Goal: Task Accomplishment & Management: Complete application form

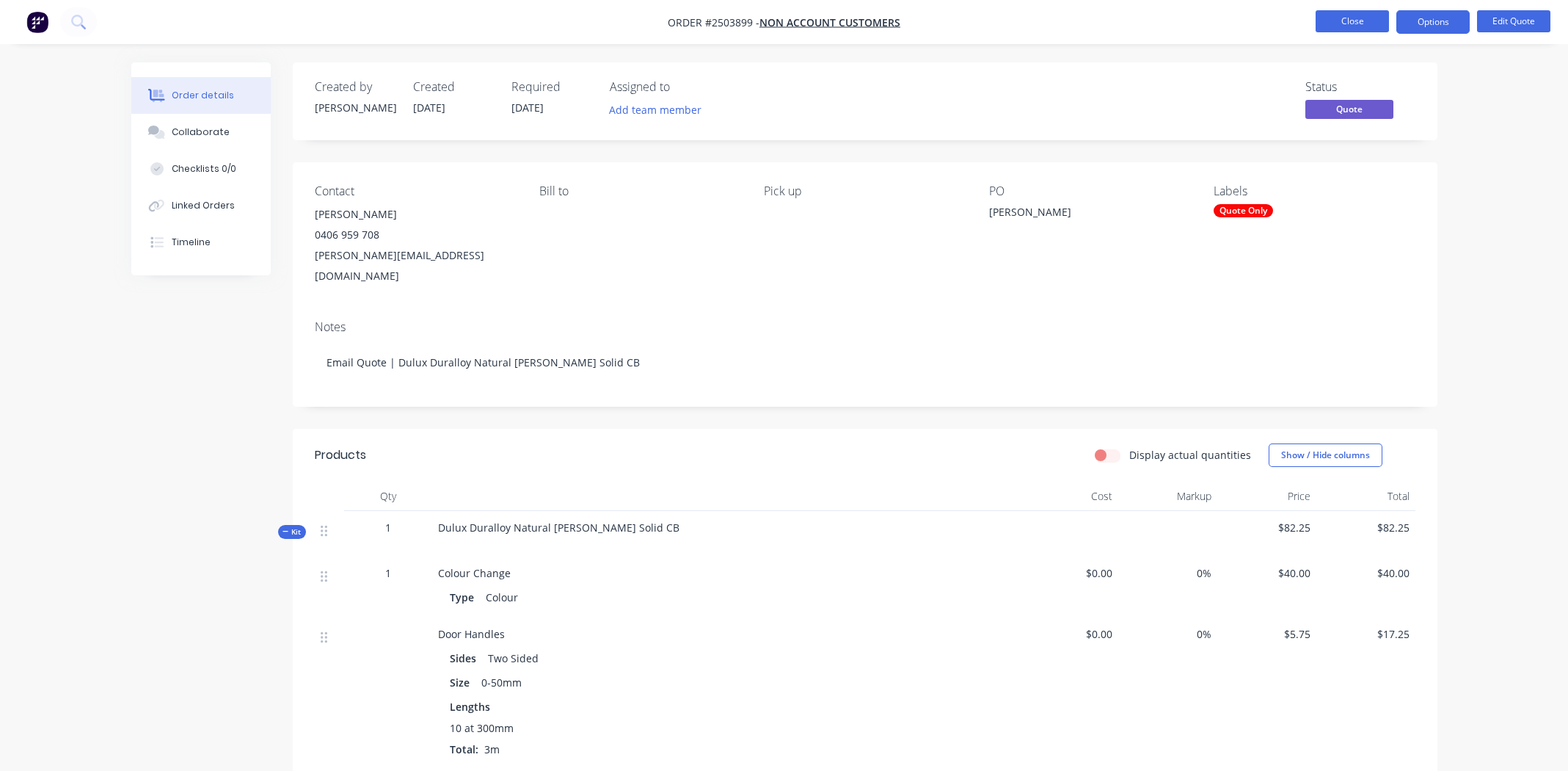
click at [1355, 17] on button "Close" at bounding box center [1352, 21] width 74 height 22
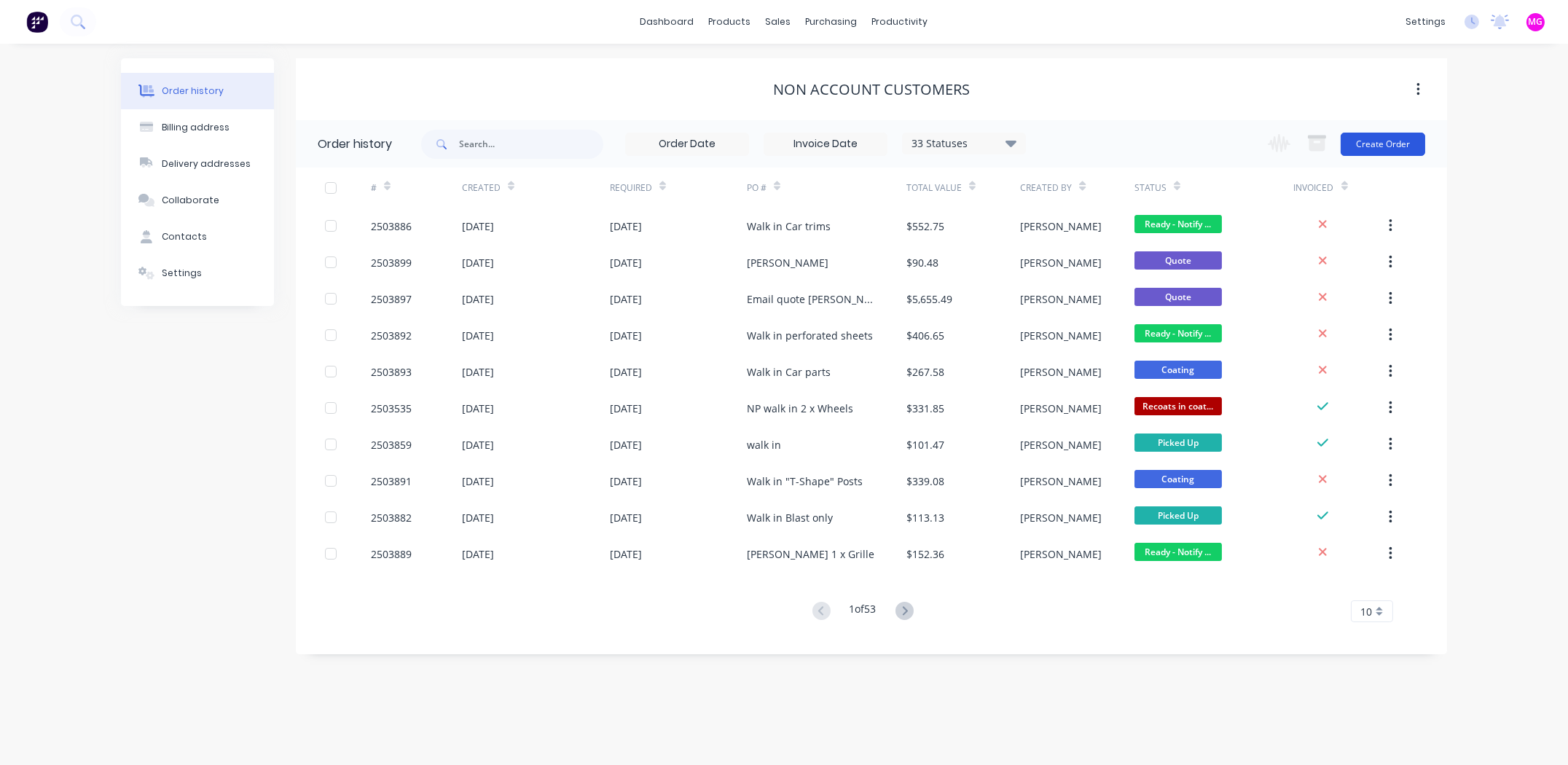
click at [1386, 134] on button "Create Order" at bounding box center [1383, 144] width 84 height 23
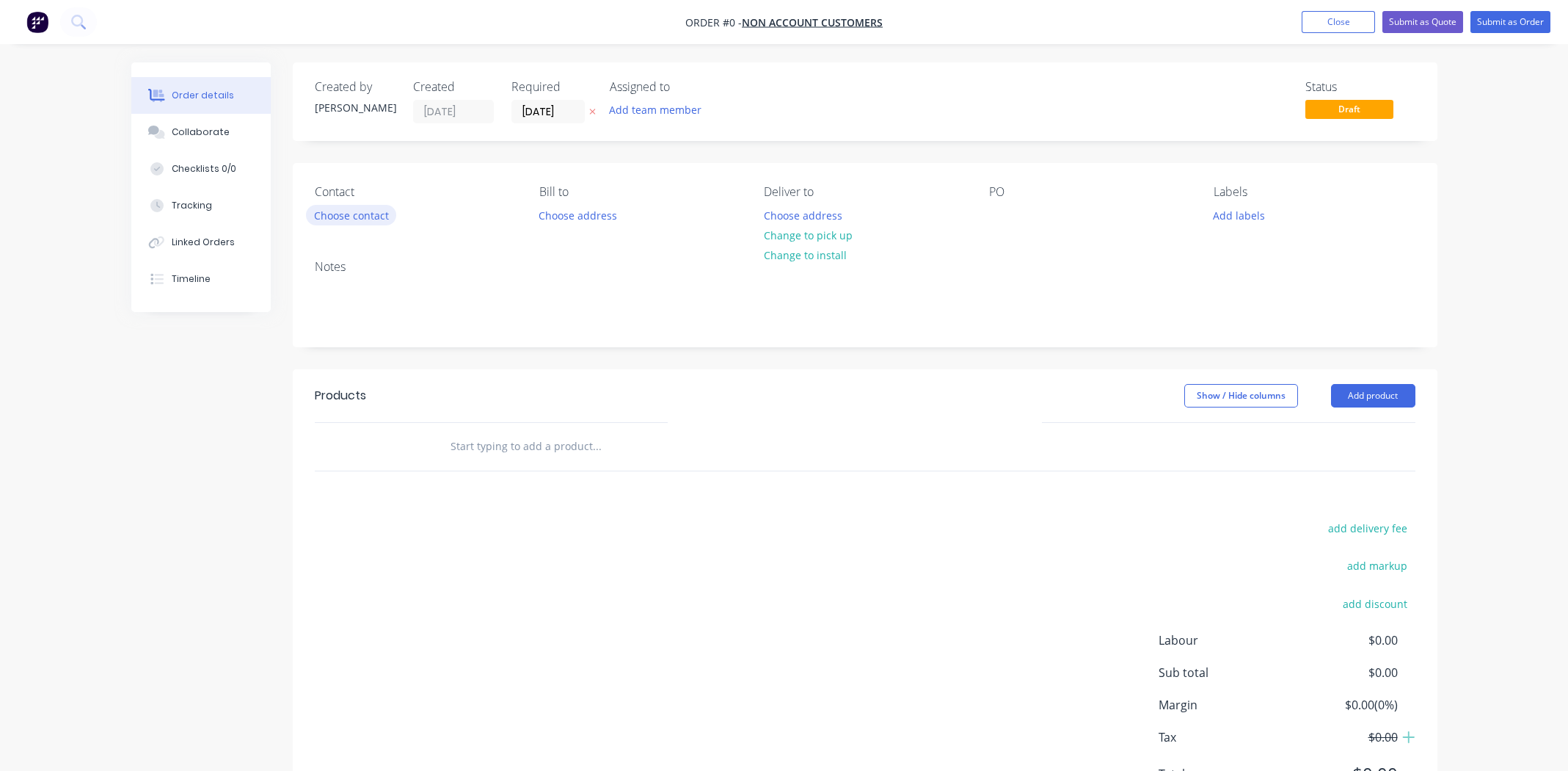
click at [384, 217] on button "Choose contact" at bounding box center [351, 214] width 90 height 20
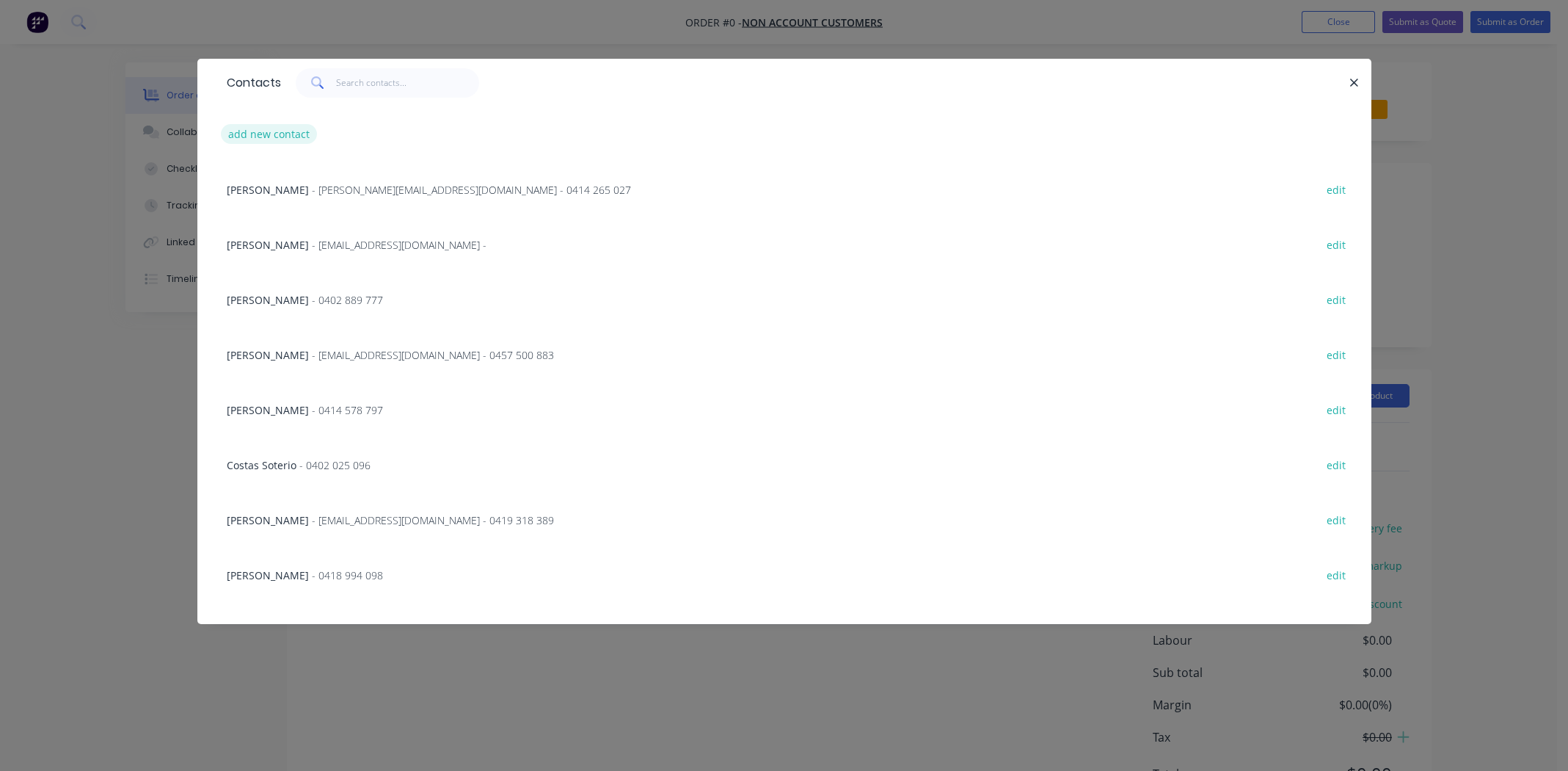
click at [285, 134] on button "add new contact" at bounding box center [270, 134] width 97 height 20
select select "AU"
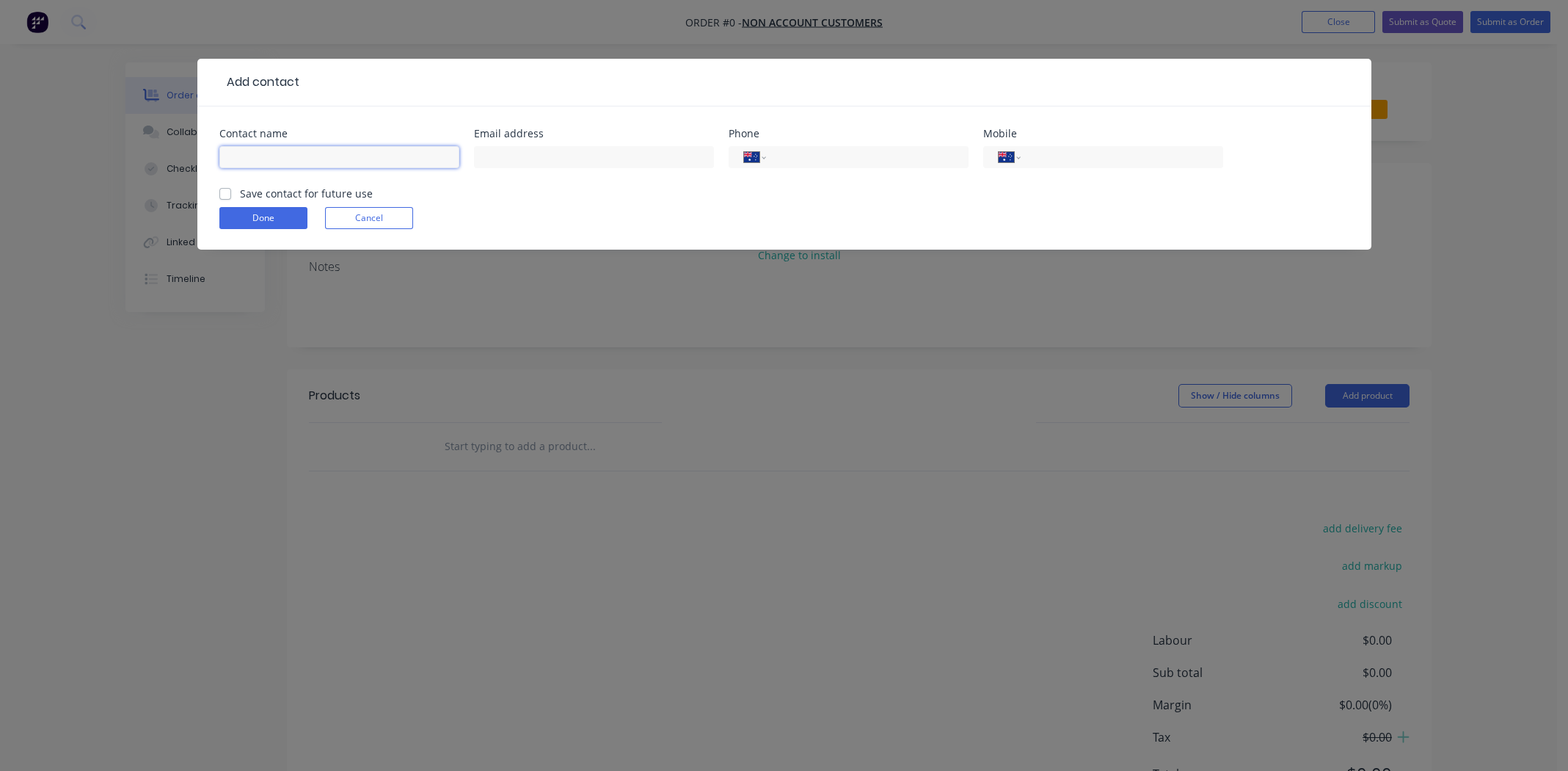
paste input "[PERSON_NAME]"
type input "[PERSON_NAME]"
click at [574, 159] on input "text" at bounding box center [594, 156] width 240 height 22
paste input "[EMAIL_ADDRESS][DOMAIN_NAME]"
type input "[EMAIL_ADDRESS][DOMAIN_NAME]"
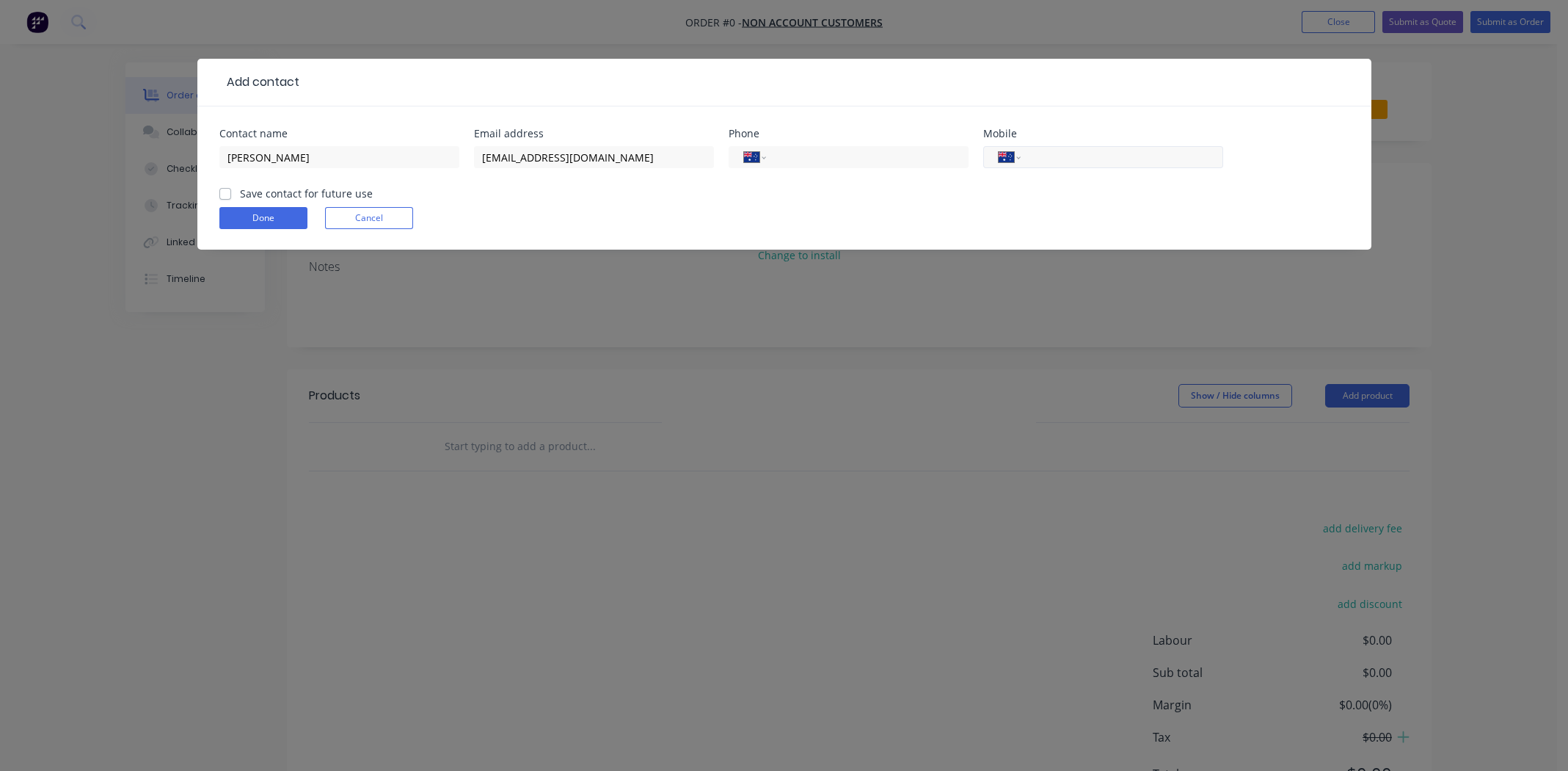
paste input "0407 771 884"
type input "0407 771 884"
click at [240, 193] on label "Save contact for future use" at bounding box center [306, 193] width 133 height 16
click at [222, 193] on input "Save contact for future use" at bounding box center [225, 193] width 12 height 14
checkbox input "true"
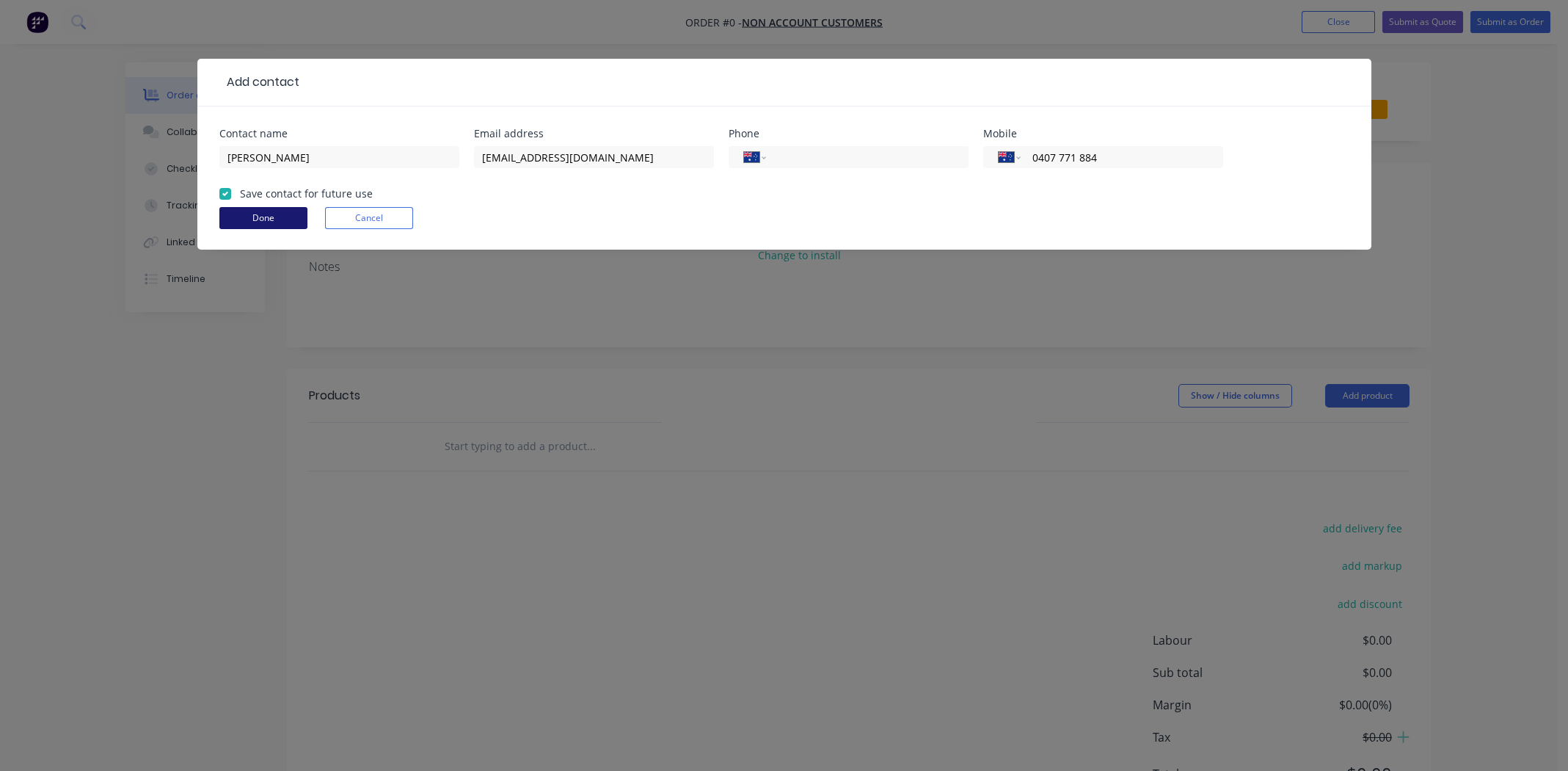
click at [239, 214] on button "Done" at bounding box center [264, 218] width 88 height 22
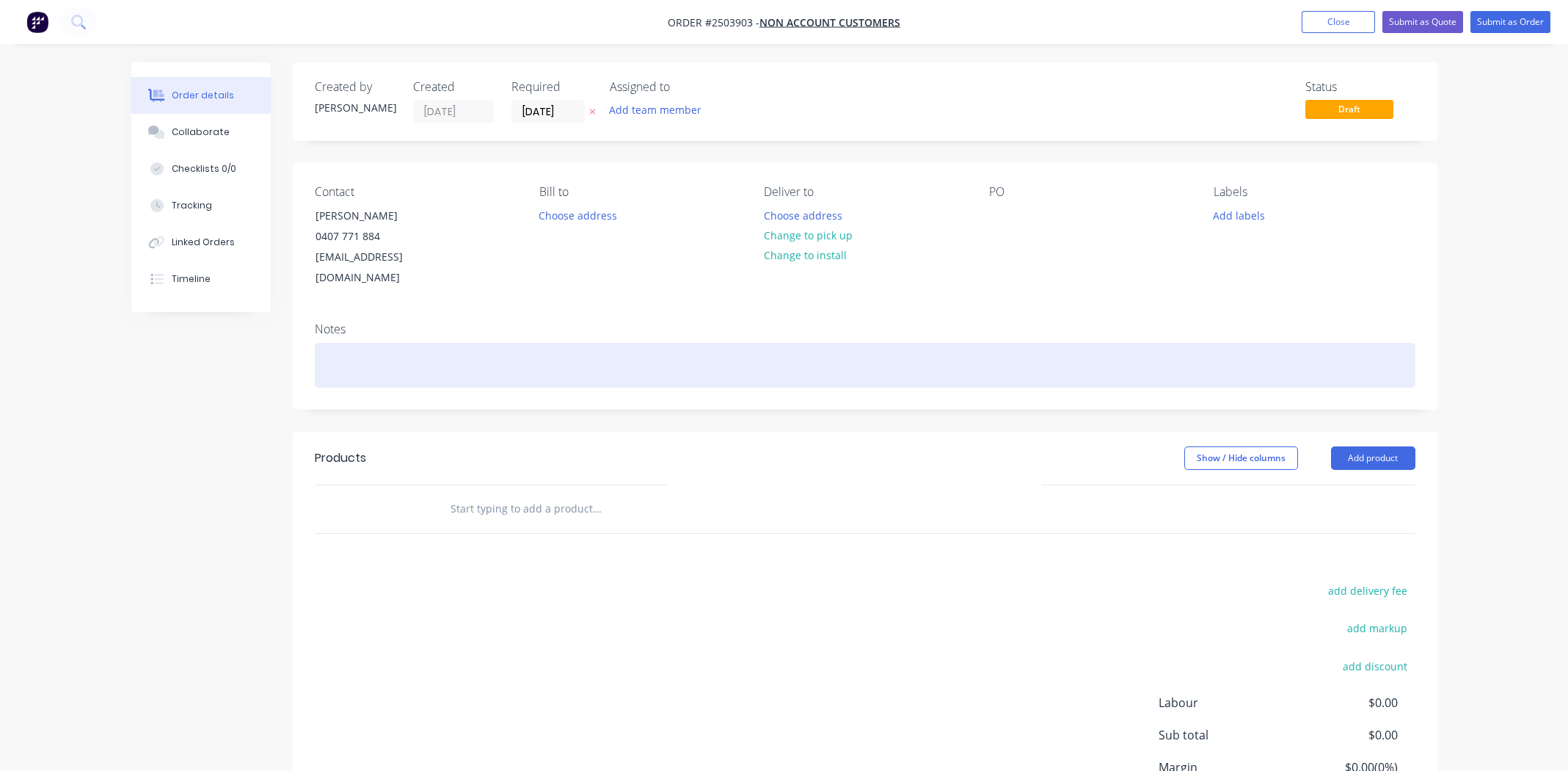
click at [402, 344] on div at bounding box center [865, 365] width 1101 height 45
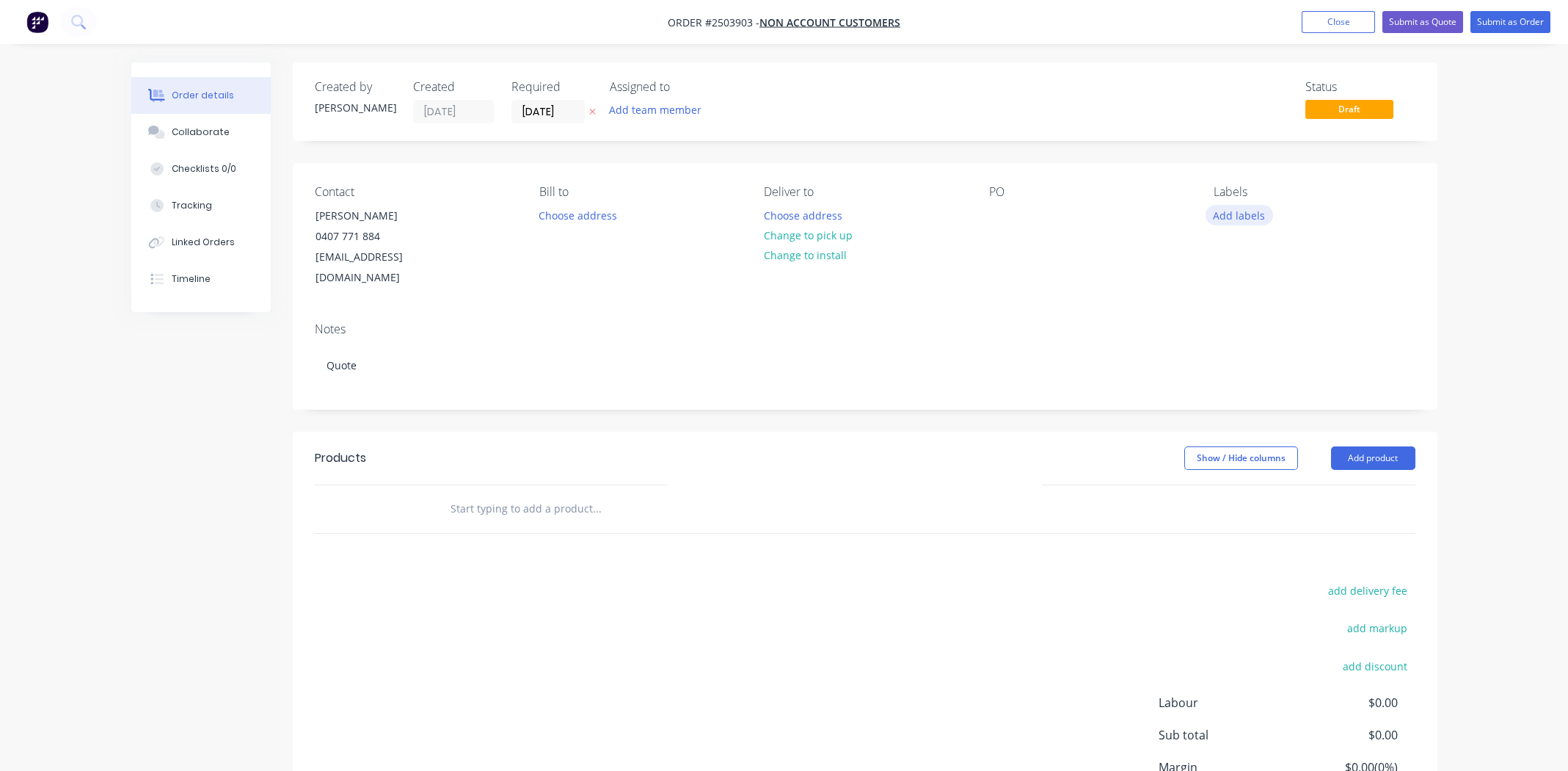
click at [1231, 217] on button "Add labels" at bounding box center [1239, 214] width 68 height 20
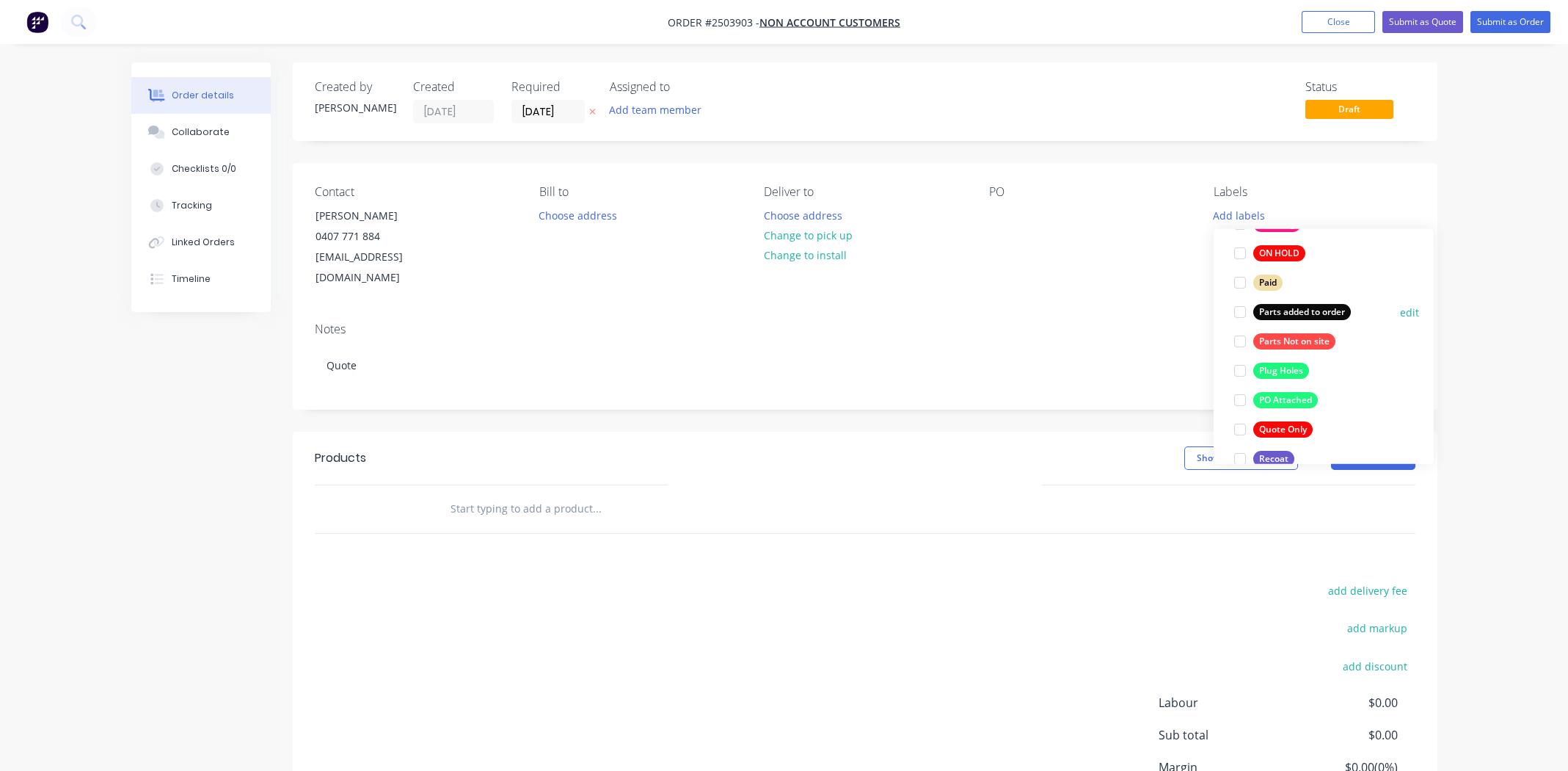
scroll to position [807, 0]
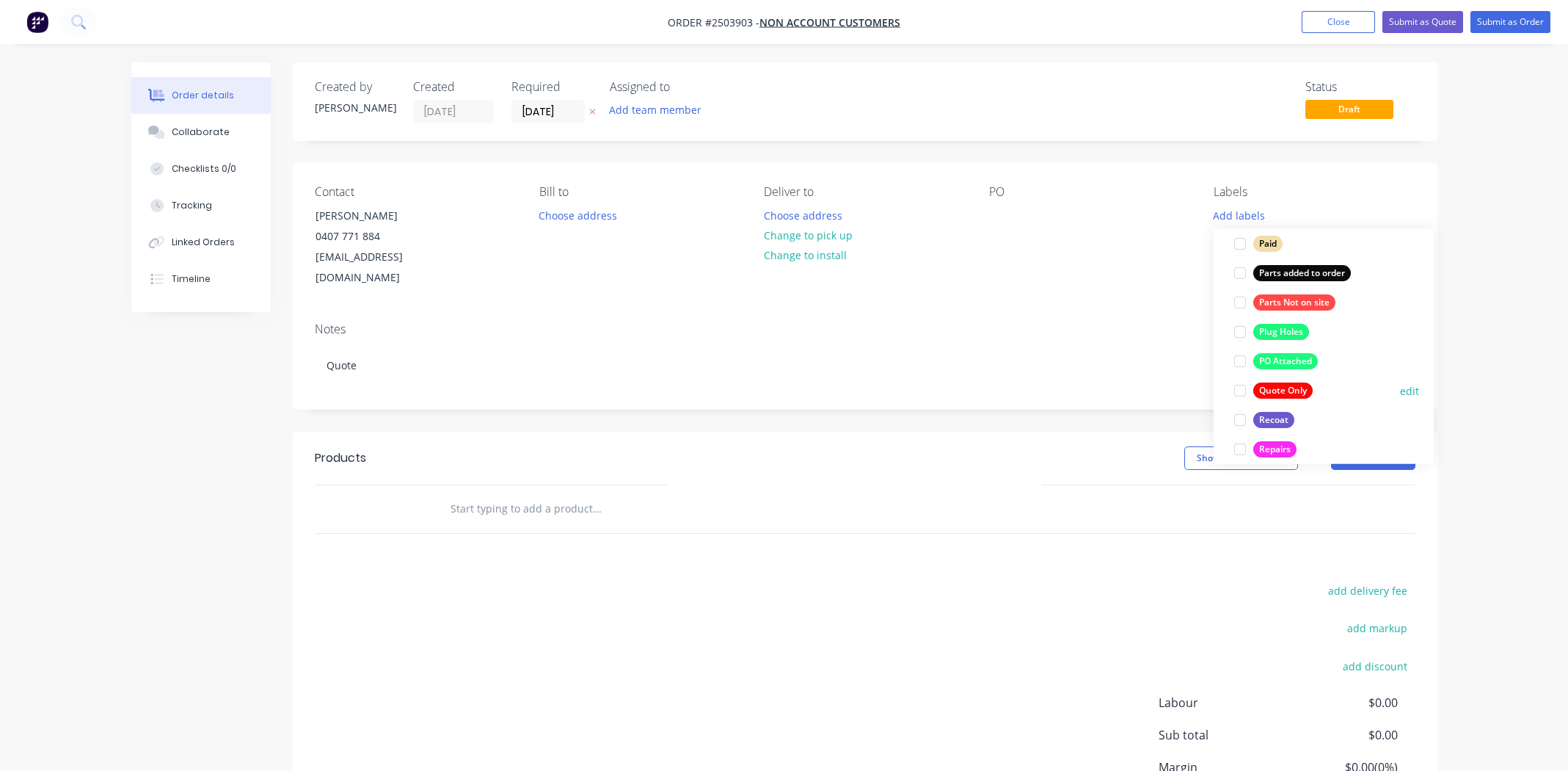
click at [1242, 392] on div at bounding box center [1240, 390] width 29 height 29
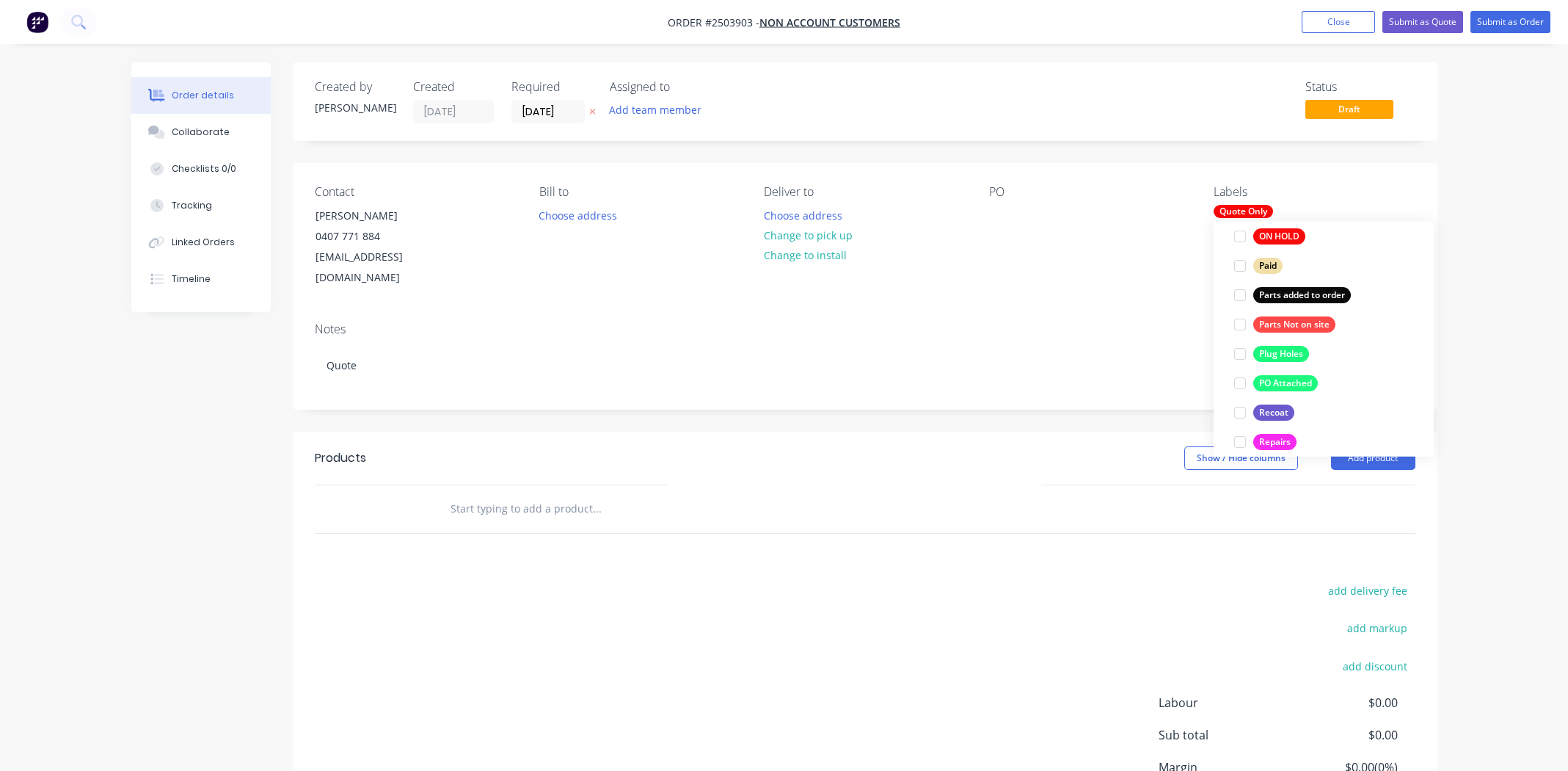
scroll to position [0, 0]
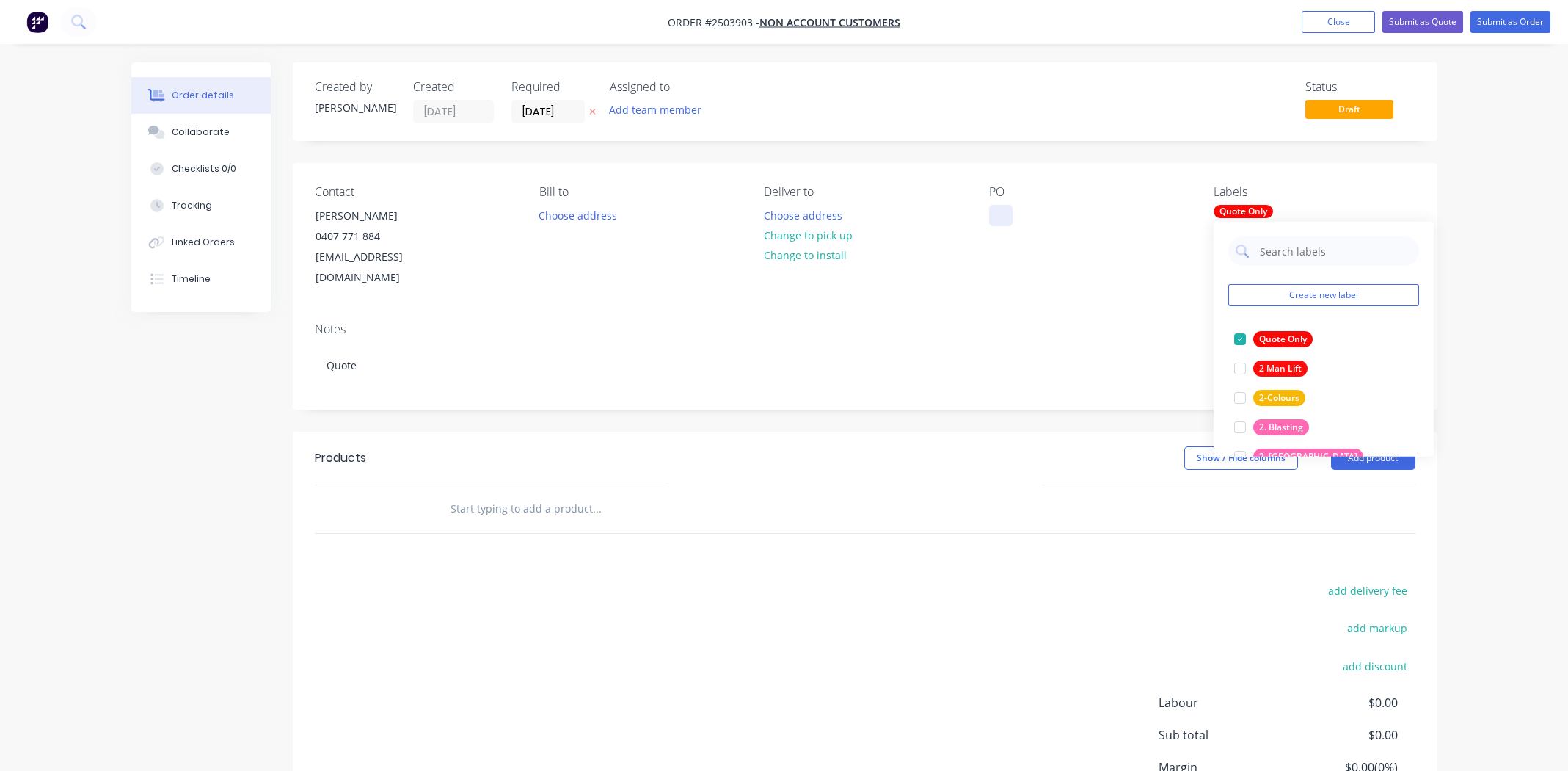
click at [1007, 219] on div at bounding box center [1001, 215] width 23 height 22
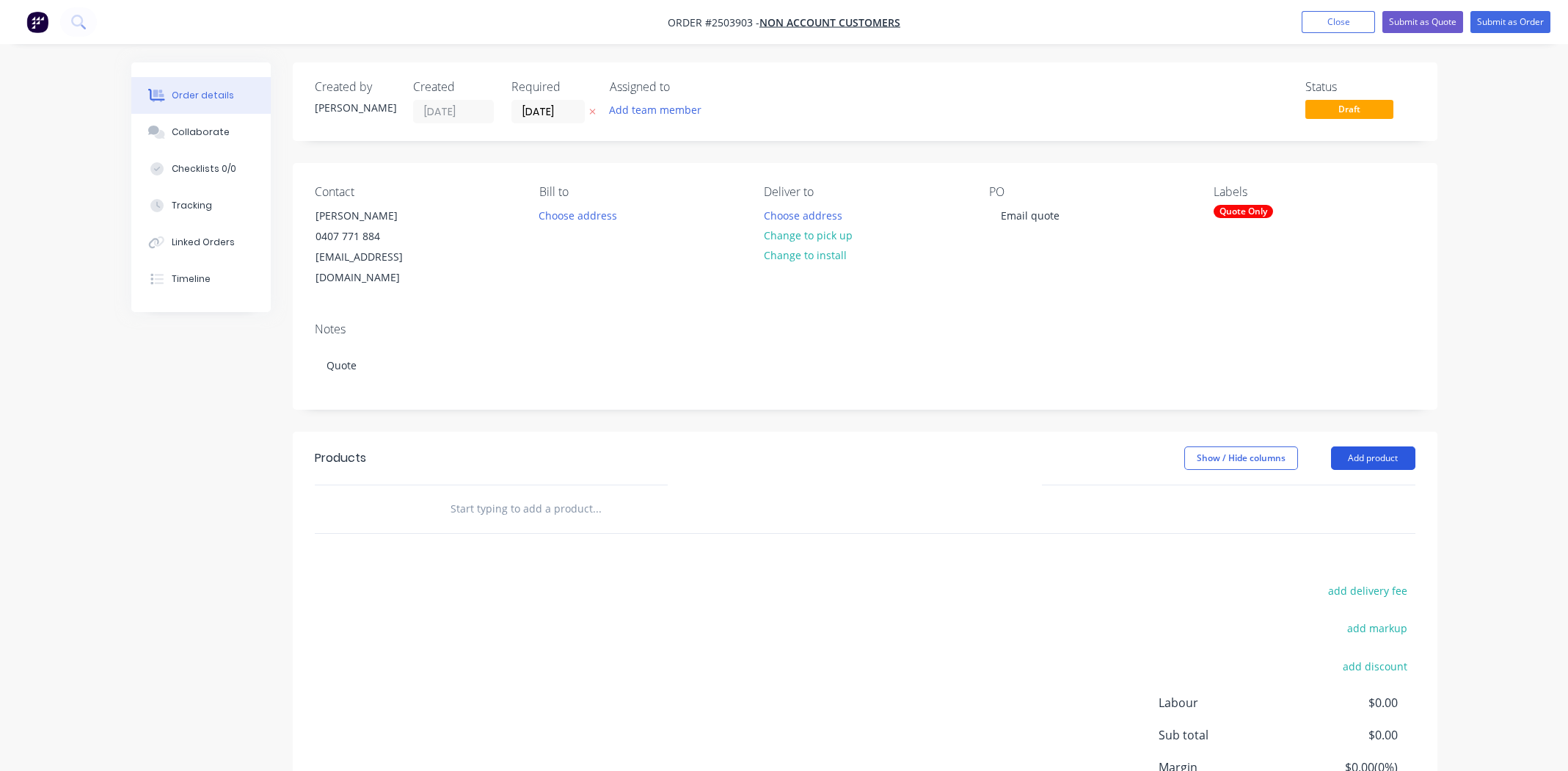
click at [1383, 446] on button "Add product" at bounding box center [1373, 457] width 84 height 23
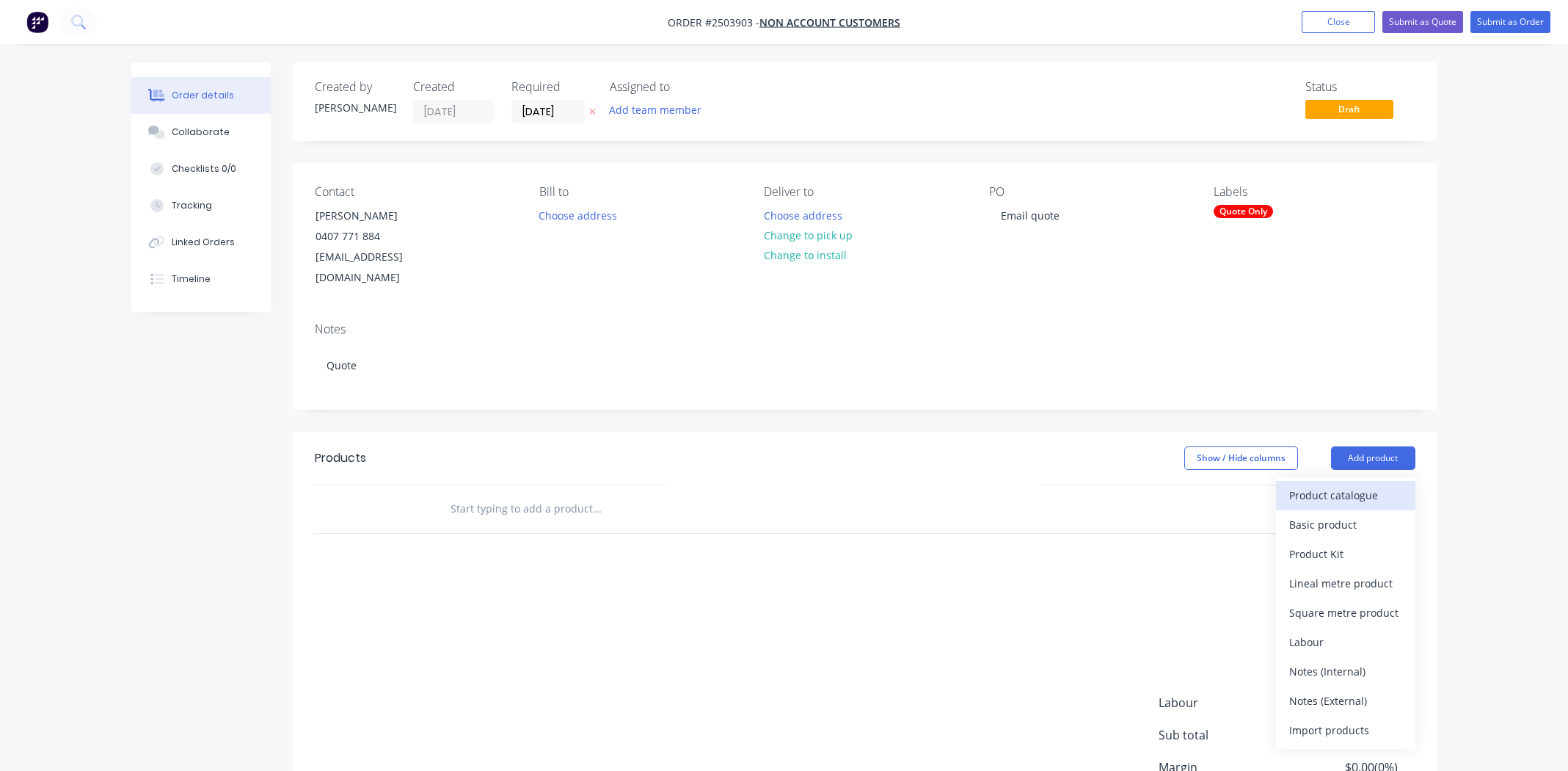
click at [1348, 484] on div "Product catalogue" at bounding box center [1346, 494] width 113 height 22
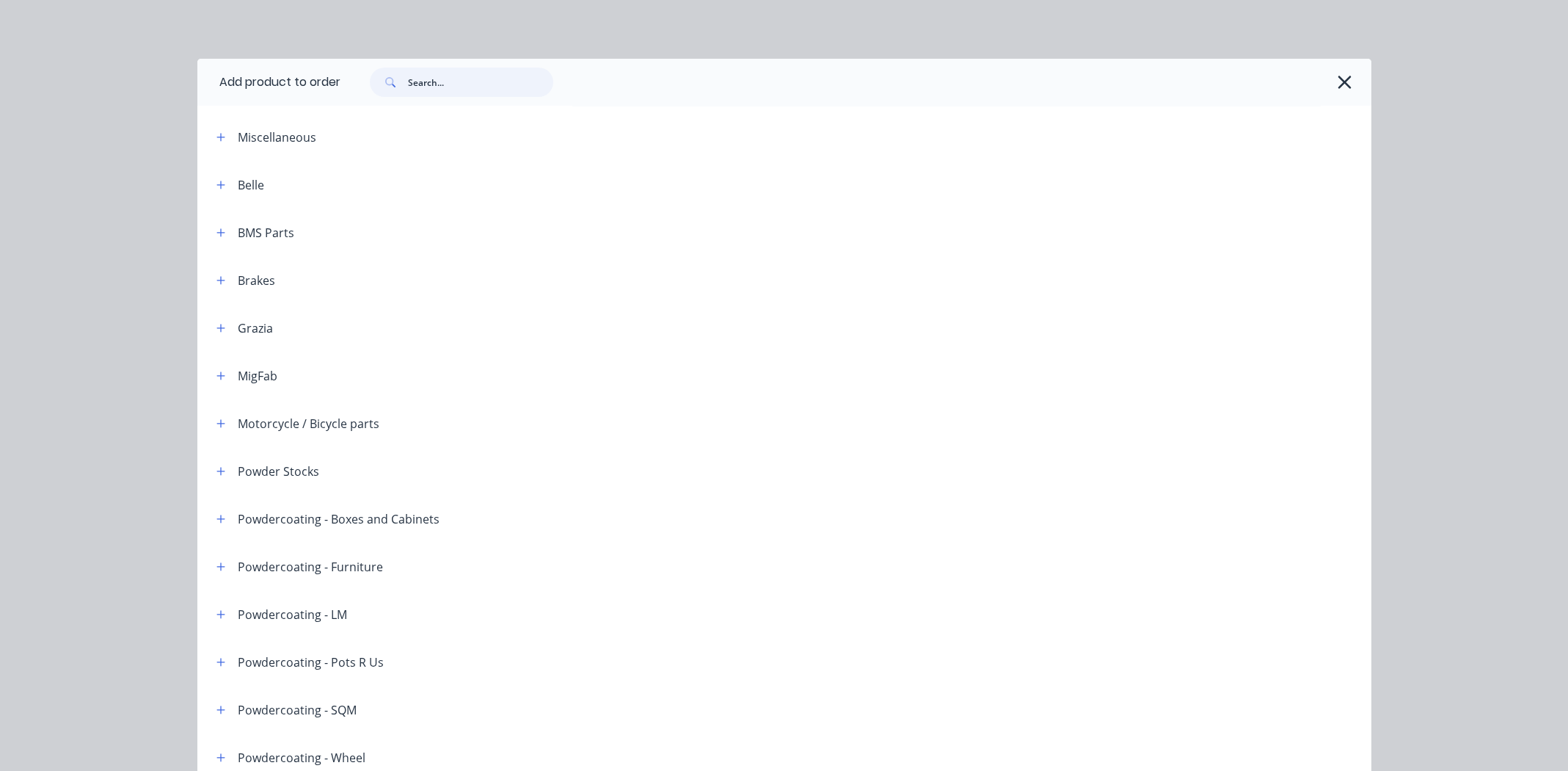
click at [441, 80] on input "text" at bounding box center [480, 82] width 146 height 29
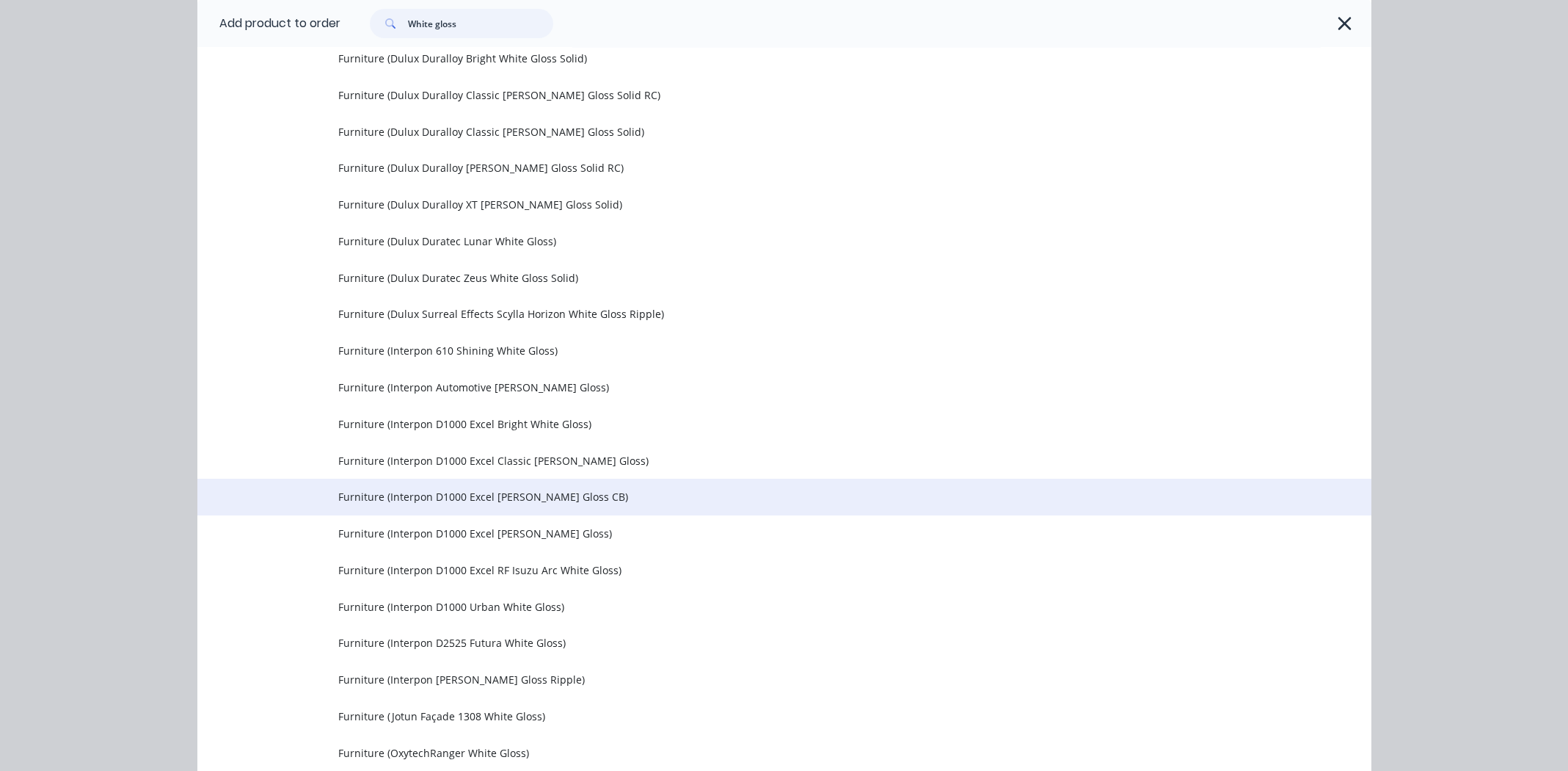
scroll to position [1761, 0]
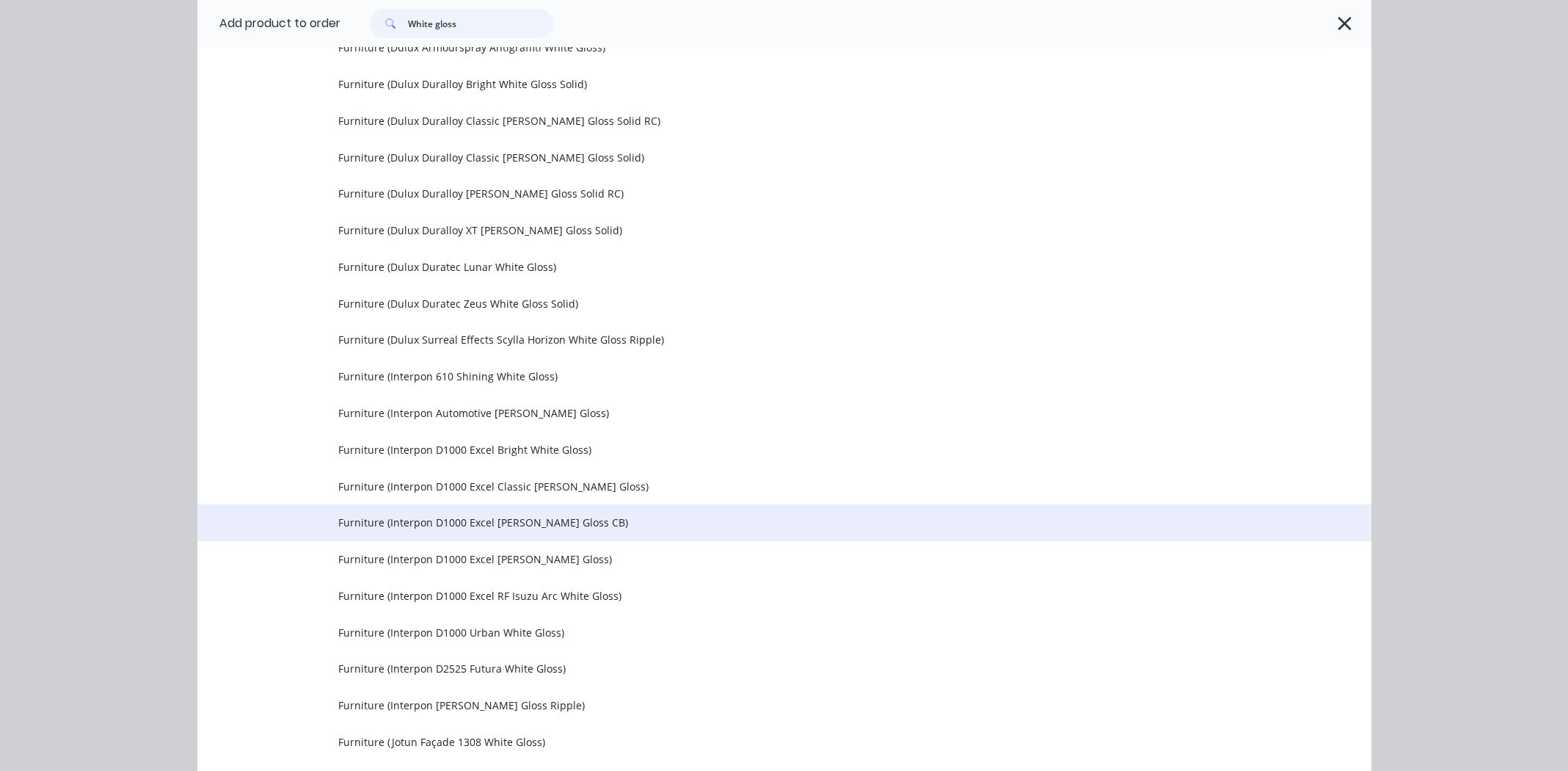
type input "White gloss"
click at [459, 521] on span "Furniture (Interpon D1000 Excel [PERSON_NAME] Gloss CB)" at bounding box center [751, 522] width 826 height 16
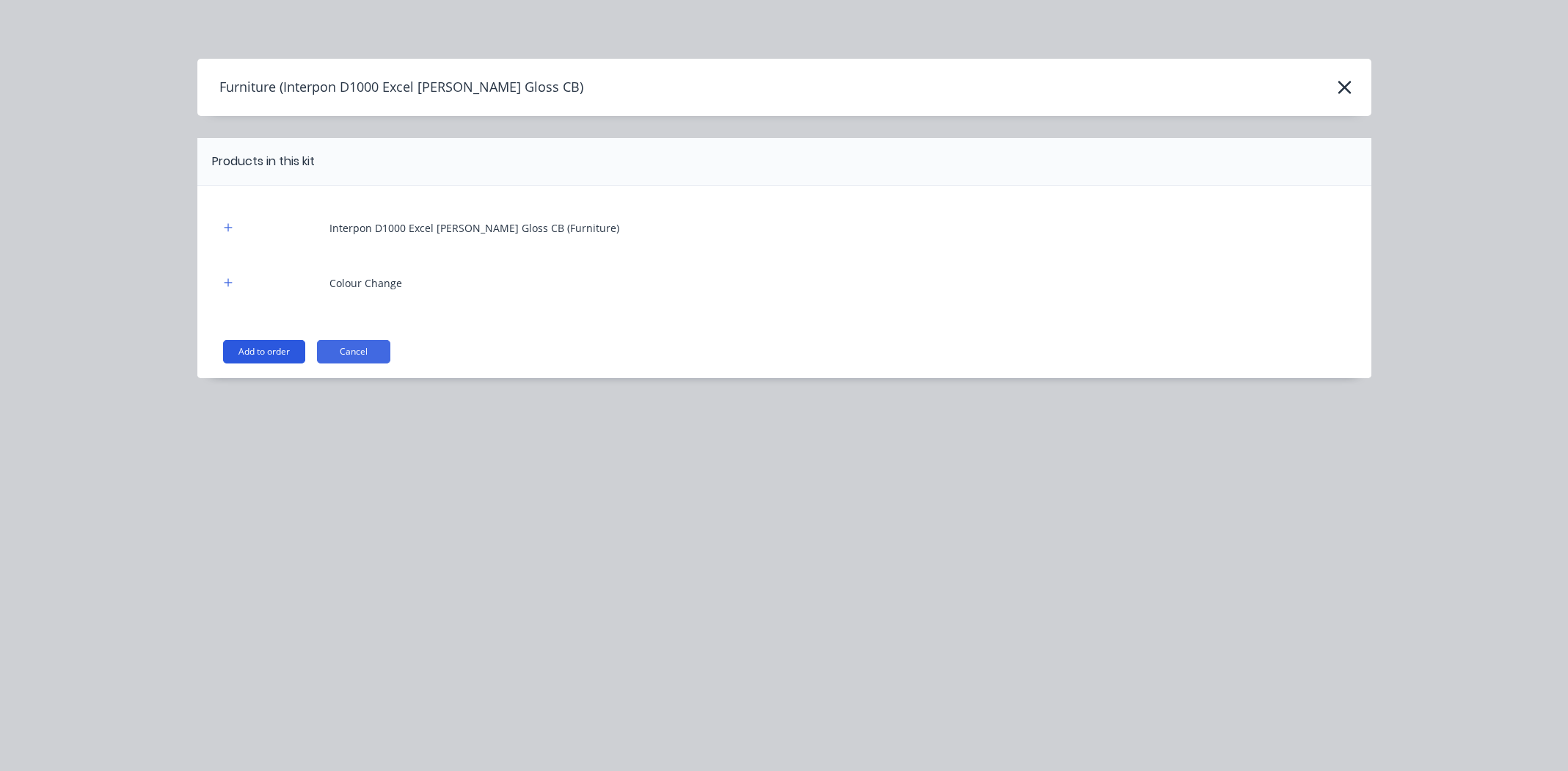
click at [267, 347] on button "Add to order" at bounding box center [264, 351] width 82 height 23
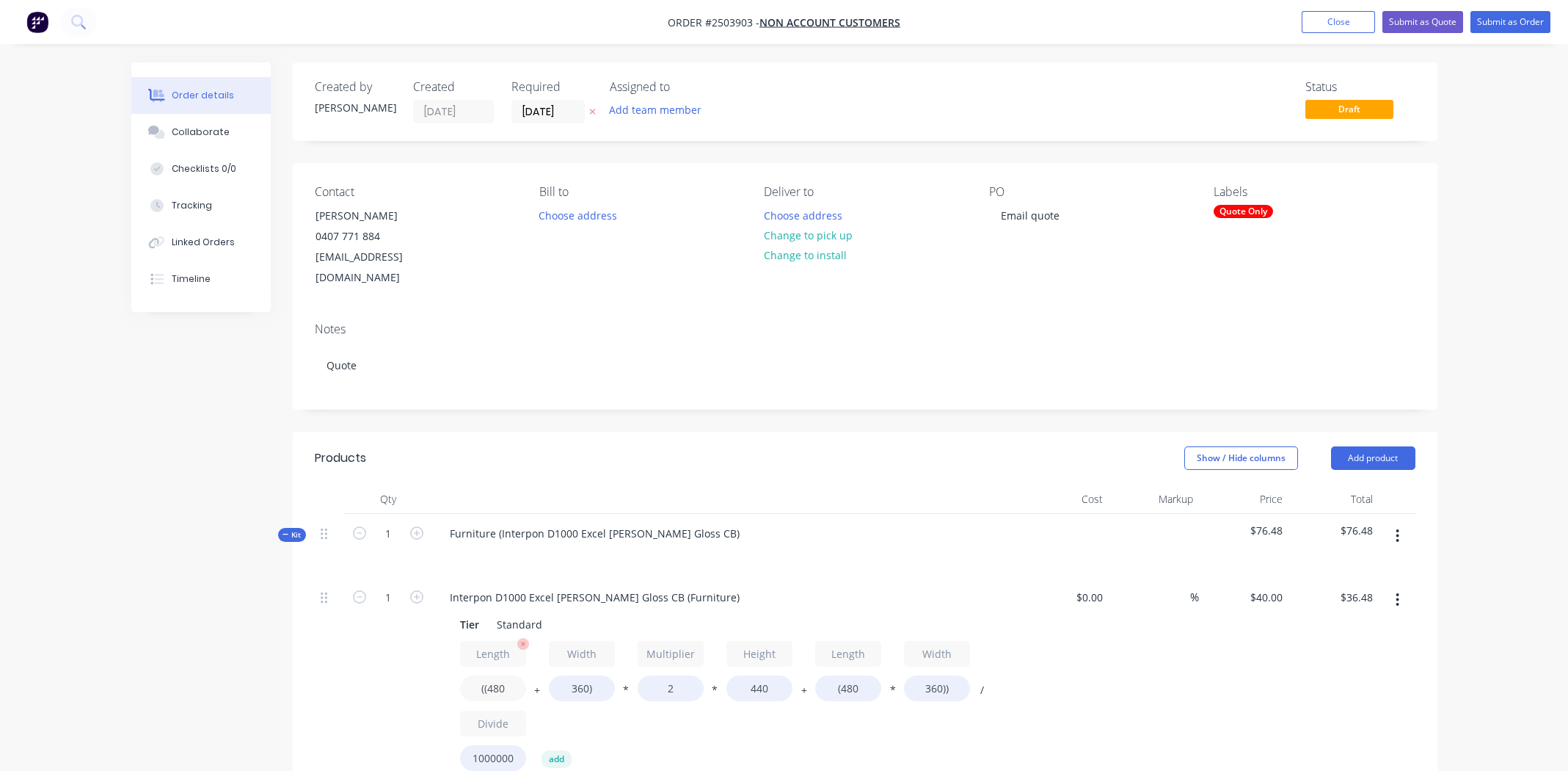
click at [496, 676] on input "((480" at bounding box center [493, 689] width 66 height 26
click at [498, 676] on input "((480" at bounding box center [493, 689] width 66 height 26
type input "((900"
type input "$51.26"
click at [567, 676] on input "360)" at bounding box center [582, 689] width 66 height 26
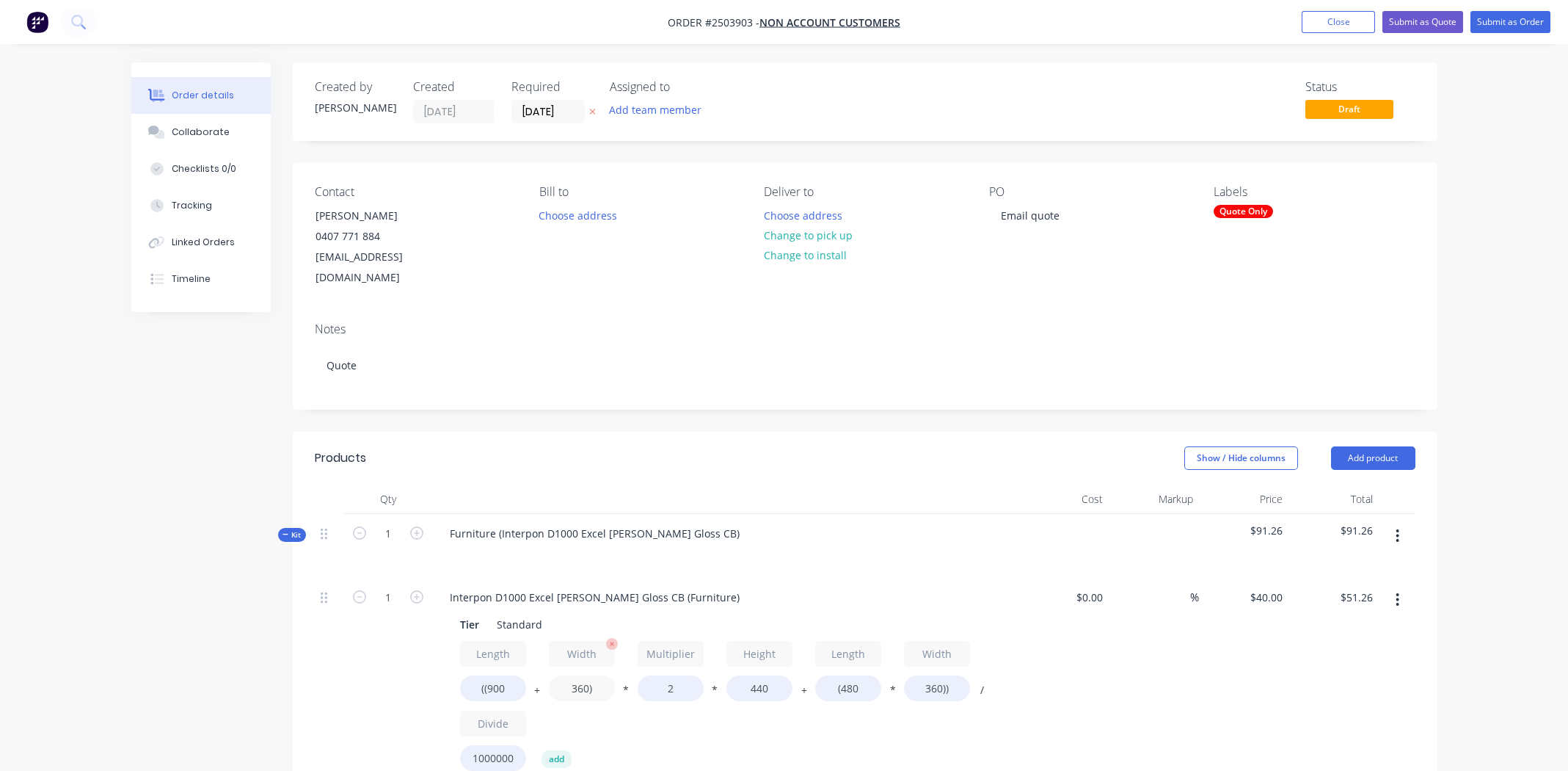
click at [569, 676] on input "360)" at bounding box center [582, 689] width 66 height 26
type input "900)"
type input "$70.27"
click at [751, 676] on input "440" at bounding box center [760, 689] width 66 height 26
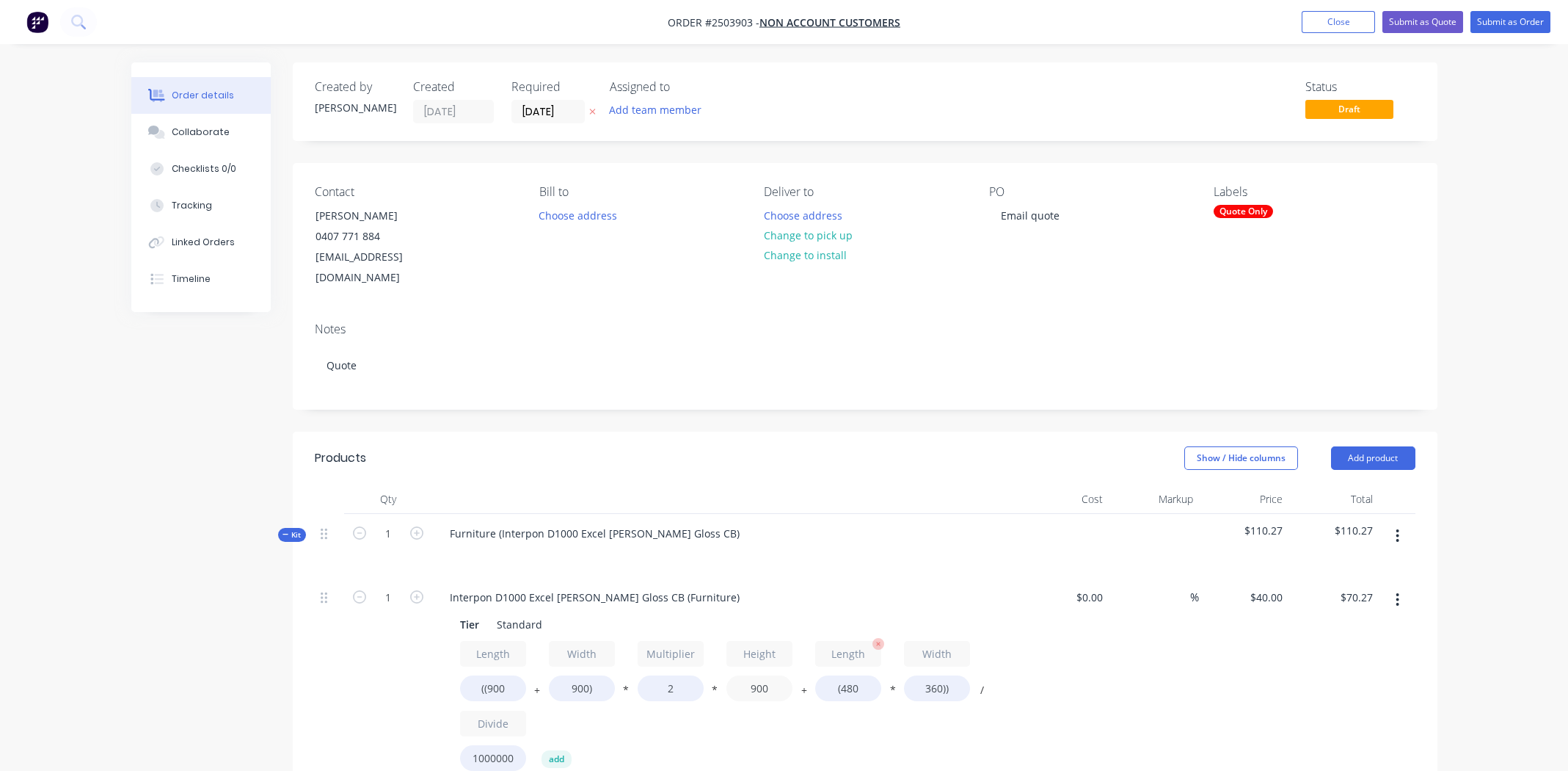
type input "900"
type input "$136.51"
click at [857, 676] on input "(480" at bounding box center [848, 689] width 66 height 26
type input "(900"
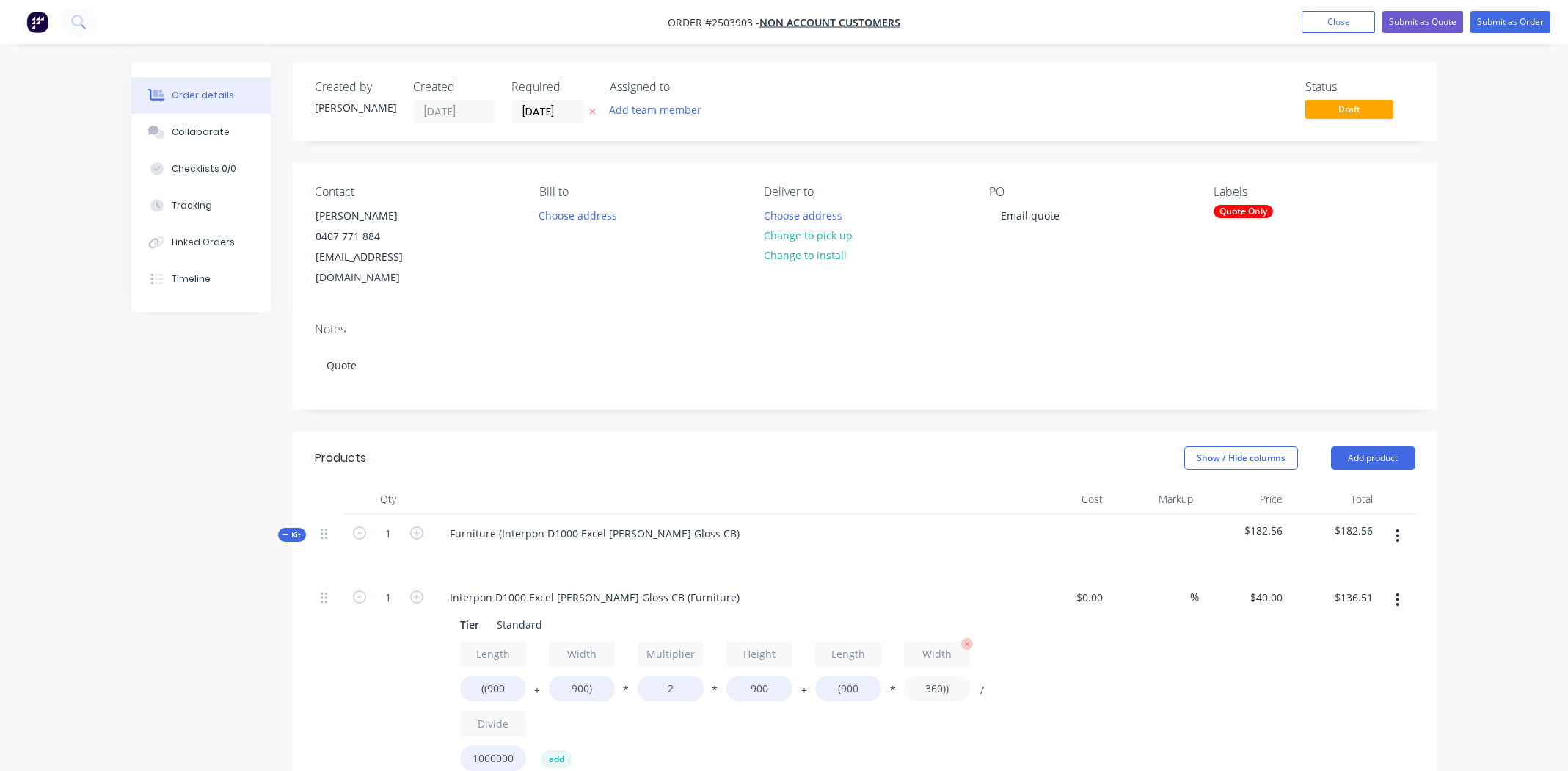
type input "$142.56"
click at [938, 676] on input "360))" at bounding box center [938, 689] width 66 height 26
type input "900))"
type input "$162.00"
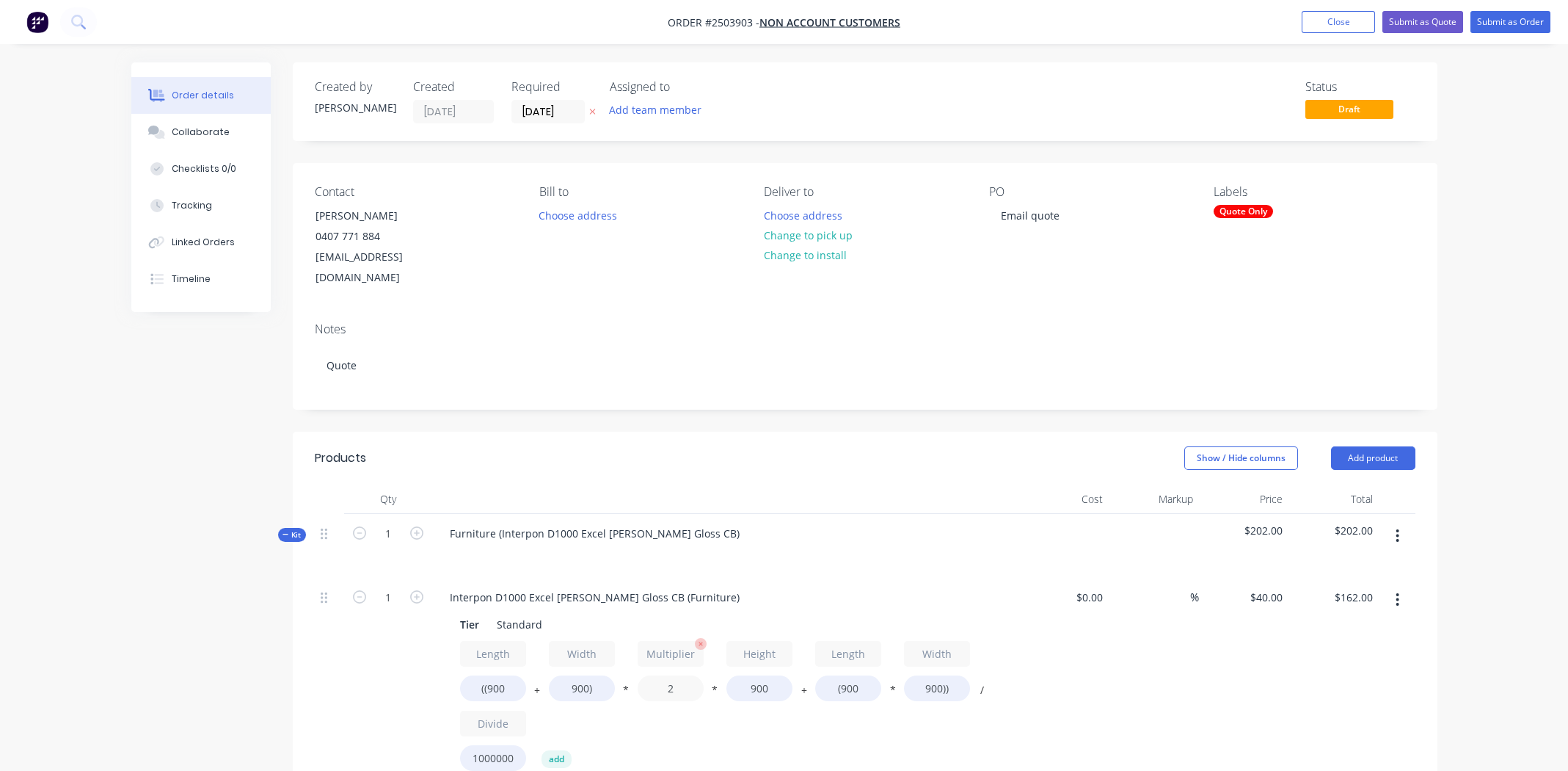
click at [675, 676] on input "2" at bounding box center [670, 689] width 66 height 26
type input "1.8"
type input "$149.04"
click at [1163, 729] on div "%" at bounding box center [1154, 697] width 90 height 240
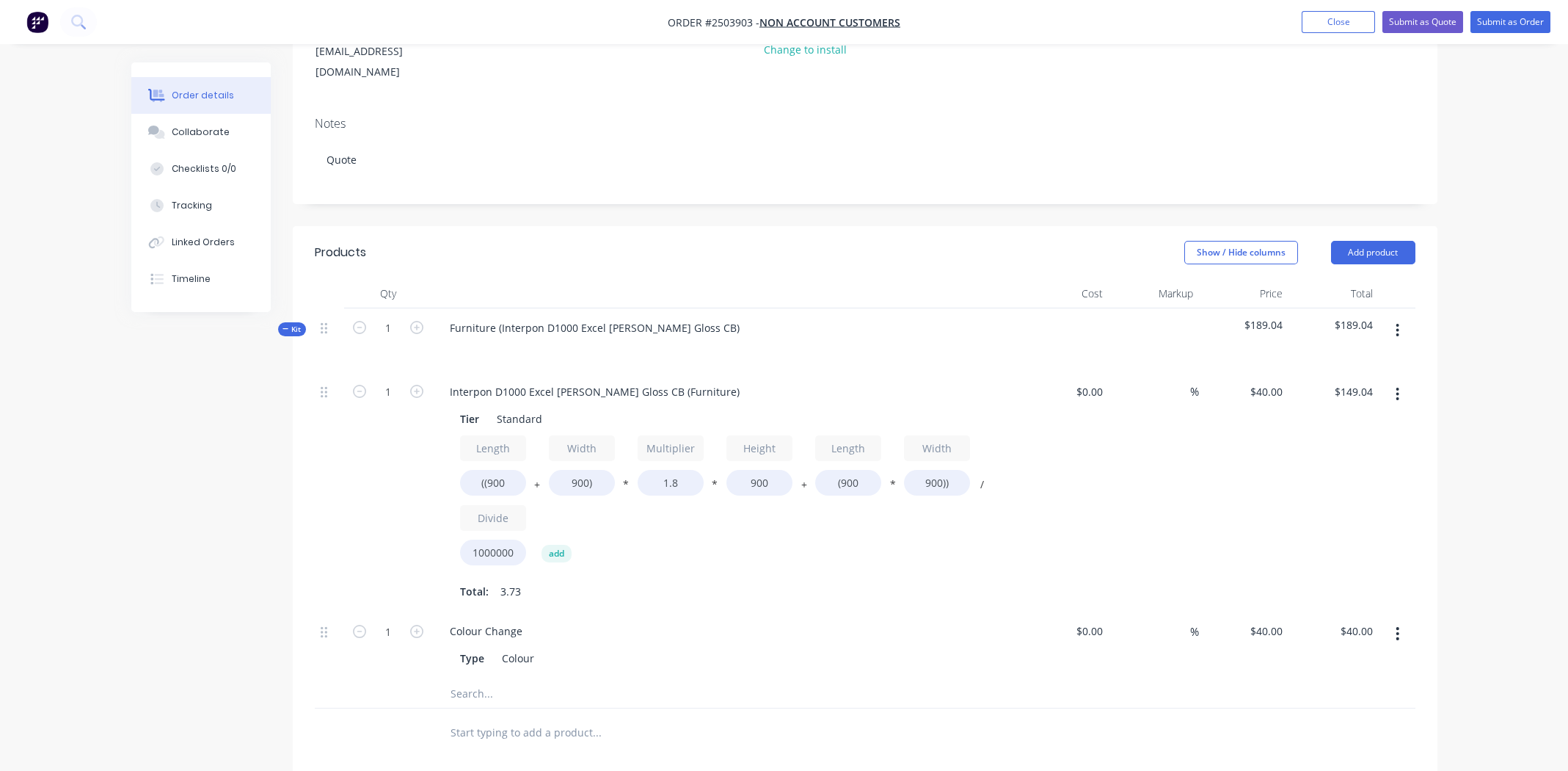
scroll to position [220, 0]
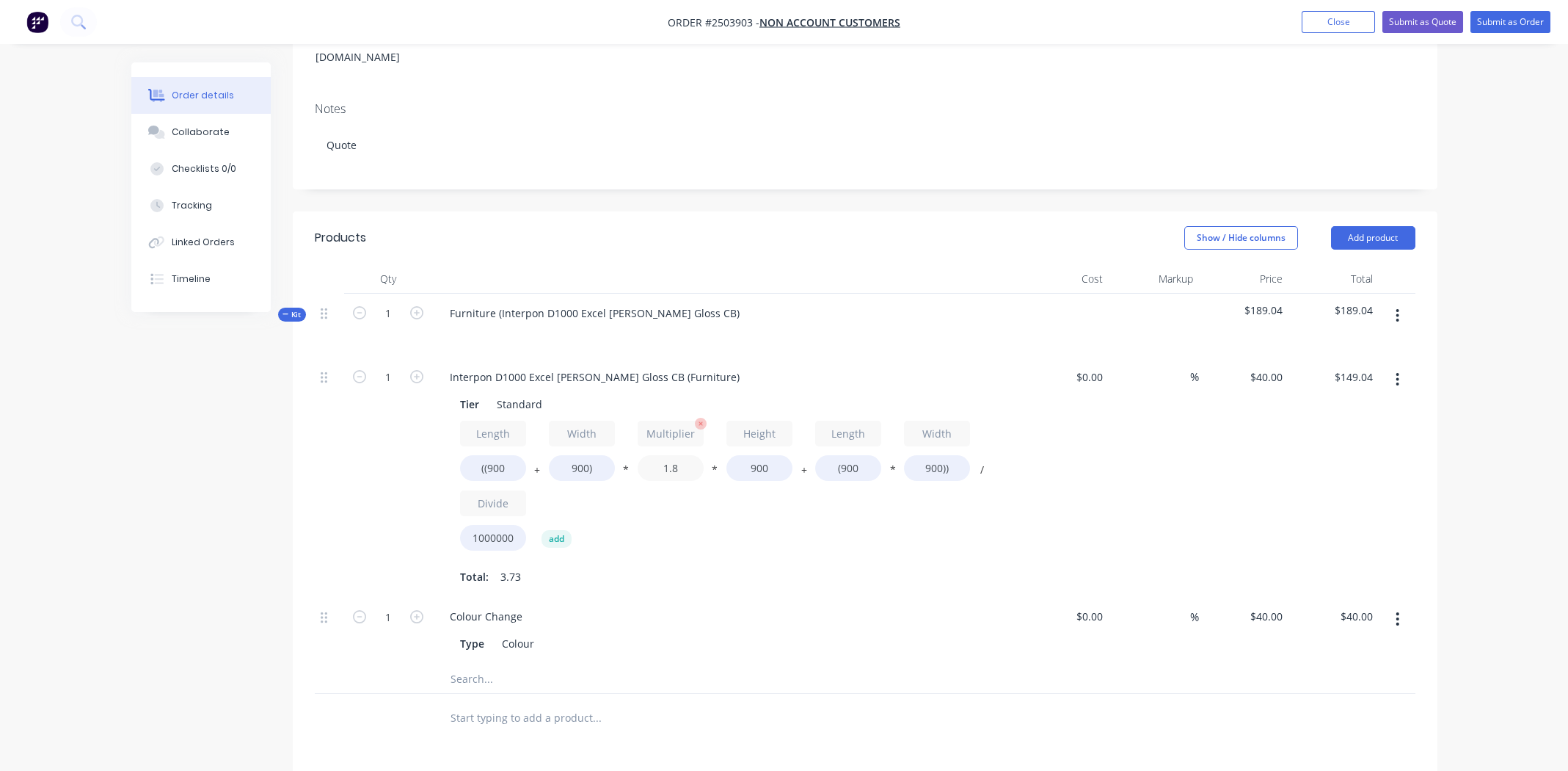
click at [671, 455] on input "1.8" at bounding box center [670, 468] width 66 height 26
type input "1.5"
type input "$129.60"
click at [783, 513] on div "Length ((900 + Width 900) * Multiplier 1.5 * Height 900 + Length (900 * Width 9…" at bounding box center [726, 488] width 532 height 136
drag, startPoint x: 1397, startPoint y: 356, endPoint x: 1397, endPoint y: 364, distance: 8.0
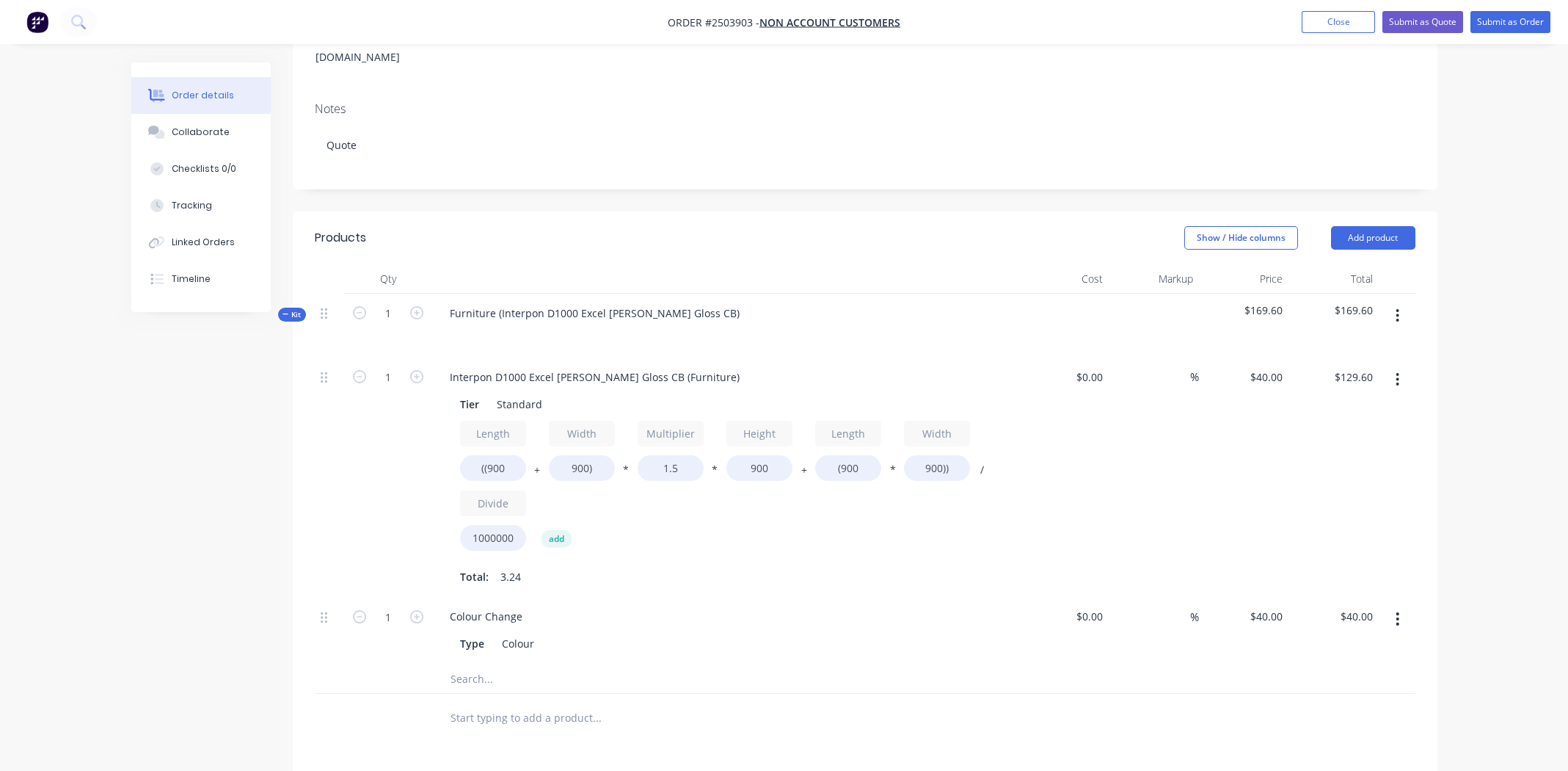
click at [1396, 371] on icon "button" at bounding box center [1397, 379] width 3 height 16
click at [1343, 408] on div "Duplicate" at bounding box center [1346, 418] width 113 height 22
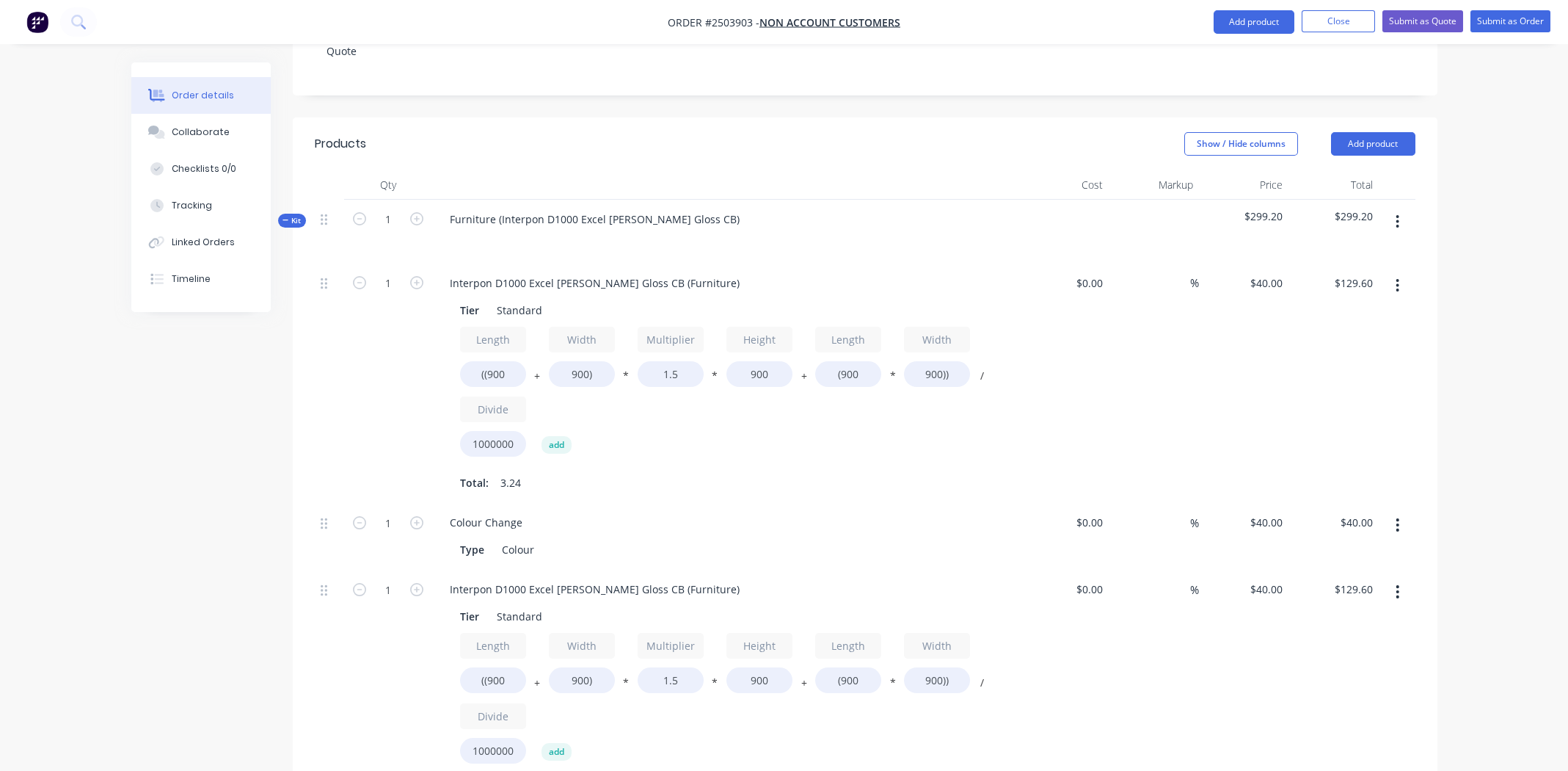
scroll to position [513, 0]
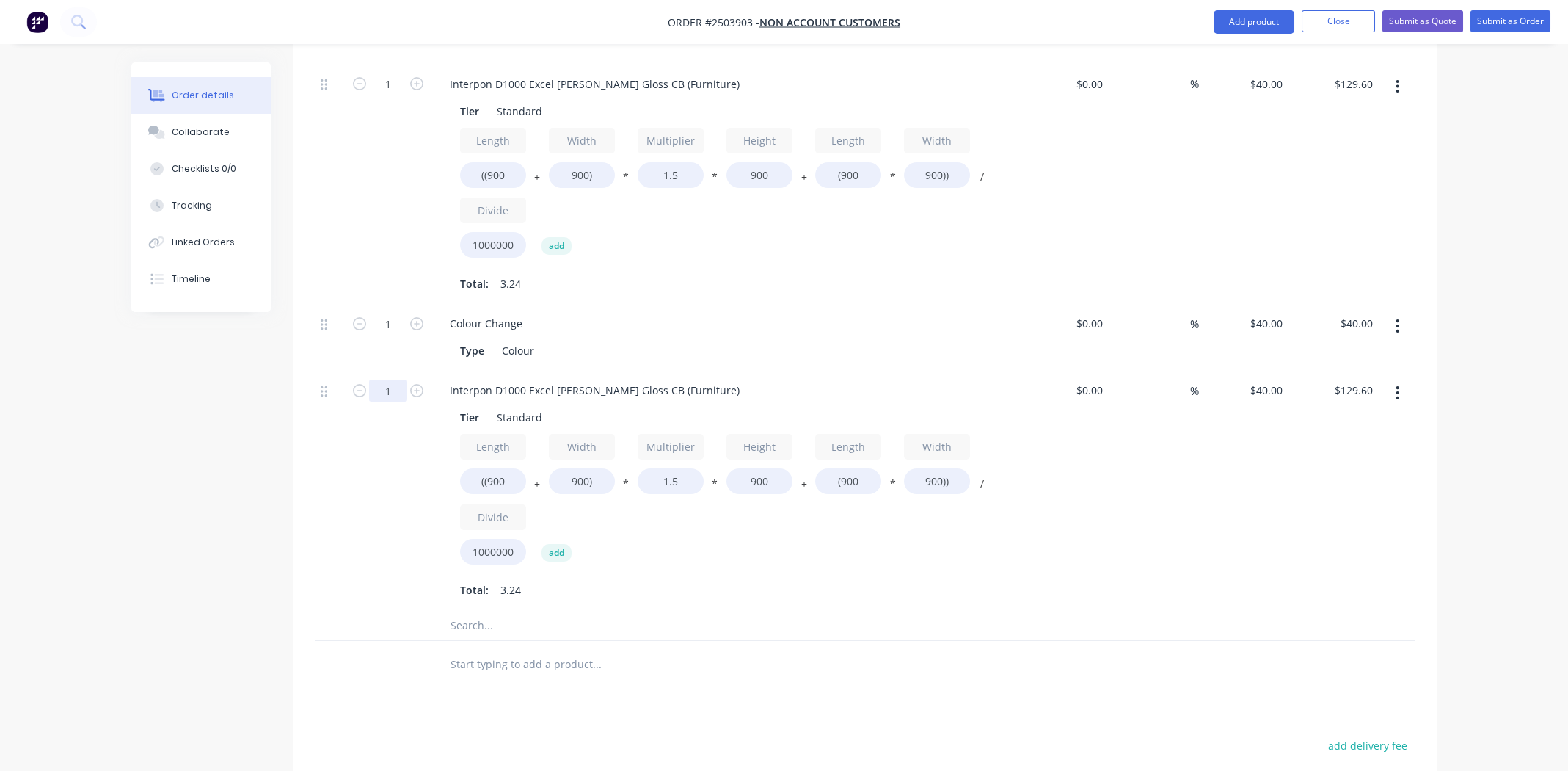
click at [394, 95] on input "1" at bounding box center [389, 84] width 38 height 22
type input "2"
type input "$259.20"
click at [506, 468] on input "((900" at bounding box center [493, 481] width 66 height 26
click at [575, 468] on input "900)" at bounding box center [582, 481] width 66 height 26
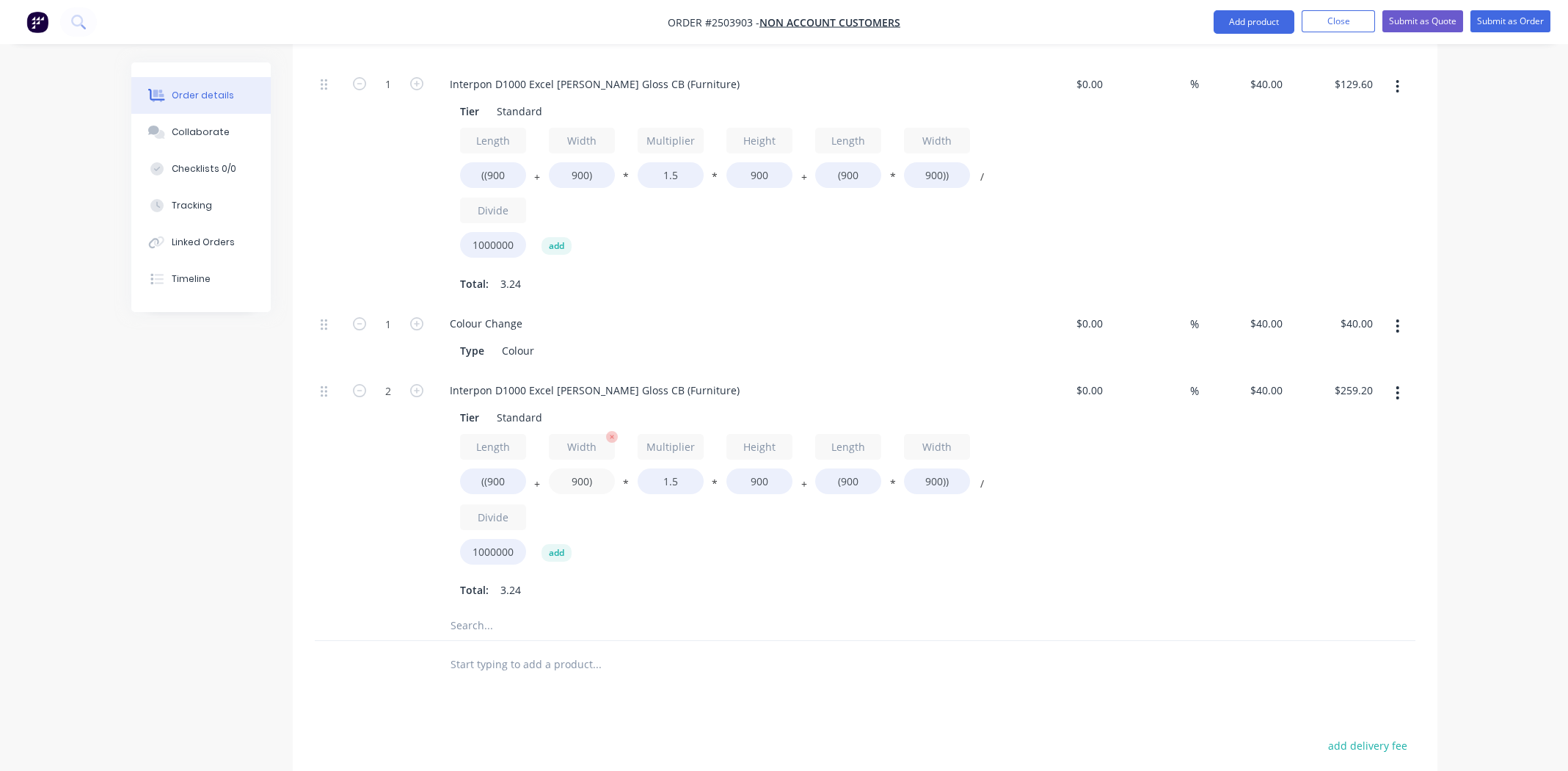
click at [575, 468] on input "900)" at bounding box center [582, 481] width 66 height 26
type input "450)"
type input "$210.60"
click at [756, 468] on input "900" at bounding box center [760, 481] width 66 height 26
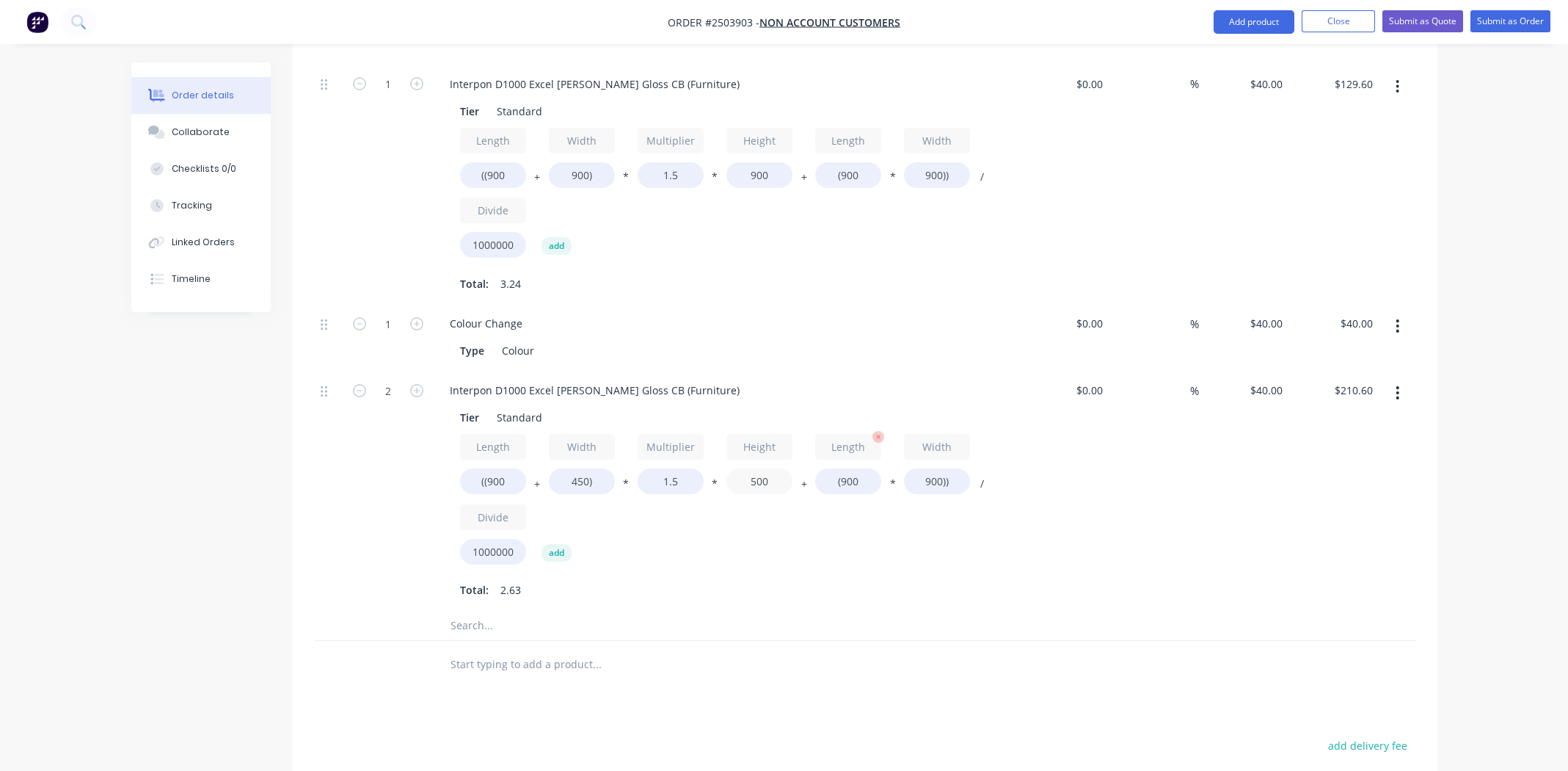
type input "500"
type input "$145.80"
click at [854, 468] on input "(900" at bounding box center [848, 481] width 66 height 26
click at [926, 468] on input "900))" at bounding box center [938, 481] width 66 height 26
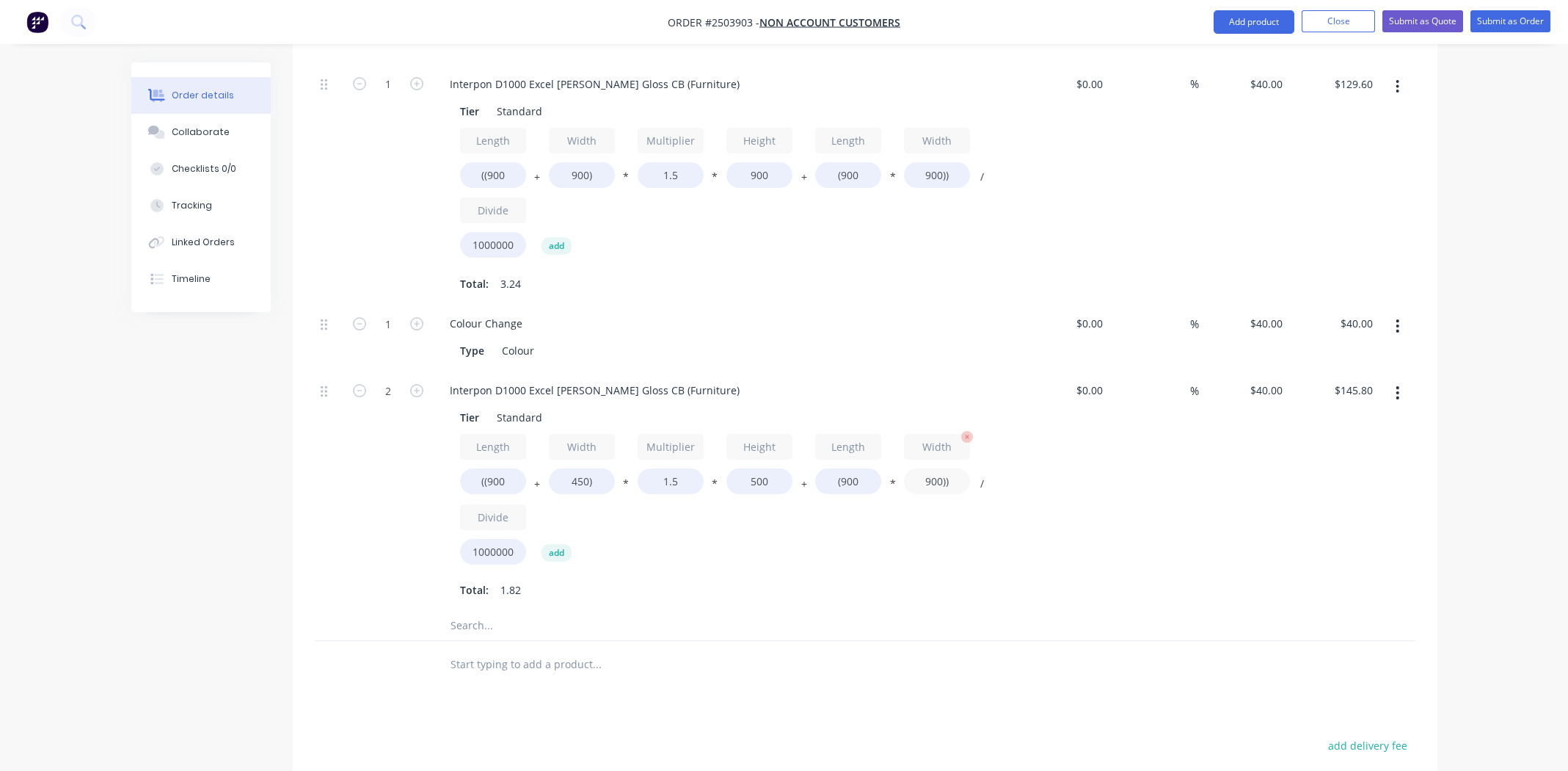
click at [926, 468] on input "900))" at bounding box center [938, 481] width 66 height 26
type input "450))"
type input "$113.40"
click at [941, 518] on div "Length ((900 + Width 450) * Multiplier 1.5 * Height 500 + Length (900 * Width 4…" at bounding box center [726, 501] width 532 height 136
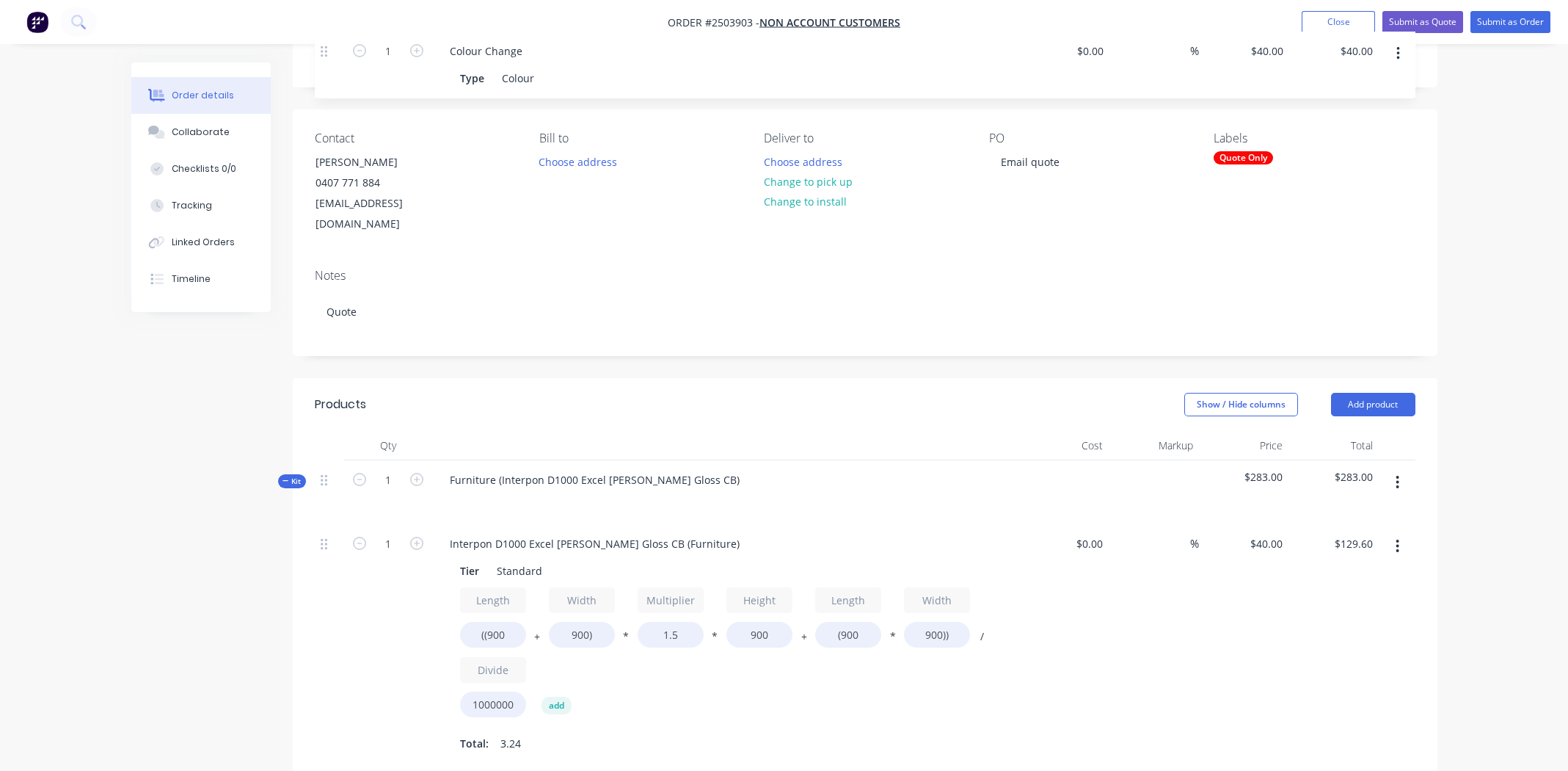
scroll to position [42, 0]
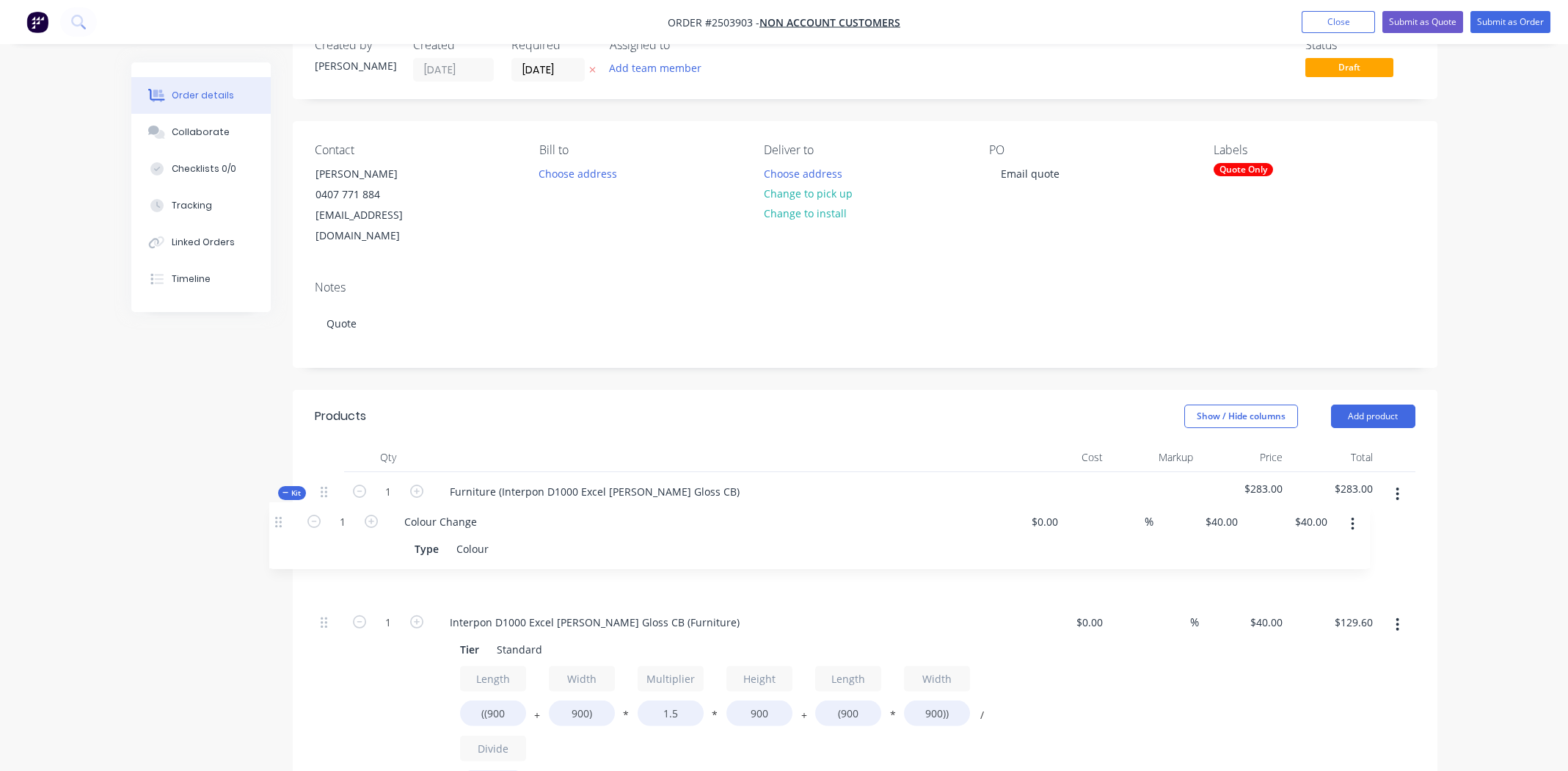
drag, startPoint x: 324, startPoint y: 301, endPoint x: 285, endPoint y: 516, distance: 218.5
click at [285, 516] on div "Created by [PERSON_NAME] Created [DATE] Required [DATE] Assigned to Add team me…" at bounding box center [784, 777] width 1306 height 1513
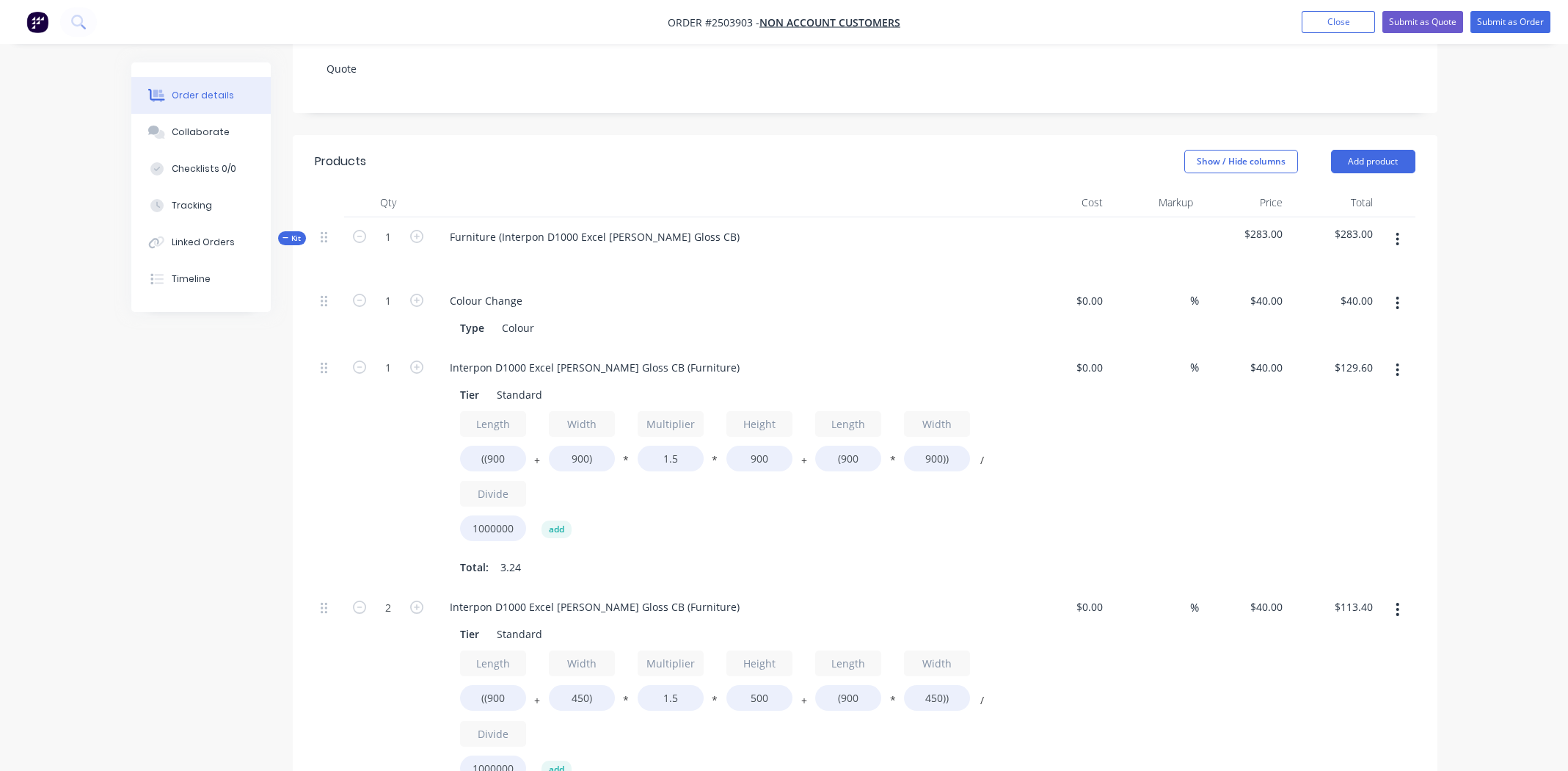
scroll to position [336, 0]
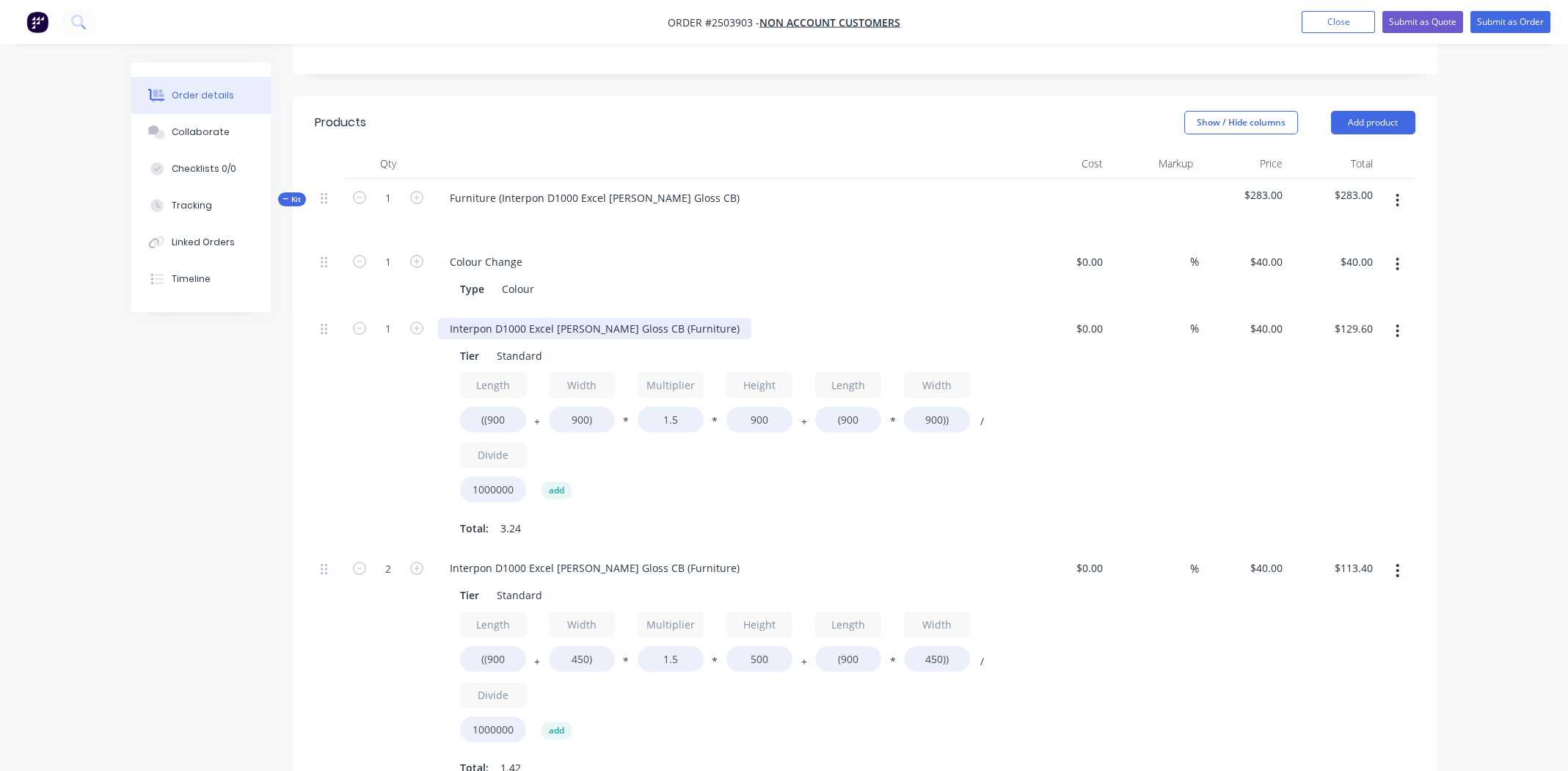
click at [544, 317] on div "Interpon D1000 Excel [PERSON_NAME] Gloss CB (Furniture)" at bounding box center [594, 328] width 313 height 22
click at [546, 317] on div "Interpon D1000 Excel [PERSON_NAME] Gloss CB (Furniture)" at bounding box center [594, 328] width 313 height 22
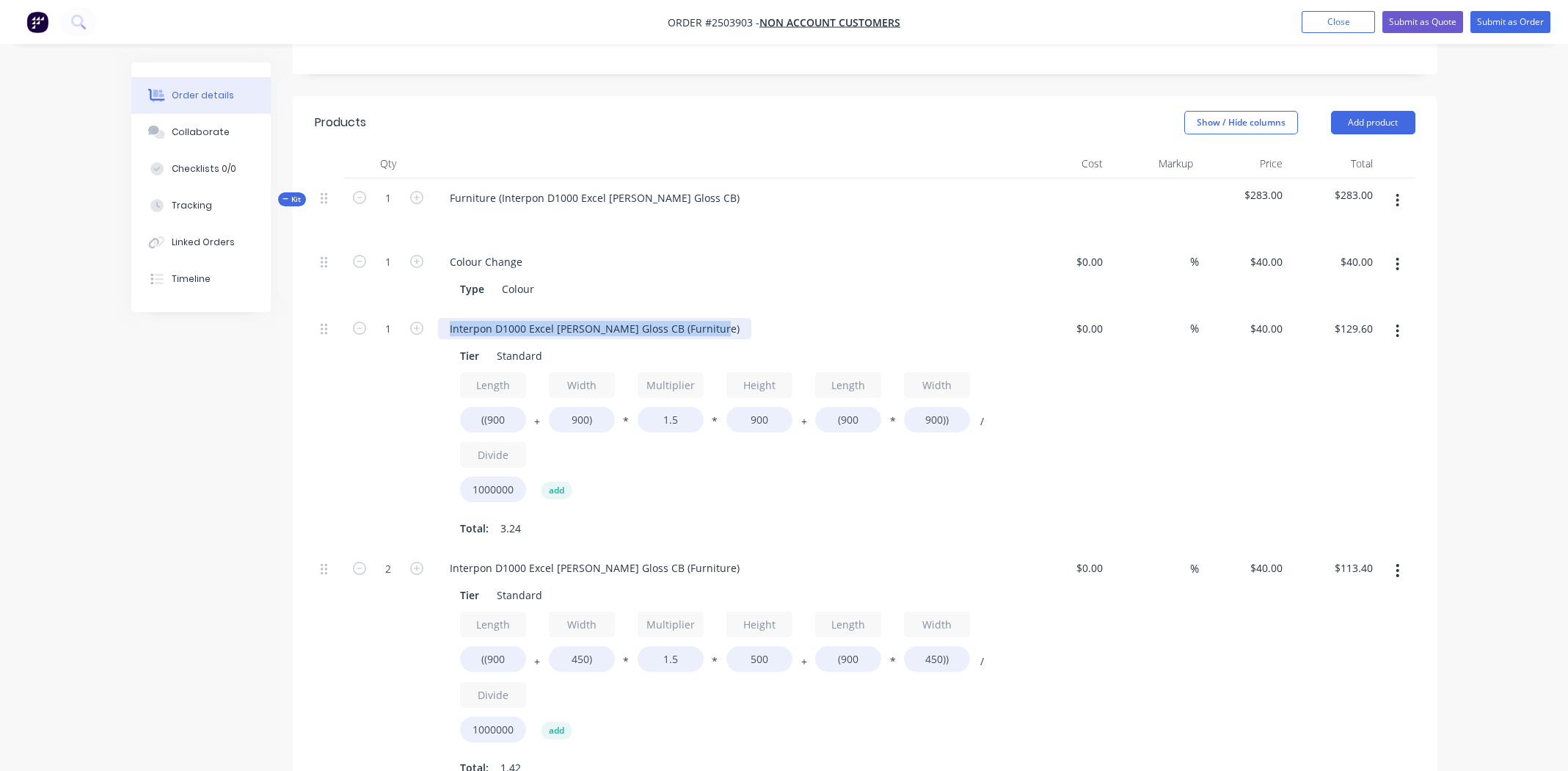
click at [546, 317] on div "Interpon D1000 Excel [PERSON_NAME] Gloss CB (Furniture)" at bounding box center [594, 328] width 313 height 22
click at [578, 557] on div "Interpon D1000 Excel [PERSON_NAME] Gloss CB (Furniture)" at bounding box center [594, 567] width 313 height 22
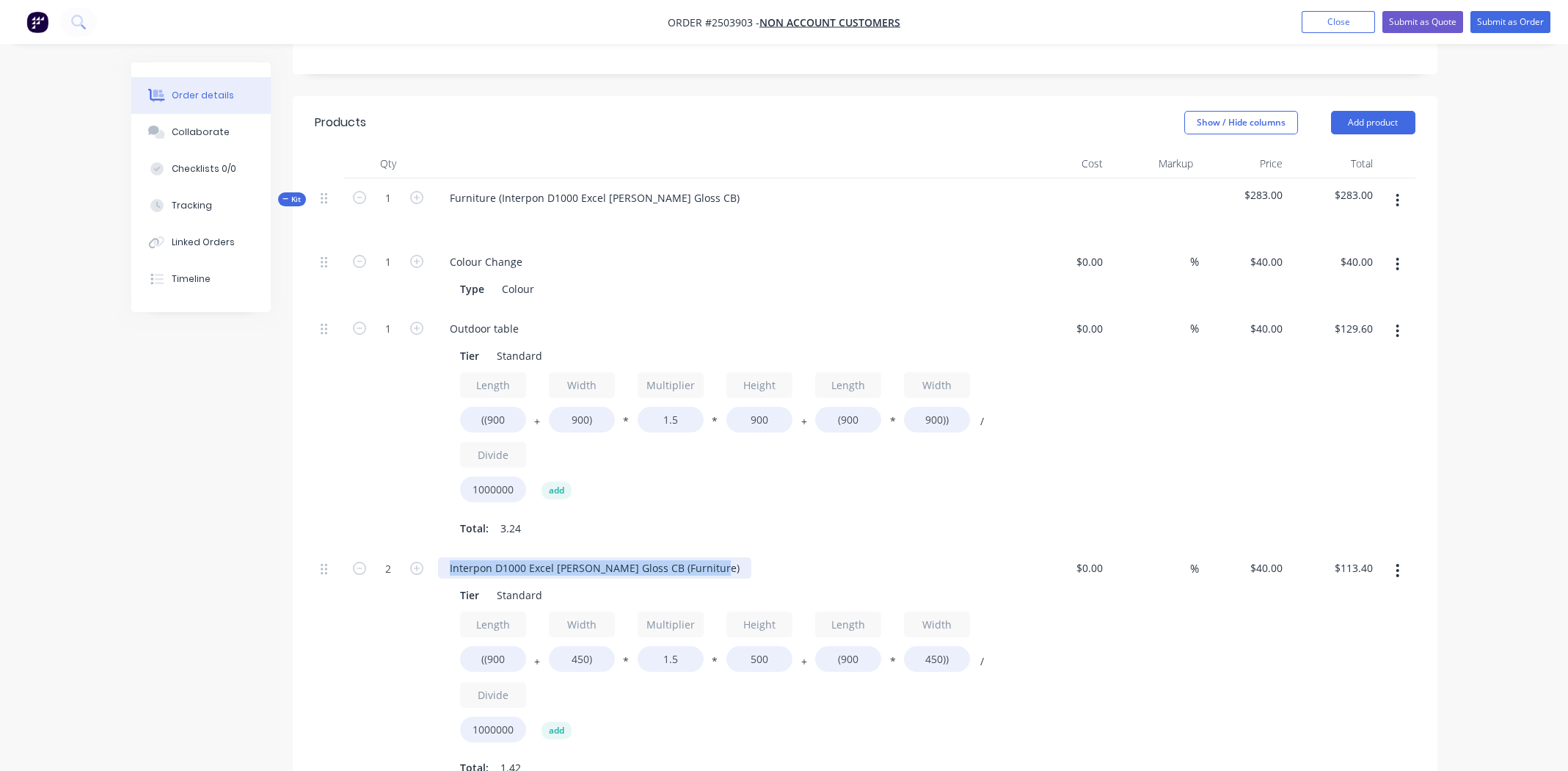
click at [578, 557] on div "Interpon D1000 Excel [PERSON_NAME] Gloss CB (Furniture)" at bounding box center [594, 567] width 313 height 22
click at [699, 517] on div "Total: 3.24" at bounding box center [726, 527] width 532 height 22
click at [454, 557] on div "outdoor chairs" at bounding box center [486, 567] width 95 height 22
drag, startPoint x: 731, startPoint y: 518, endPoint x: 718, endPoint y: 520, distance: 13.2
click at [731, 518] on div "Outdoor table Tier Standard Length ((900 + Width 900) * Multiplier 1.5 * Height…" at bounding box center [725, 428] width 587 height 240
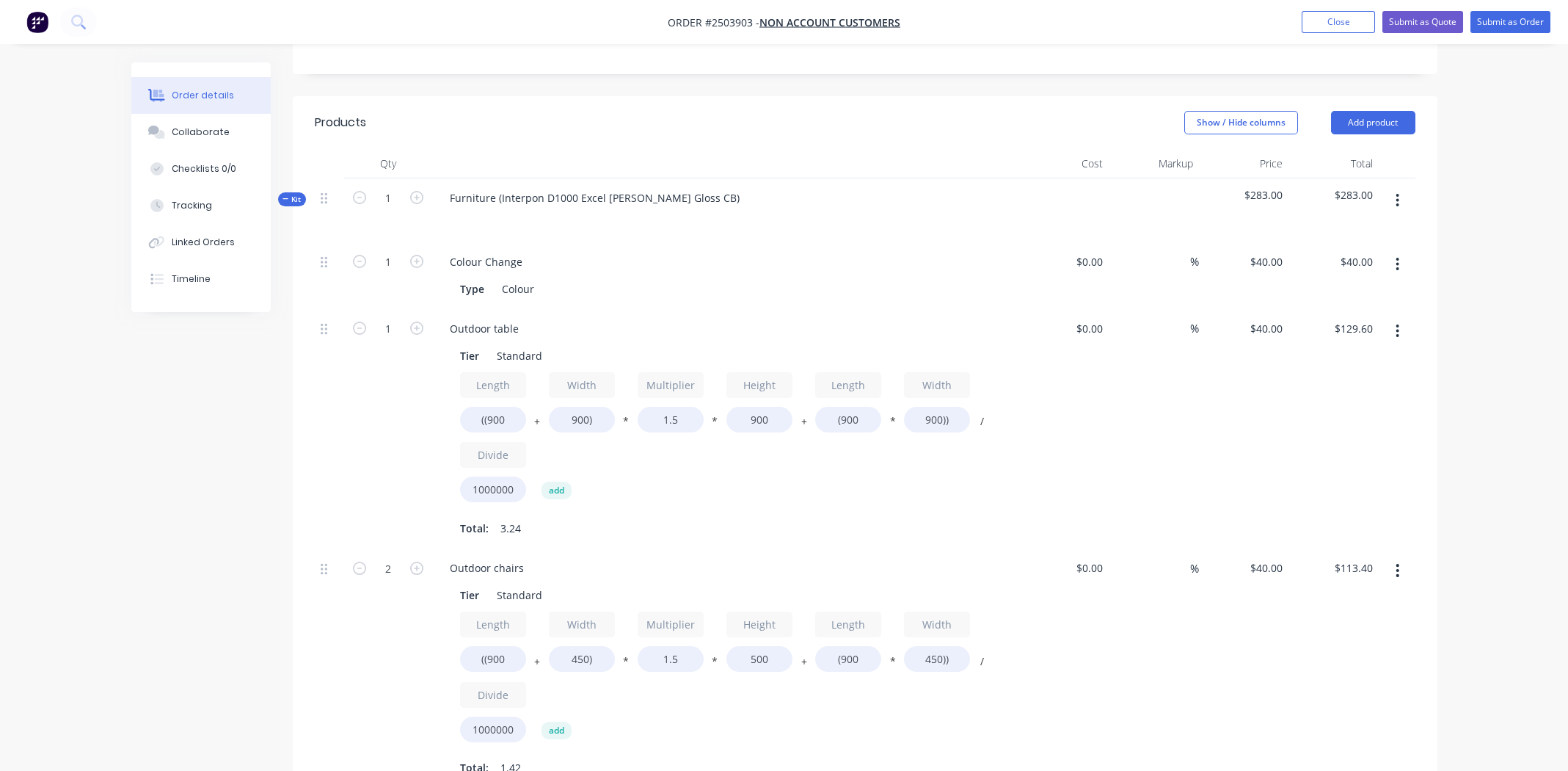
click at [1397, 193] on icon "button" at bounding box center [1397, 200] width 3 height 16
click at [1333, 228] on div "Add product to kit" at bounding box center [1346, 238] width 113 height 22
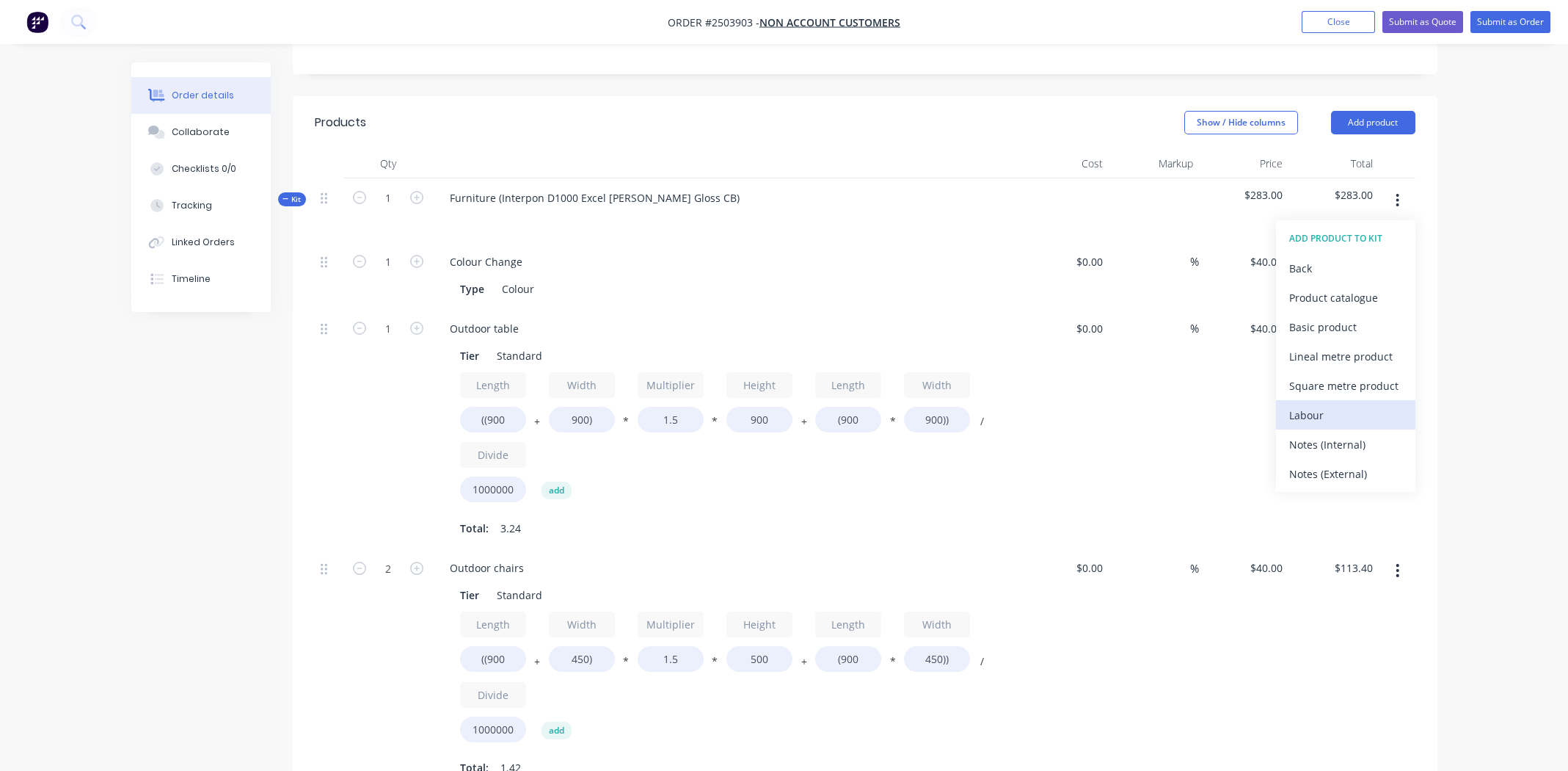
click at [1324, 404] on div "Labour" at bounding box center [1346, 415] width 113 height 22
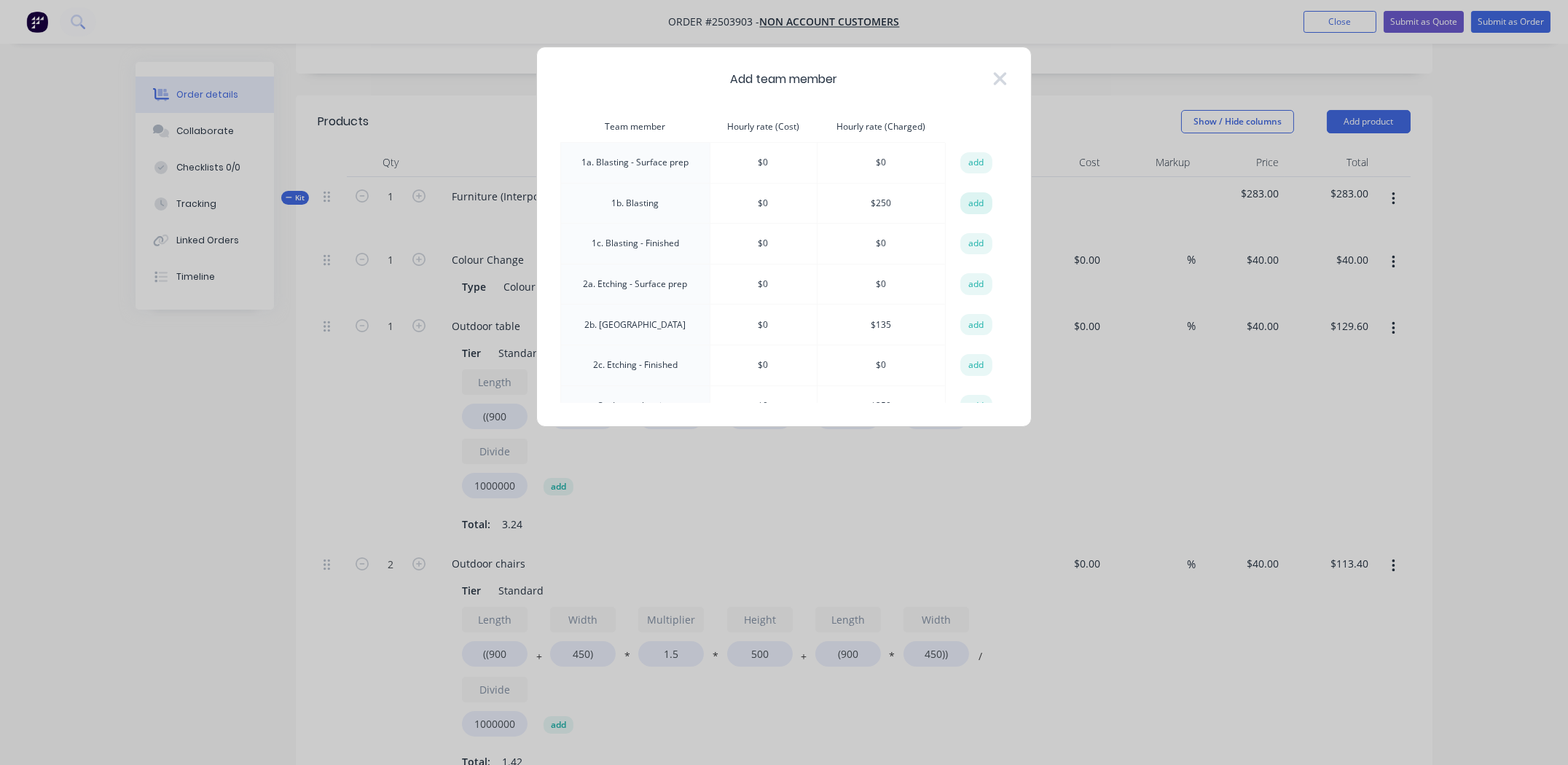
click at [964, 202] on button "add" at bounding box center [976, 202] width 32 height 22
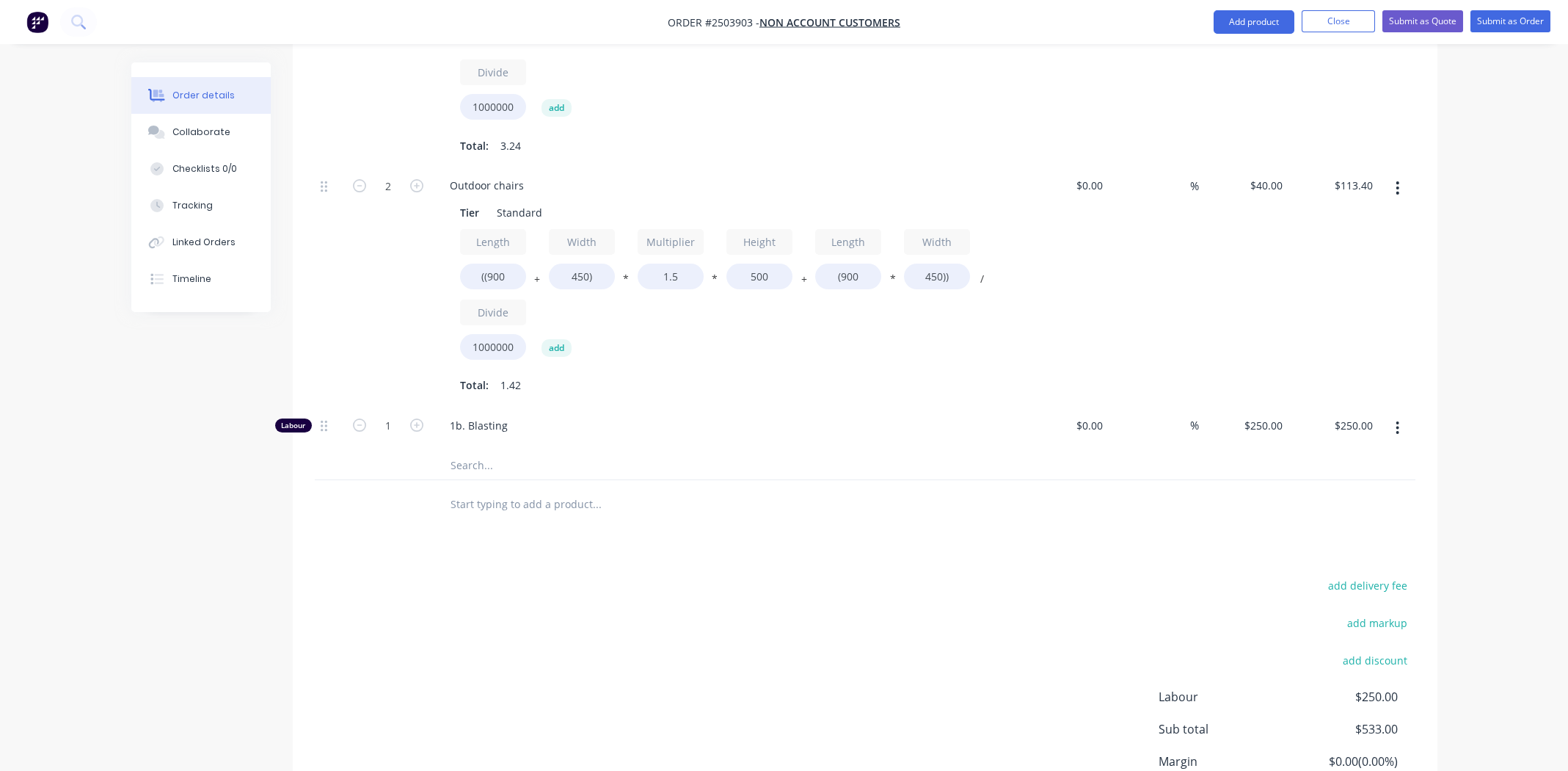
scroll to position [775, 0]
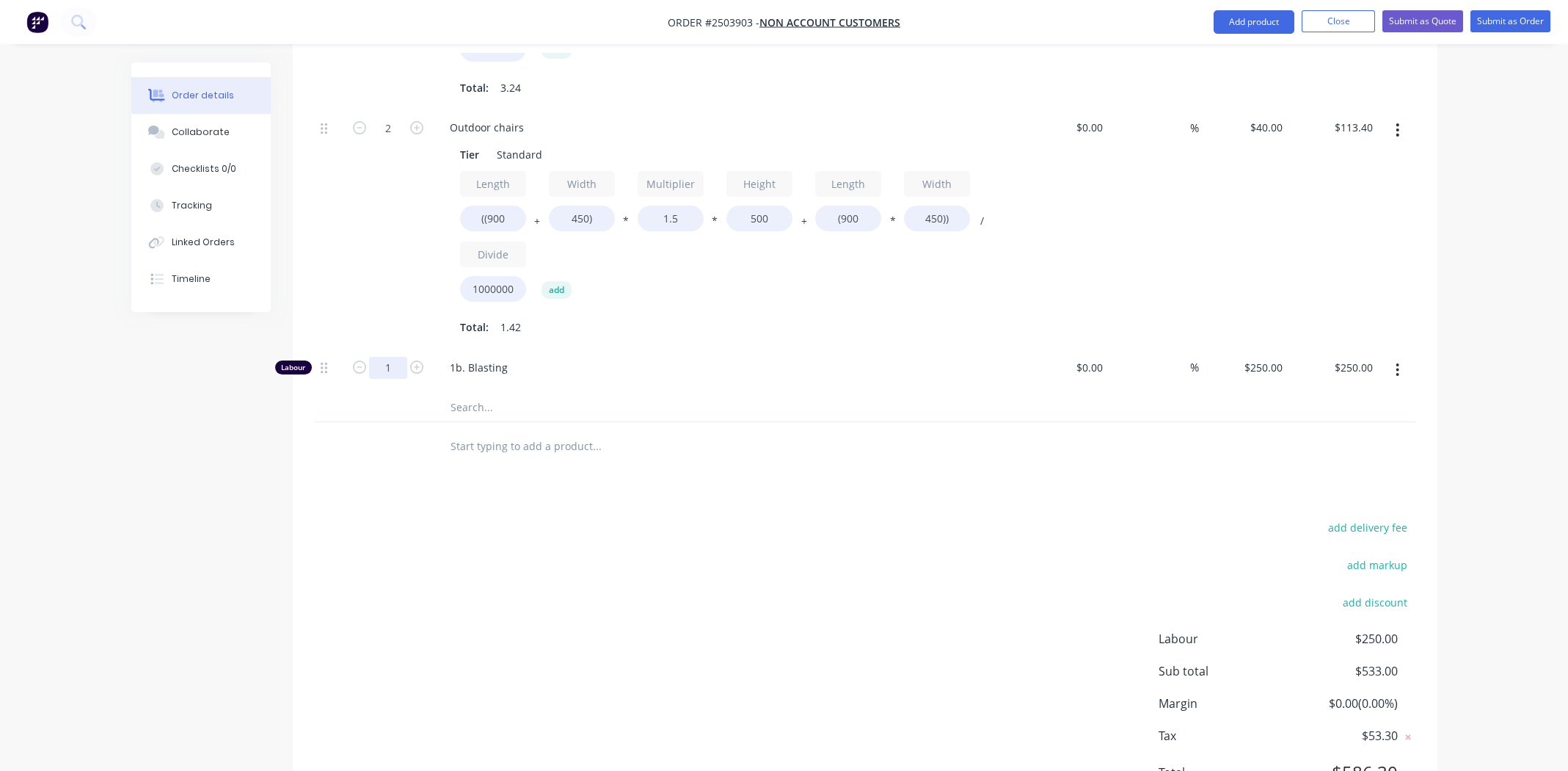
type input "0.666"
type input "$166.50"
click at [657, 517] on div "add delivery fee add markup add discount Labour $166.50 Sub total $449.50 Margi…" at bounding box center [865, 658] width 1101 height 284
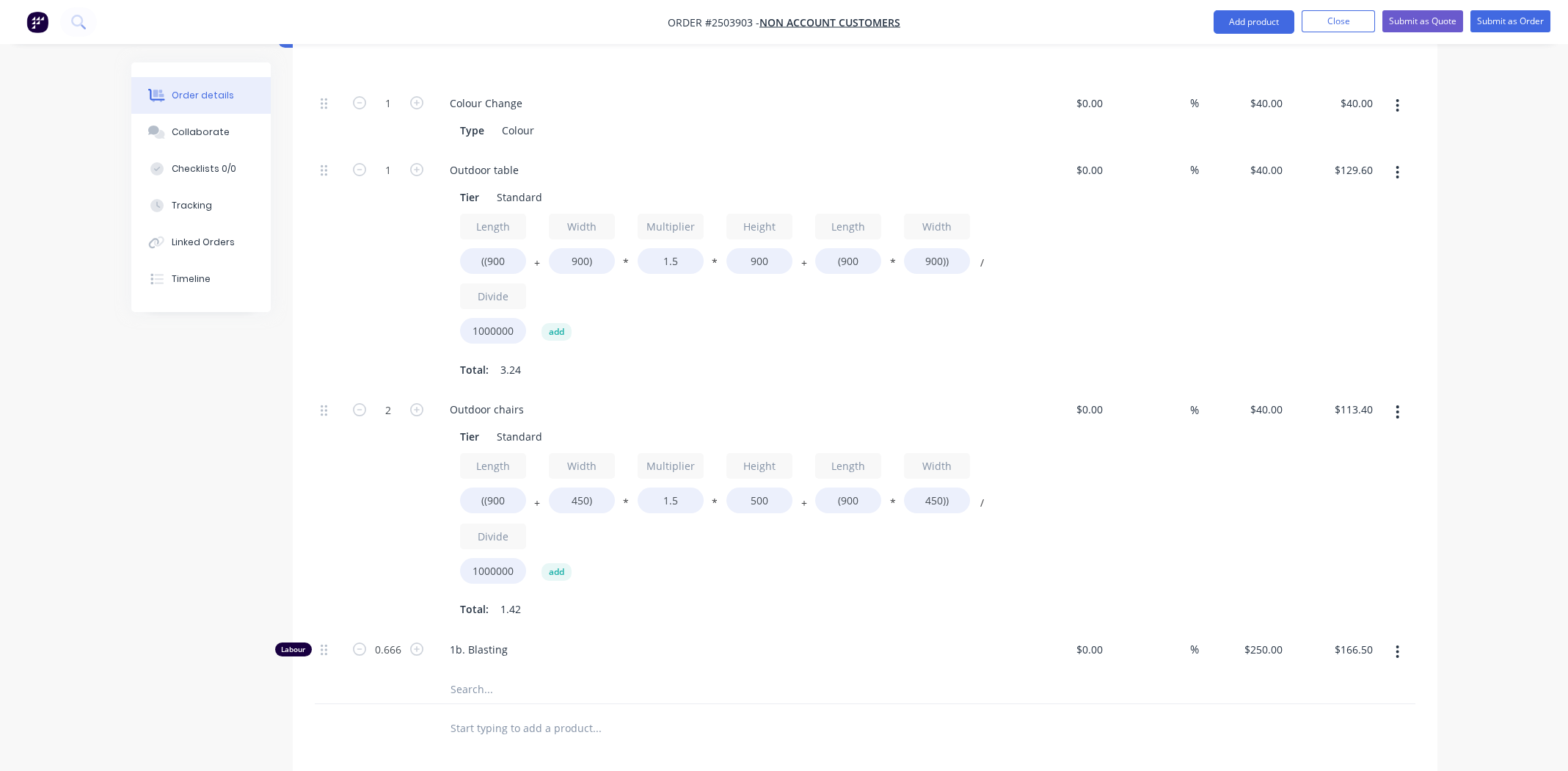
scroll to position [753, 0]
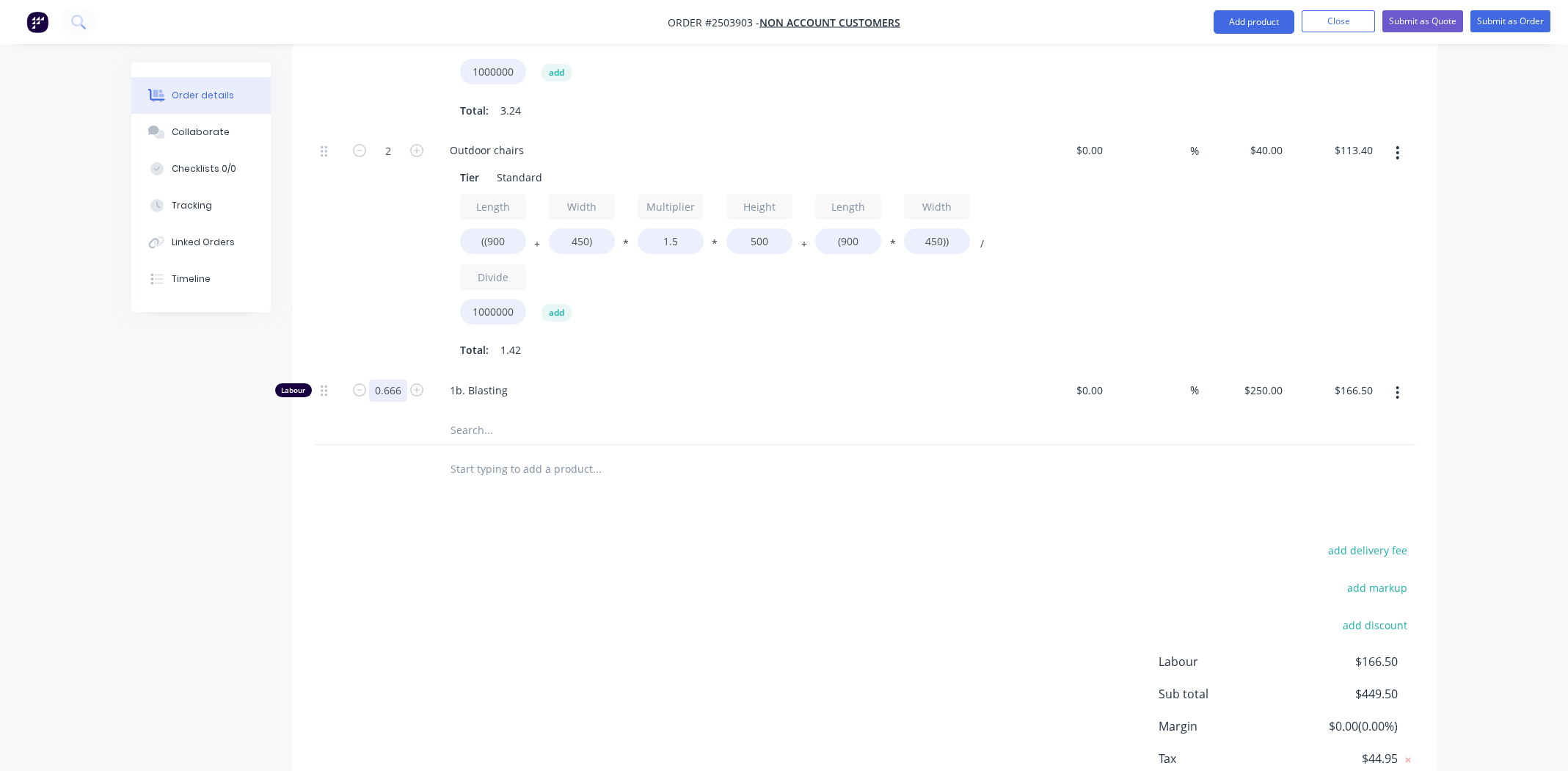
type input "0.667"
type input "$166.75"
click at [843, 504] on div "Products Show / Hide columns Add product Qty Cost Markup Price Total Kit 1 Furn…" at bounding box center [866, 261] width 1145 height 1166
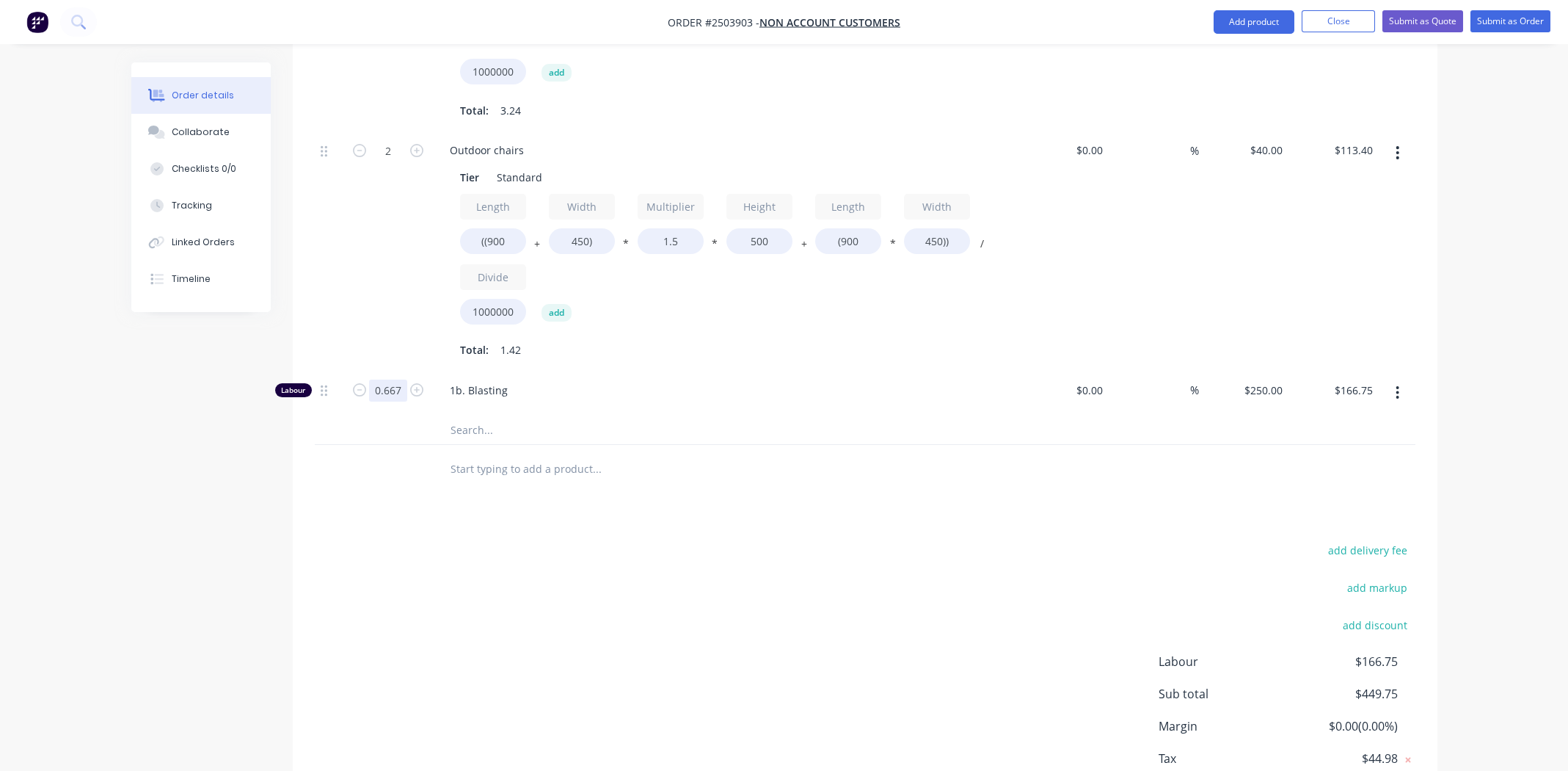
type input "0.669"
type input "$167.25"
click at [821, 497] on div "Products Show / Hide columns Add product Qty Cost Markup Price Total Kit 1 Furn…" at bounding box center [866, 261] width 1145 height 1166
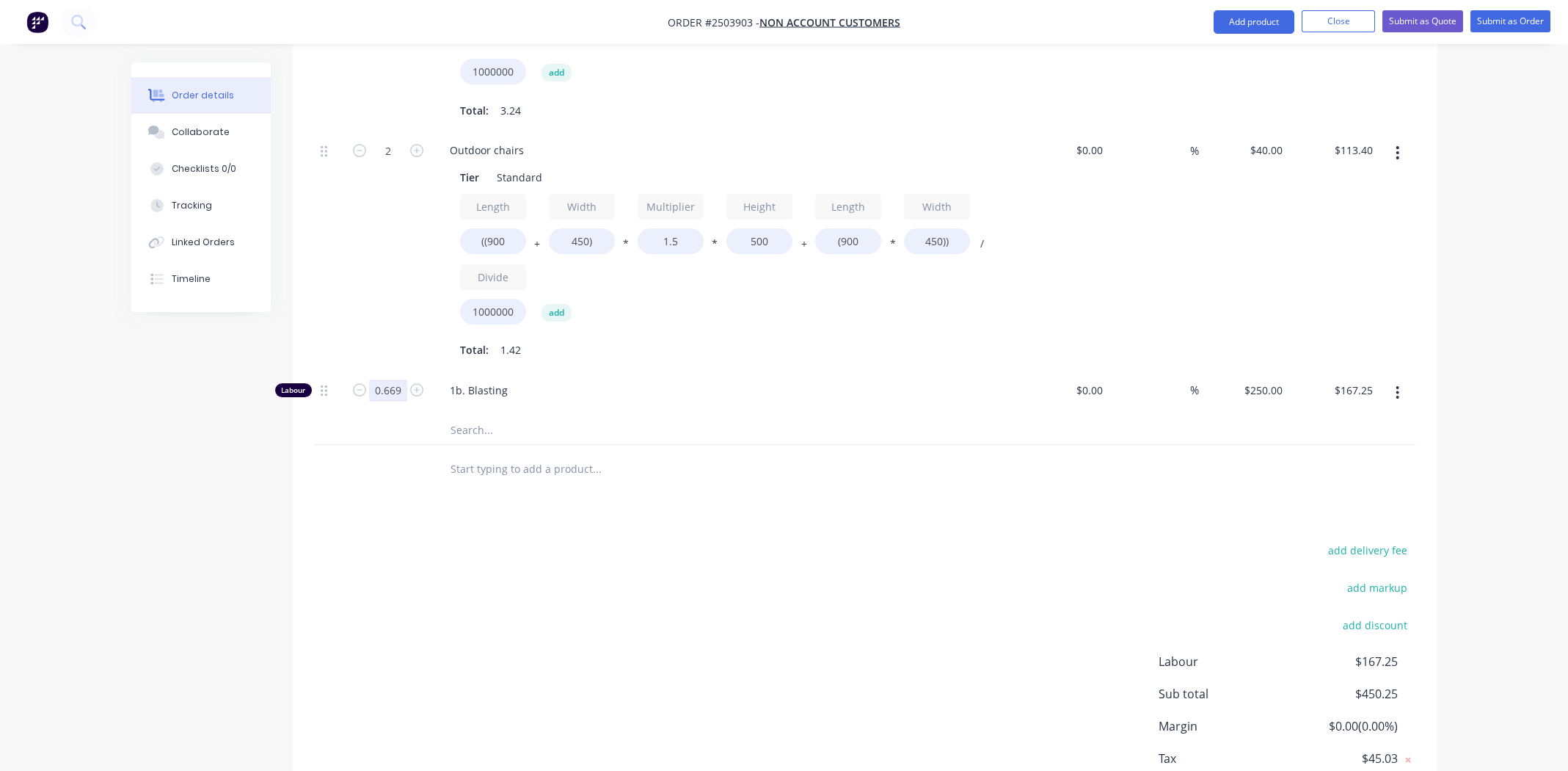
type input "0.668"
type input "$167.00"
click at [787, 340] on div "Outdoor chairs Tier Standard Length ((900 + Width 450) * Multiplier 1.5 * Heigh…" at bounding box center [725, 251] width 587 height 240
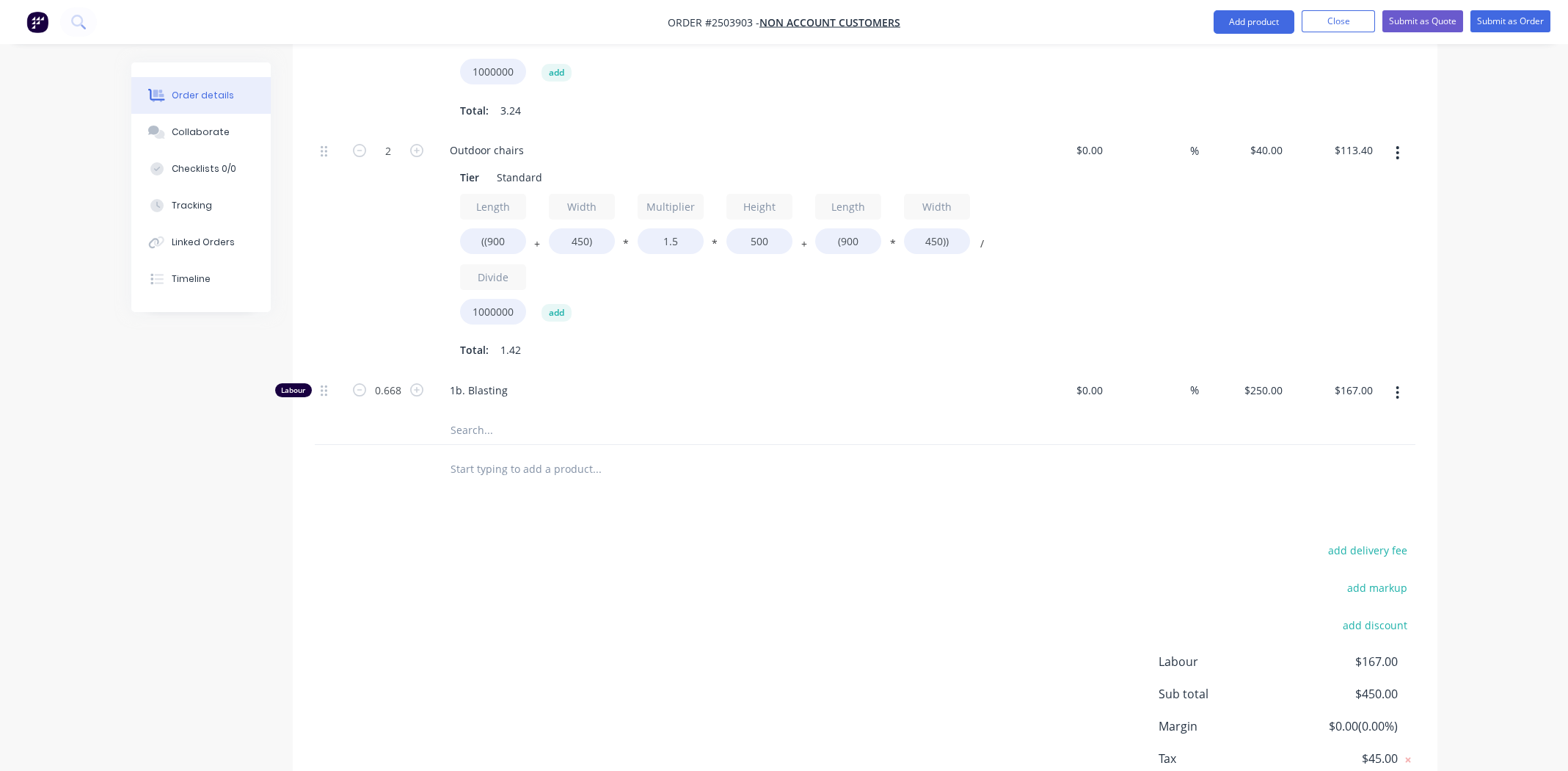
click at [821, 564] on div "add delivery fee add markup add discount Labour $167.00 Sub total $450.00 Margi…" at bounding box center [865, 681] width 1101 height 284
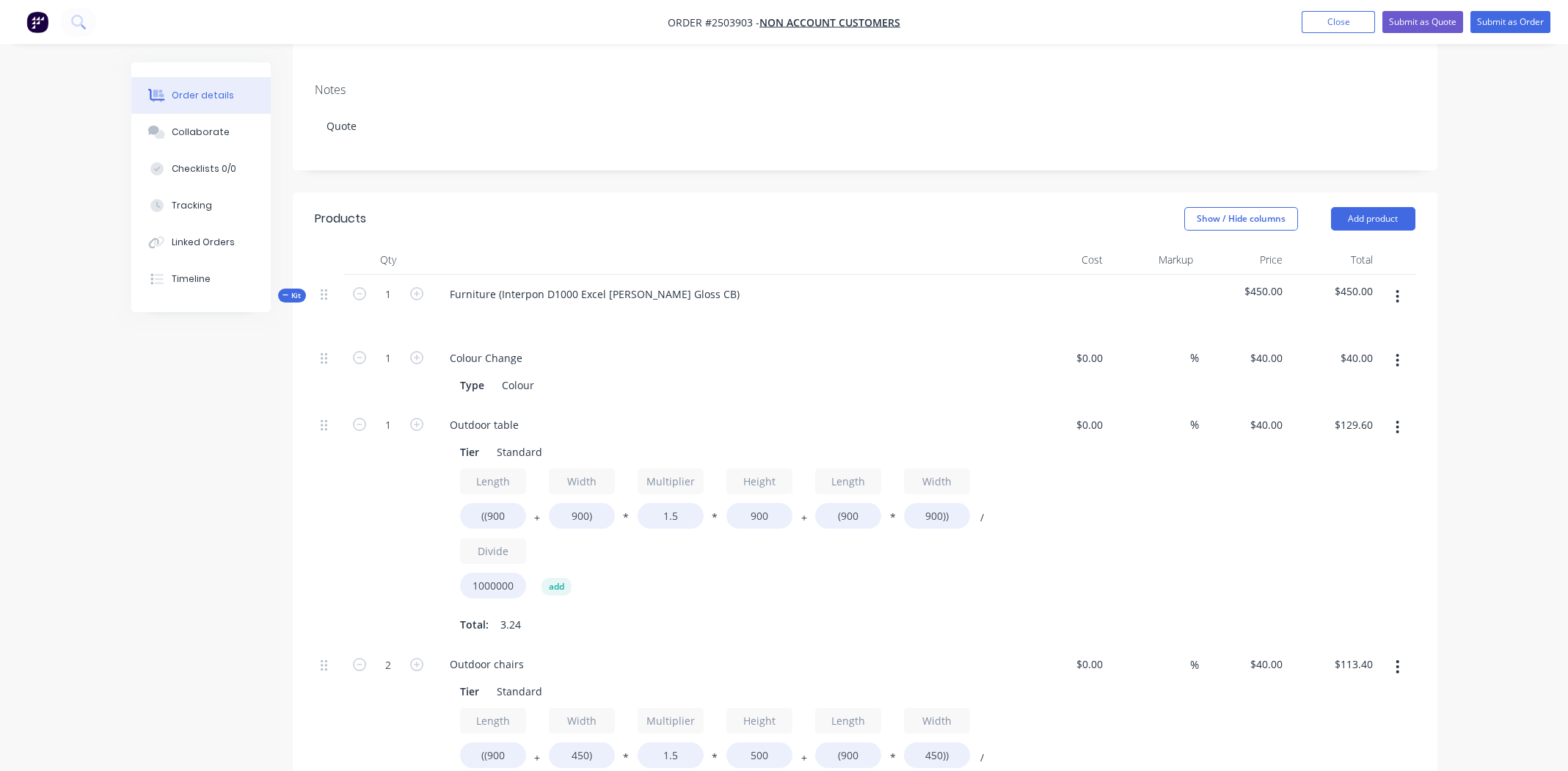
scroll to position [0, 0]
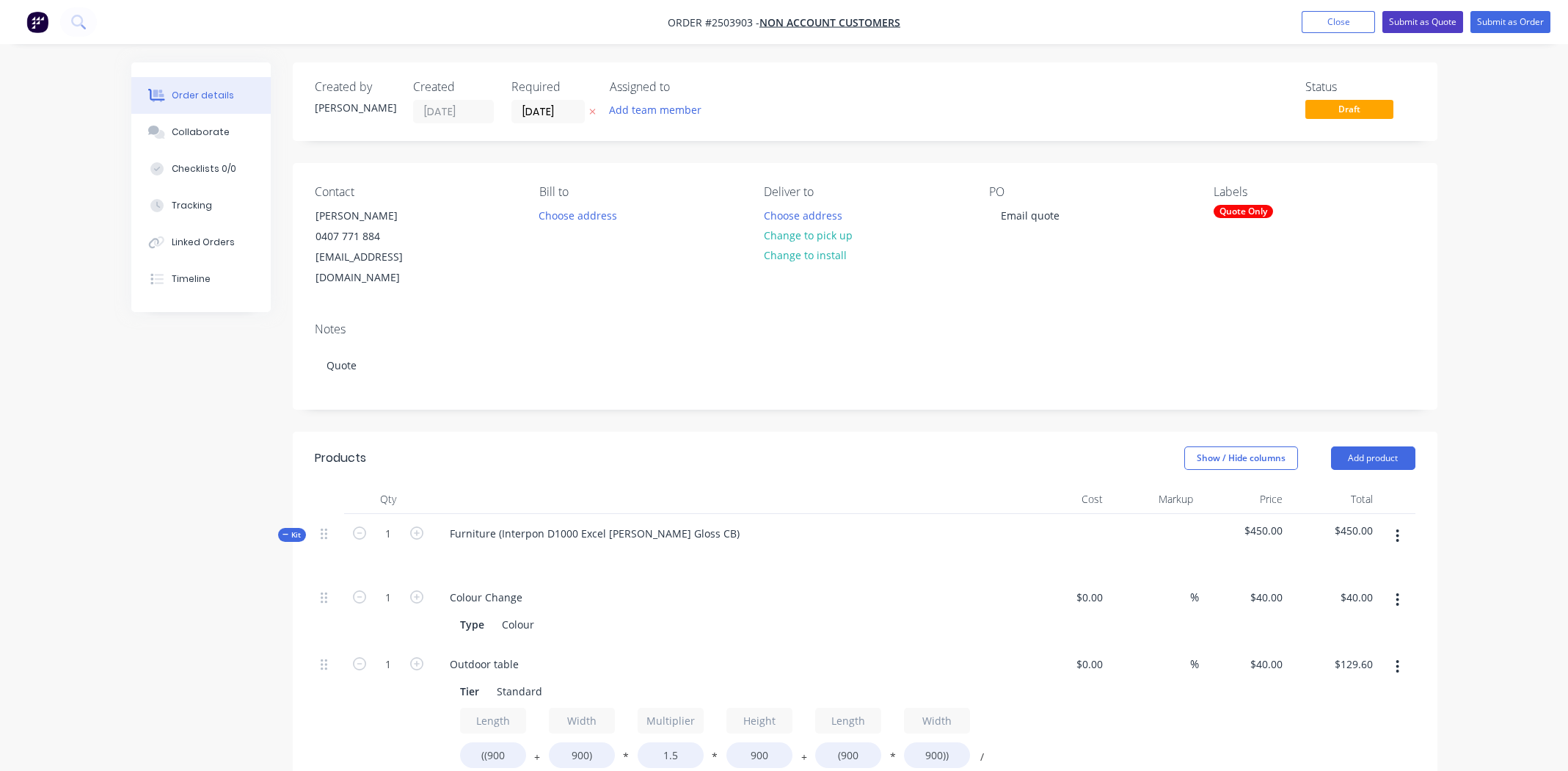
click at [1424, 19] on button "Submit as Quote" at bounding box center [1422, 22] width 81 height 22
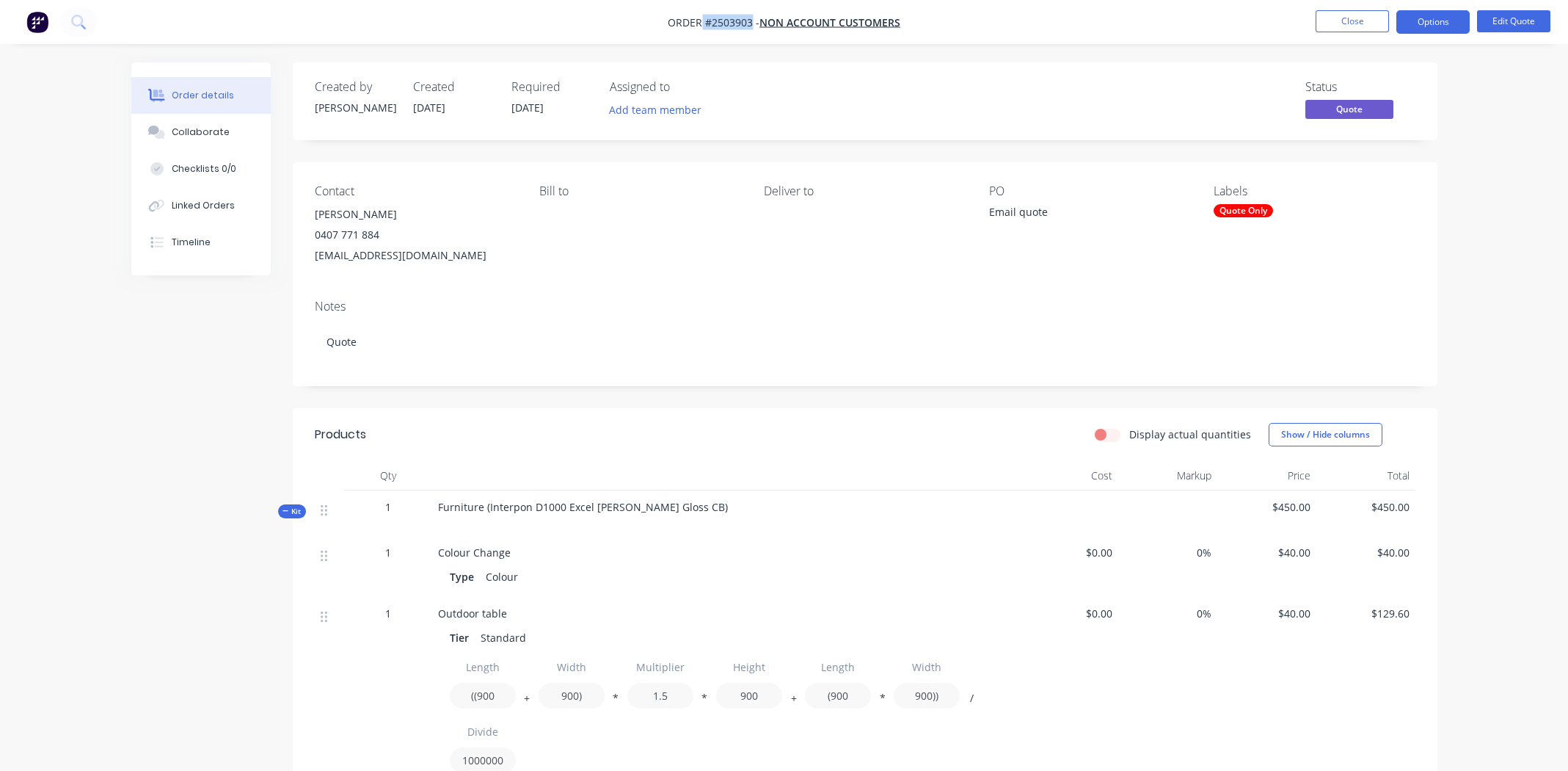
drag, startPoint x: 702, startPoint y: 22, endPoint x: 752, endPoint y: 22, distance: 50.0
click at [752, 22] on span "Order #2503903 -" at bounding box center [714, 23] width 92 height 14
copy span "#2503903"
click at [1355, 23] on button "Close" at bounding box center [1352, 21] width 74 height 22
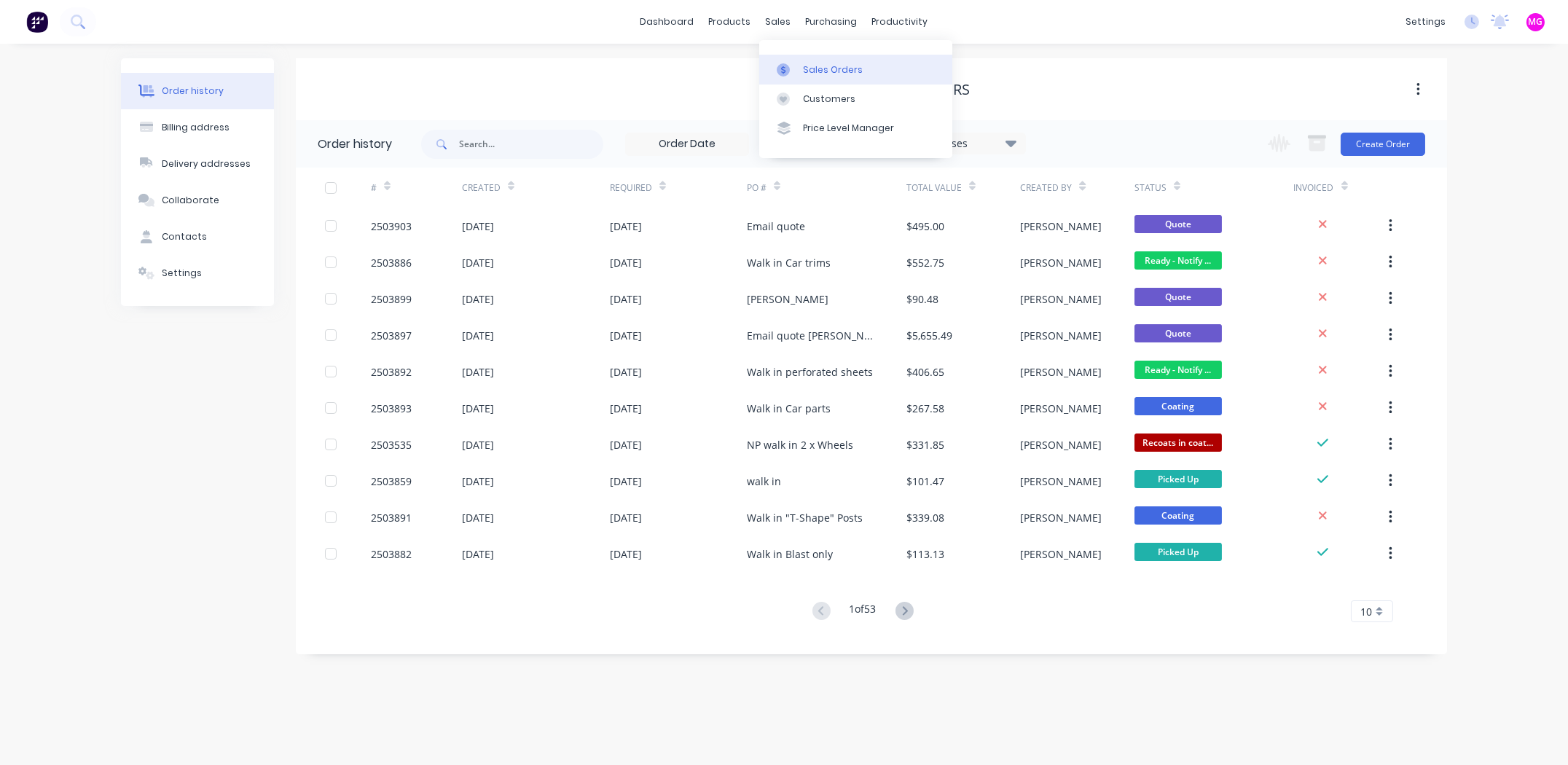
drag, startPoint x: 778, startPoint y: 23, endPoint x: 836, endPoint y: 76, distance: 78.6
click at [778, 23] on div "sales" at bounding box center [778, 22] width 40 height 22
click at [835, 64] on div "Sales Orders" at bounding box center [833, 70] width 59 height 13
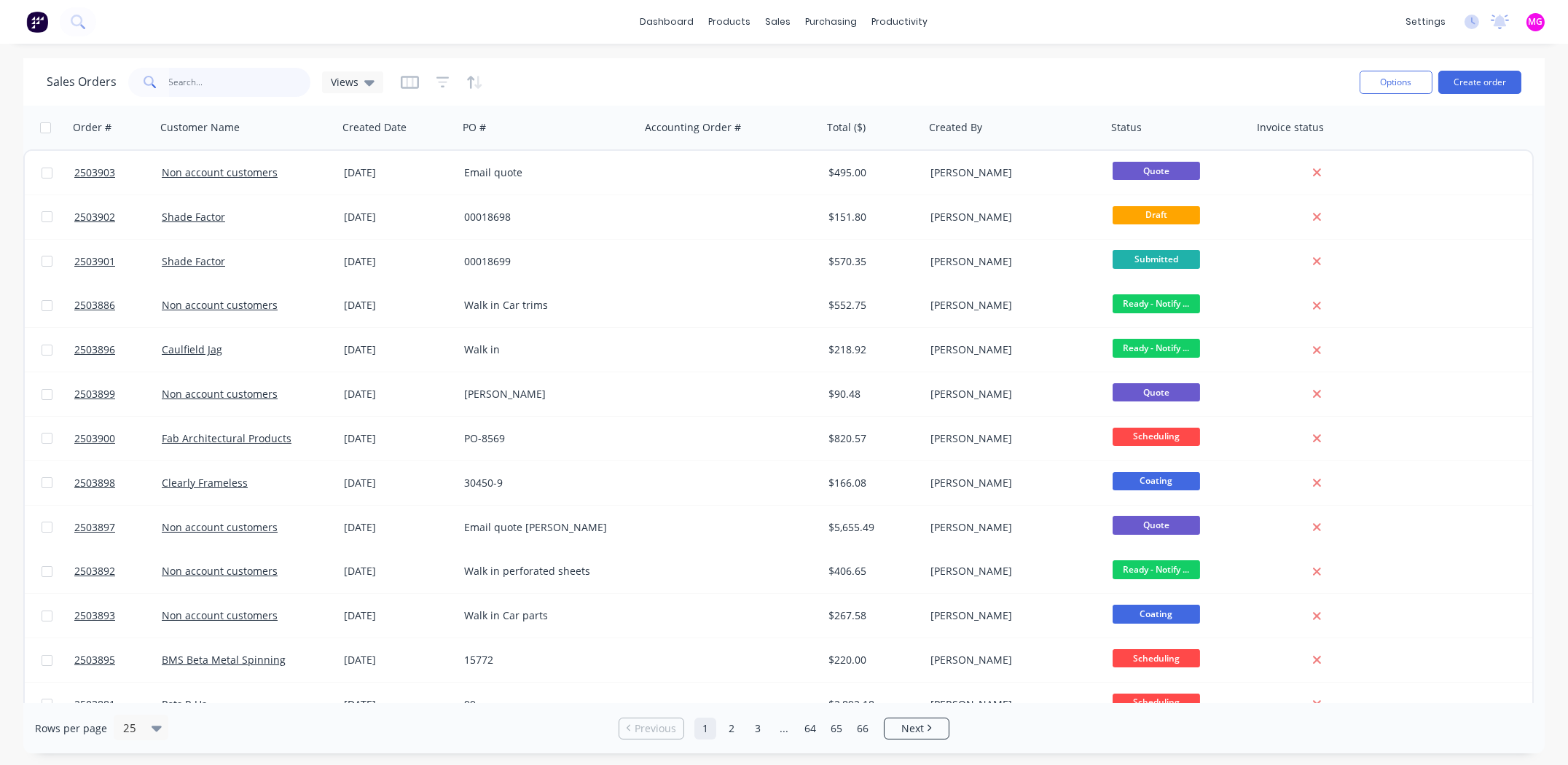
click at [216, 77] on input "text" at bounding box center [239, 83] width 142 height 29
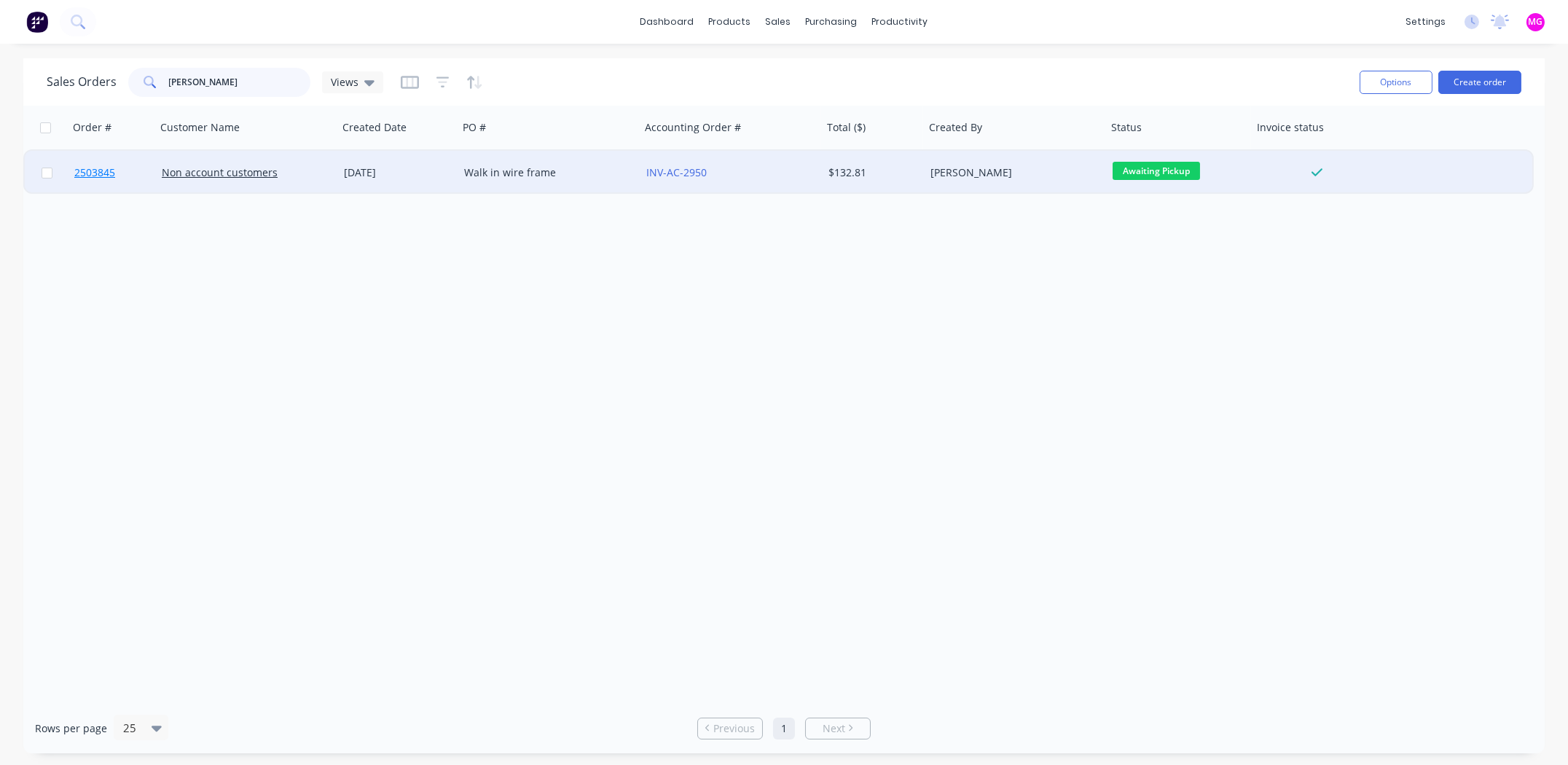
type input "[PERSON_NAME]"
click at [91, 172] on span "2503845" at bounding box center [94, 172] width 40 height 15
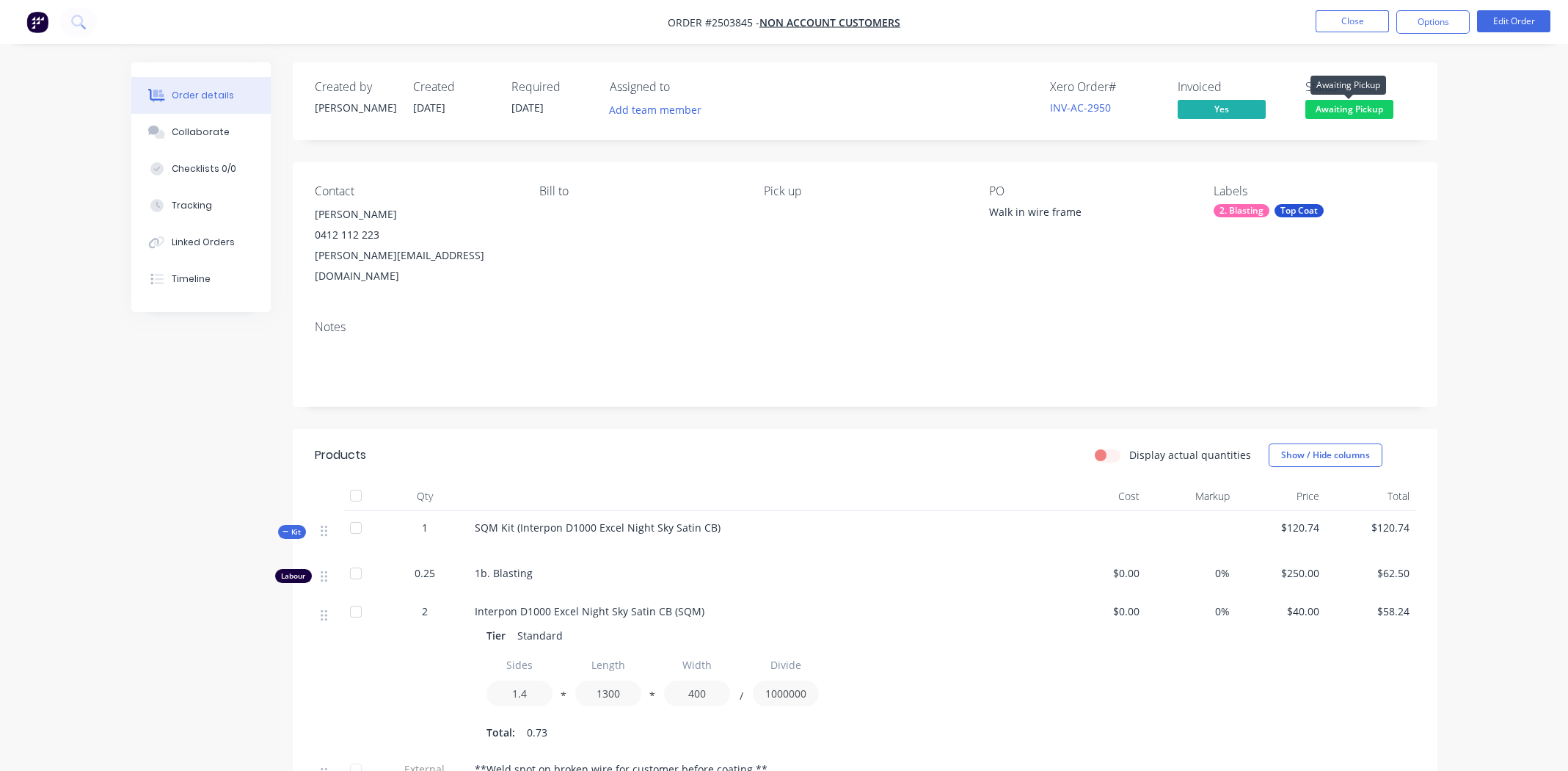
click at [1346, 106] on span "Awaiting Pickup" at bounding box center [1349, 108] width 88 height 18
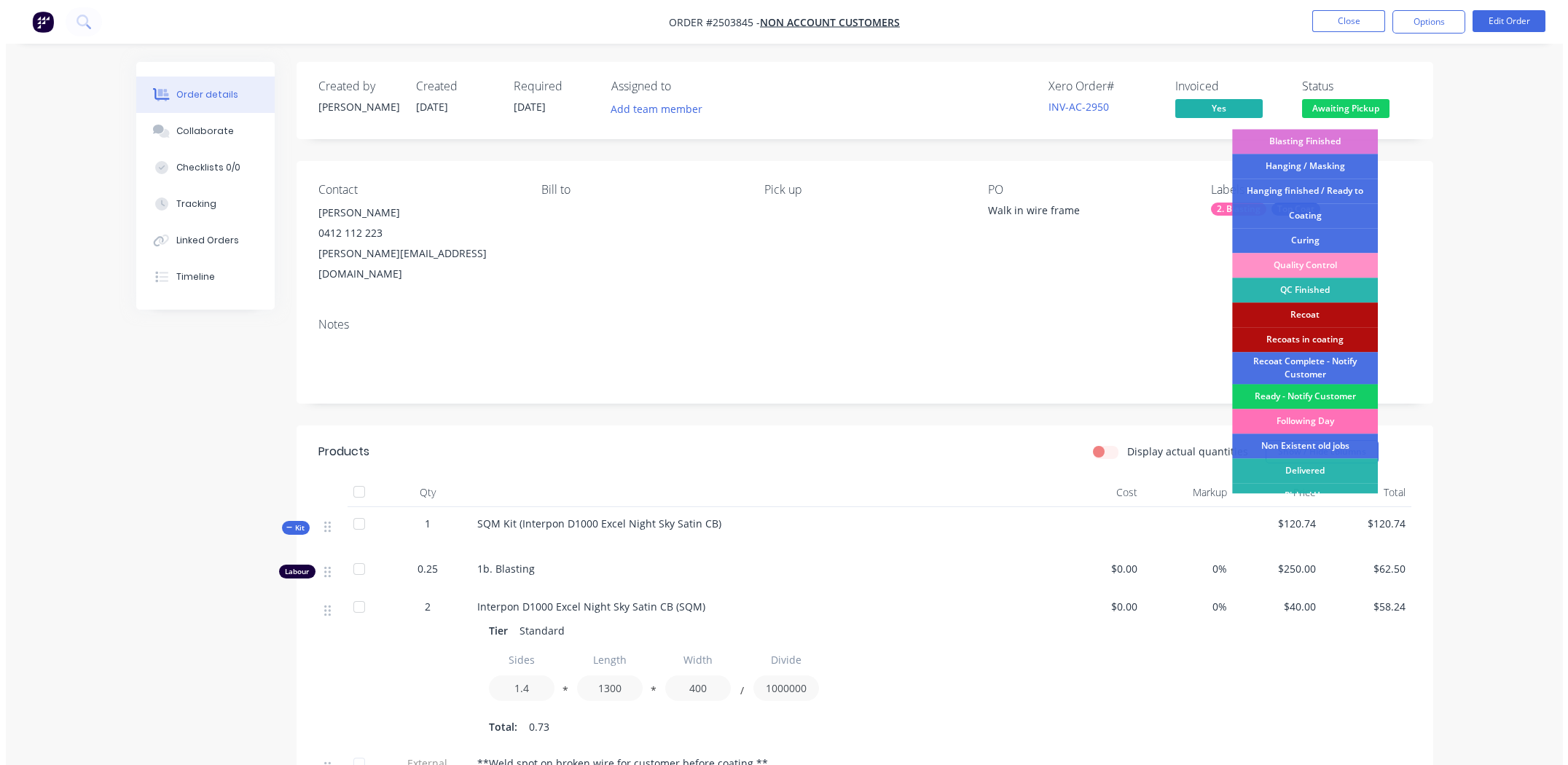
scroll to position [311, 0]
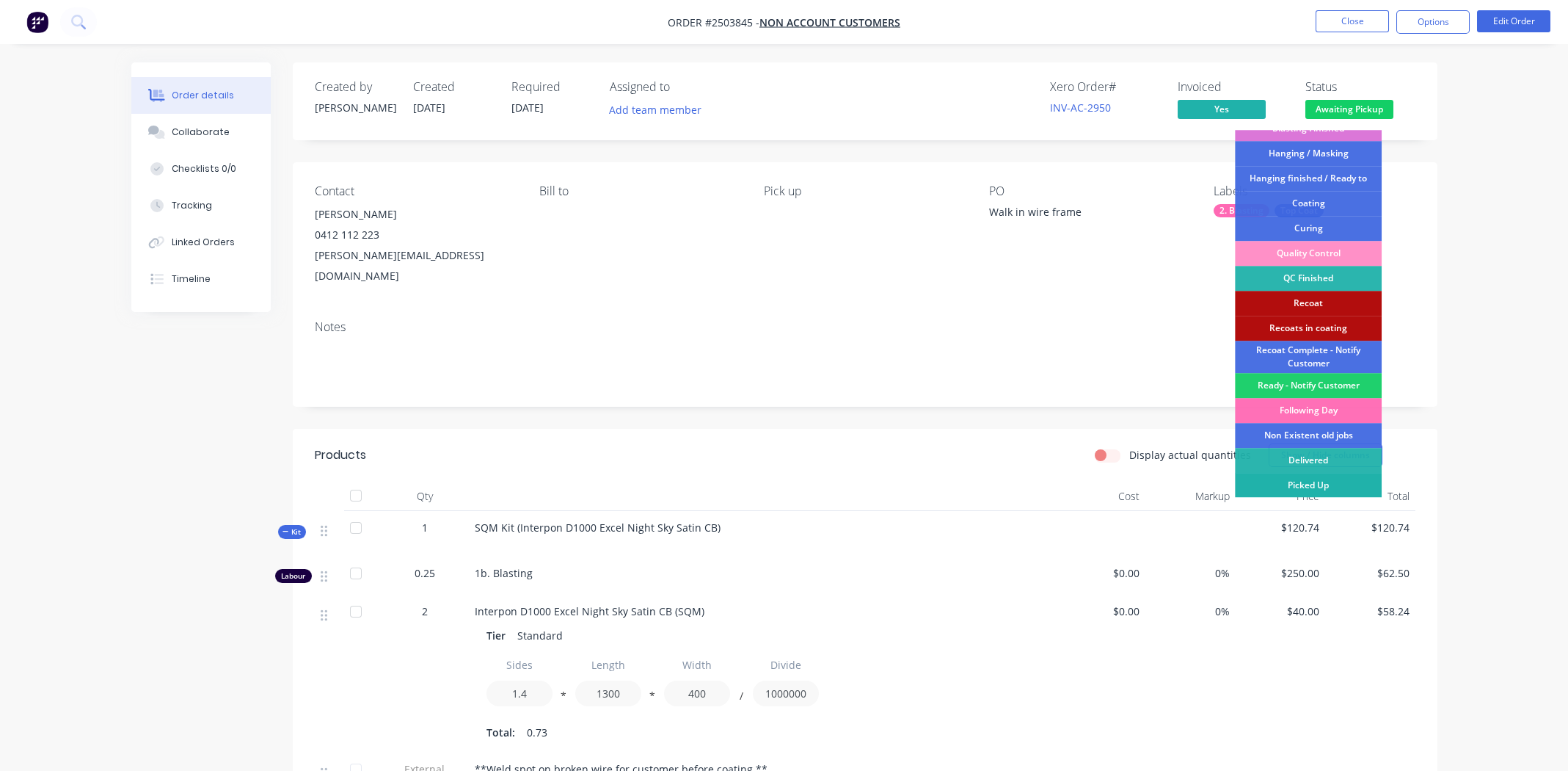
click at [1328, 483] on div "Picked Up" at bounding box center [1308, 485] width 147 height 25
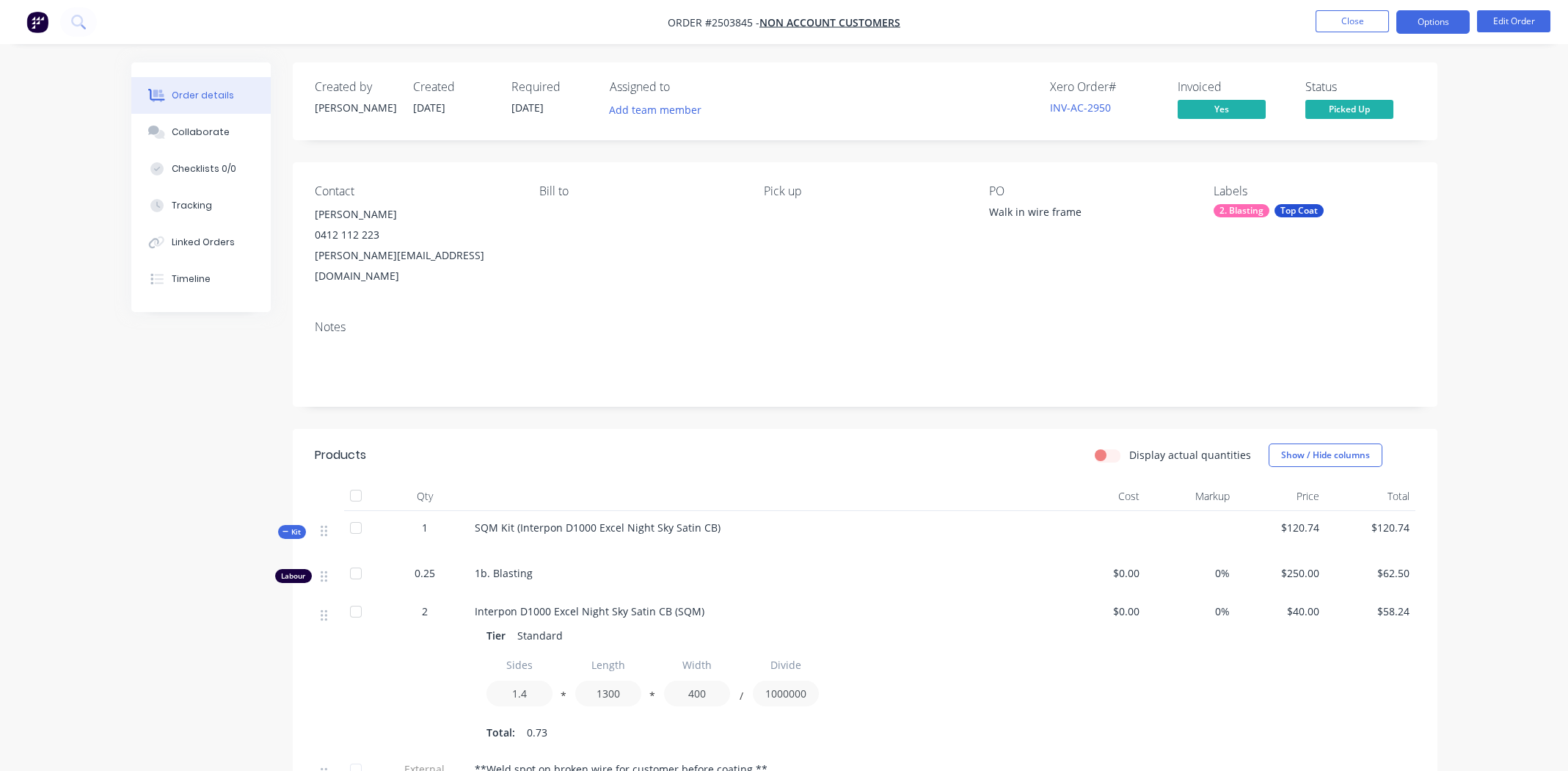
click at [1434, 15] on button "Options" at bounding box center [1433, 22] width 74 height 23
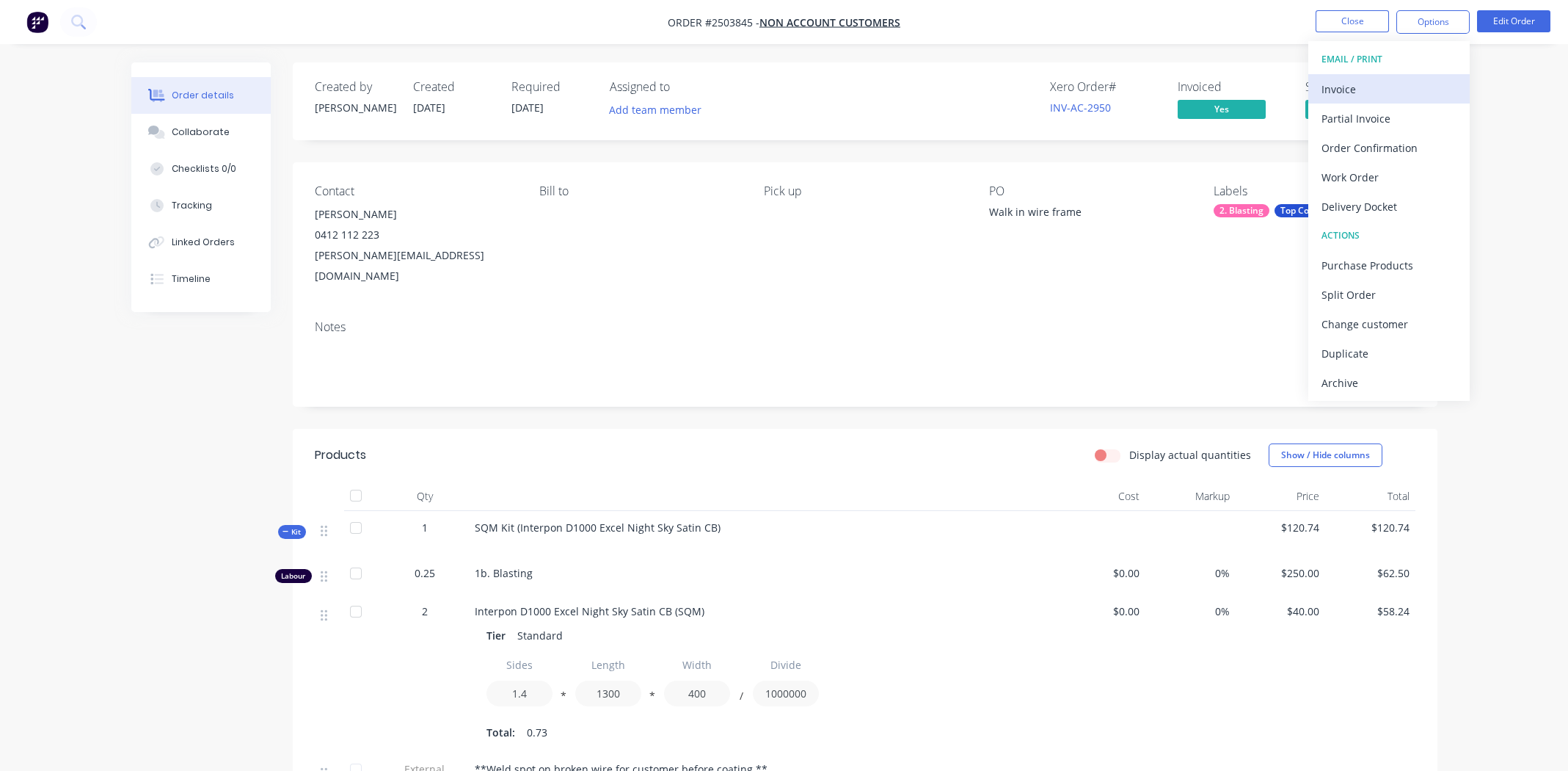
click at [1386, 80] on div "Invoice" at bounding box center [1389, 89] width 135 height 22
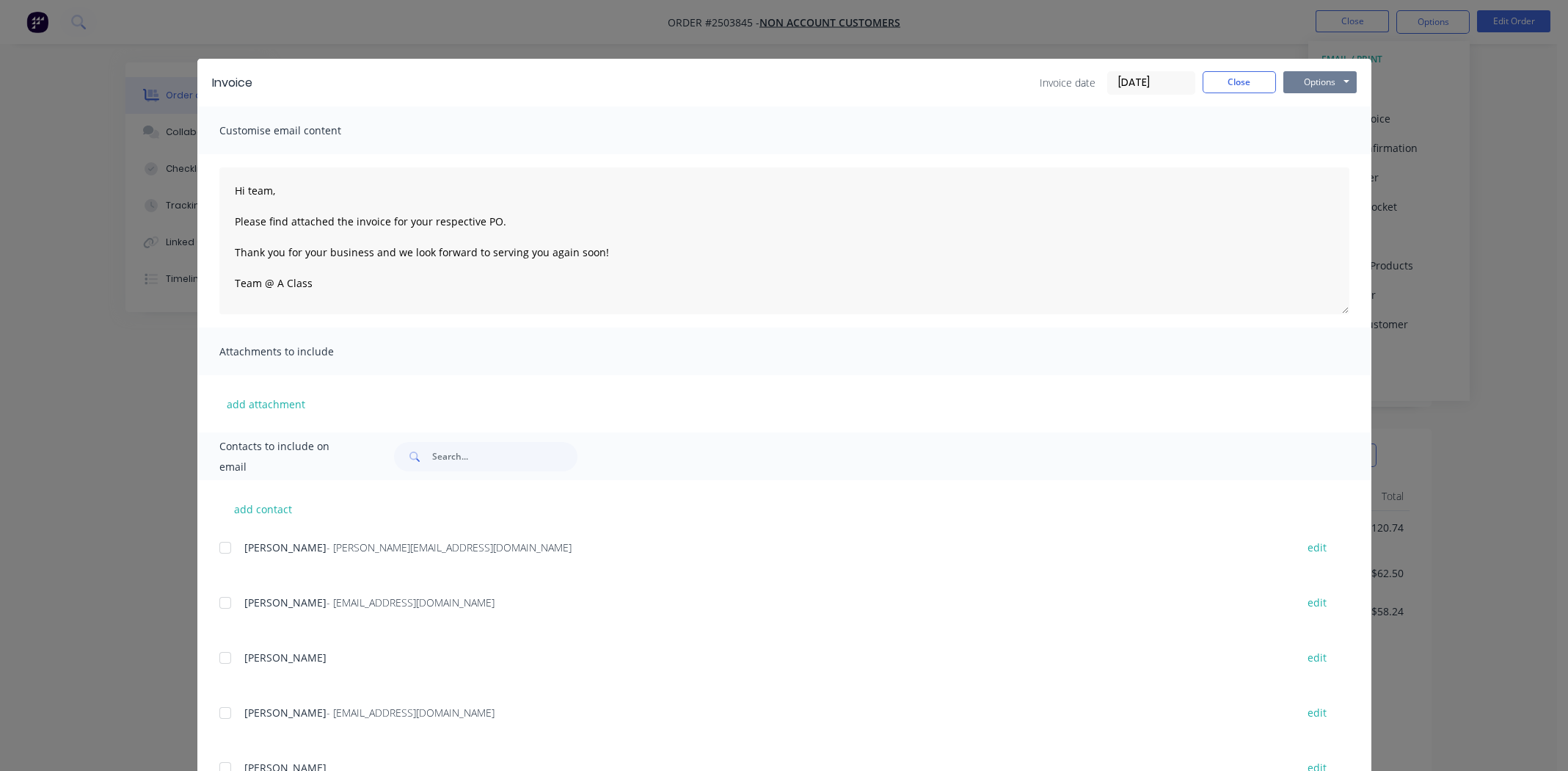
click at [1306, 77] on button "Options" at bounding box center [1320, 82] width 74 height 22
click at [1338, 130] on button "Print" at bounding box center [1330, 133] width 94 height 24
click at [1223, 84] on button "Close" at bounding box center [1239, 82] width 74 height 22
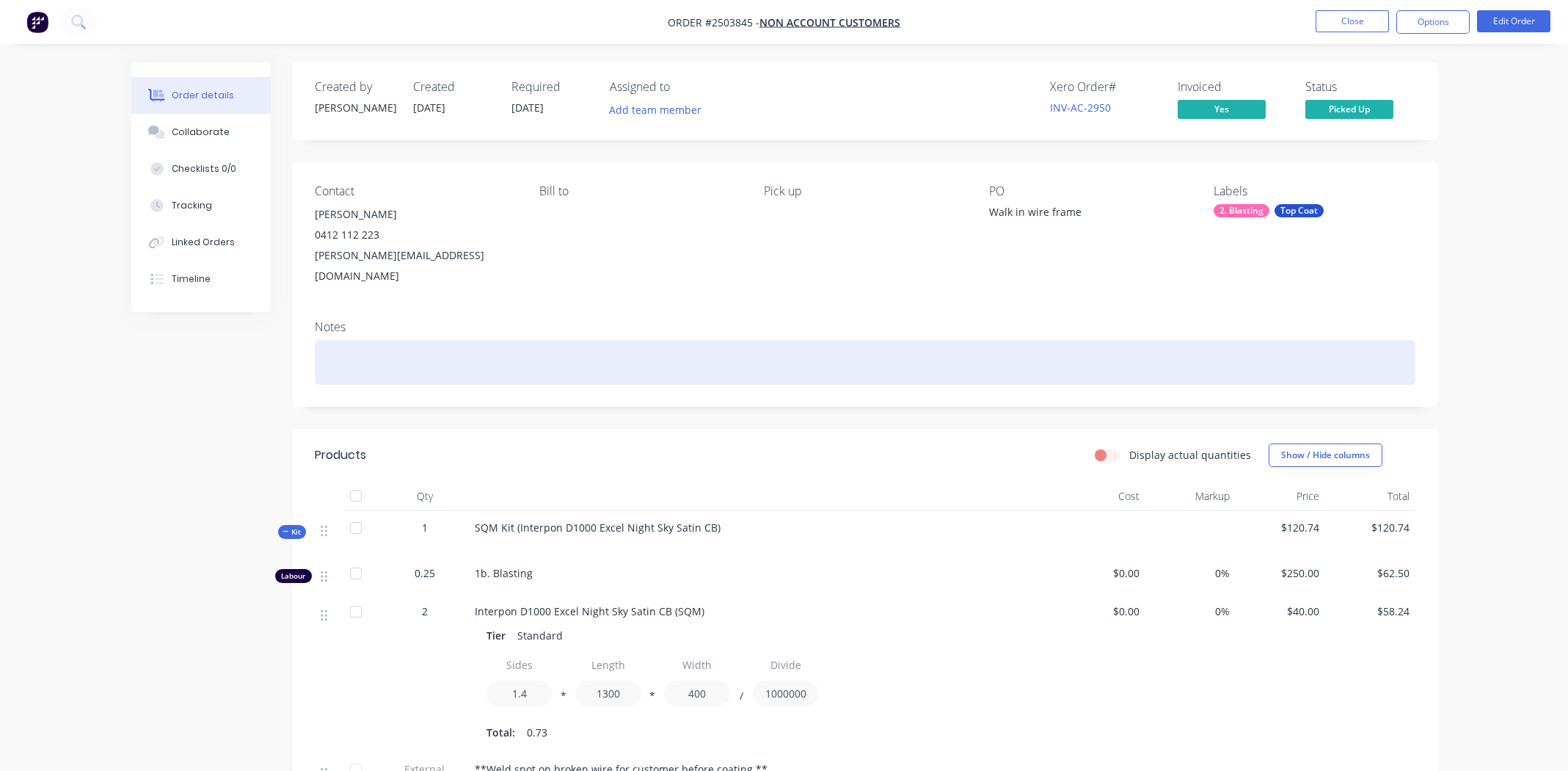
click at [1365, 340] on div at bounding box center [865, 363] width 1101 height 45
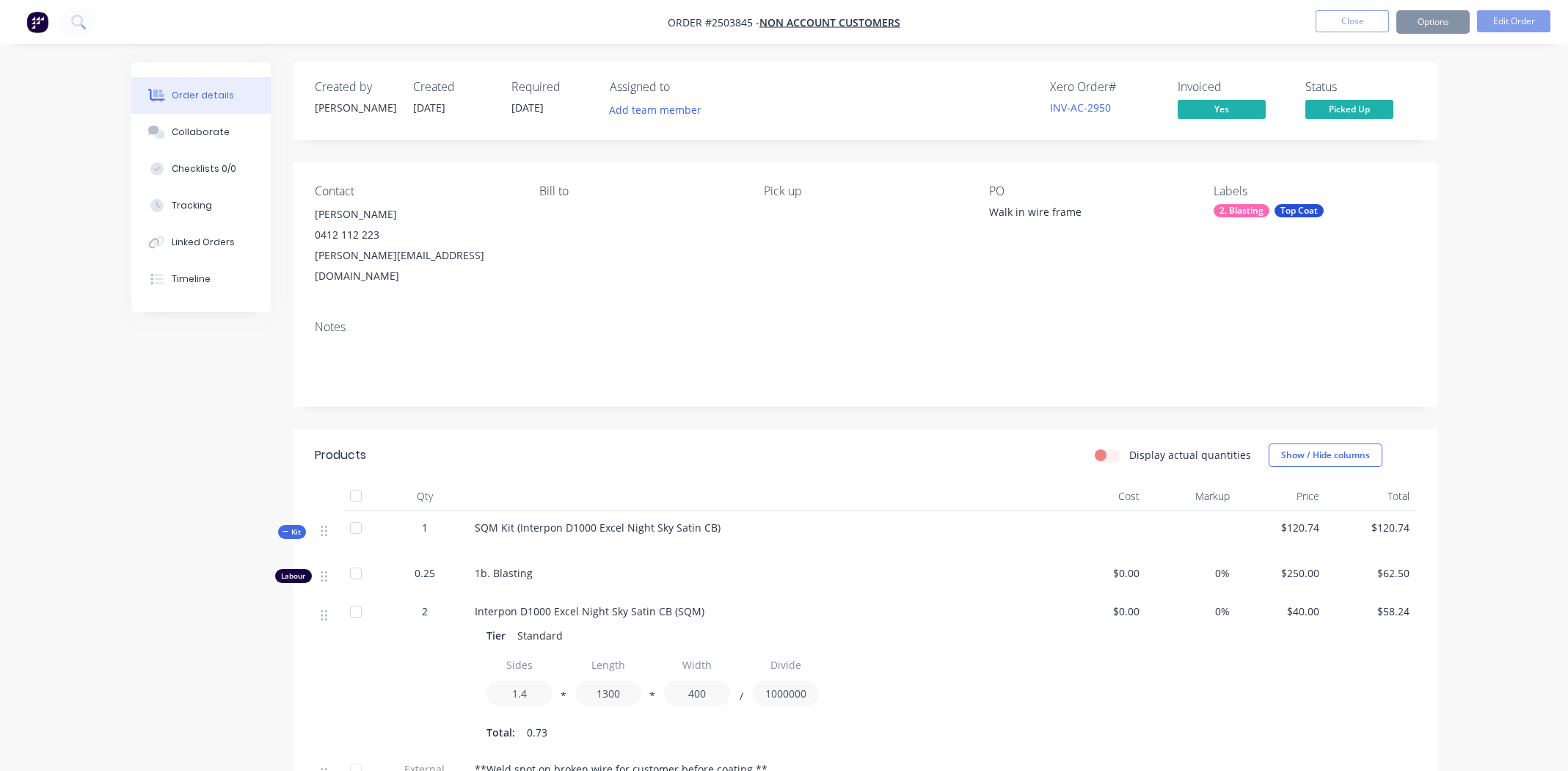
click at [618, 520] on span "SQM Kit (Interpon D1000 Excel Night Sky Satin CB)" at bounding box center [597, 527] width 245 height 14
copy div "SQM Kit (Interpon D1000 Excel Night Sky Satin CB)"
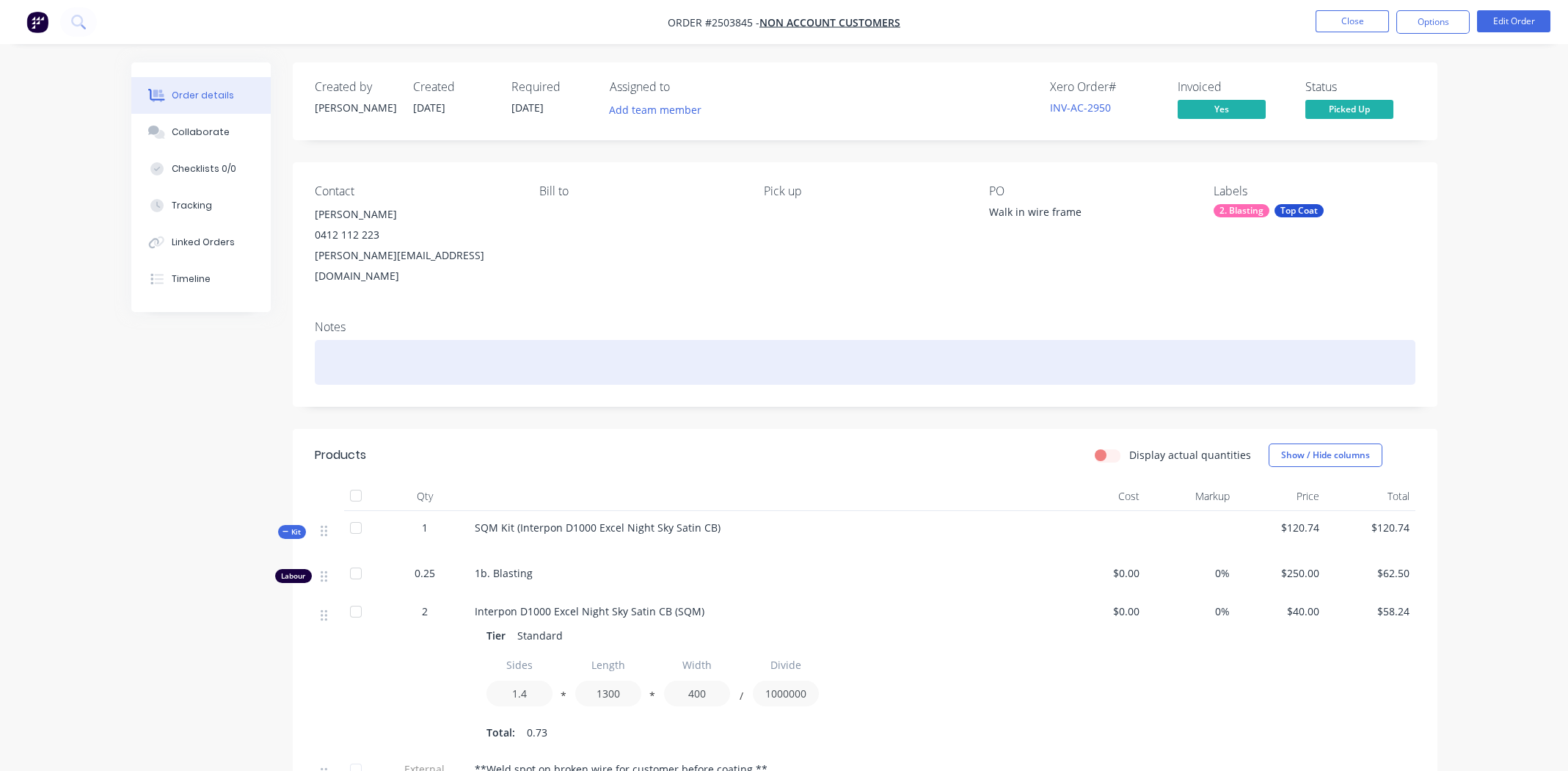
paste div
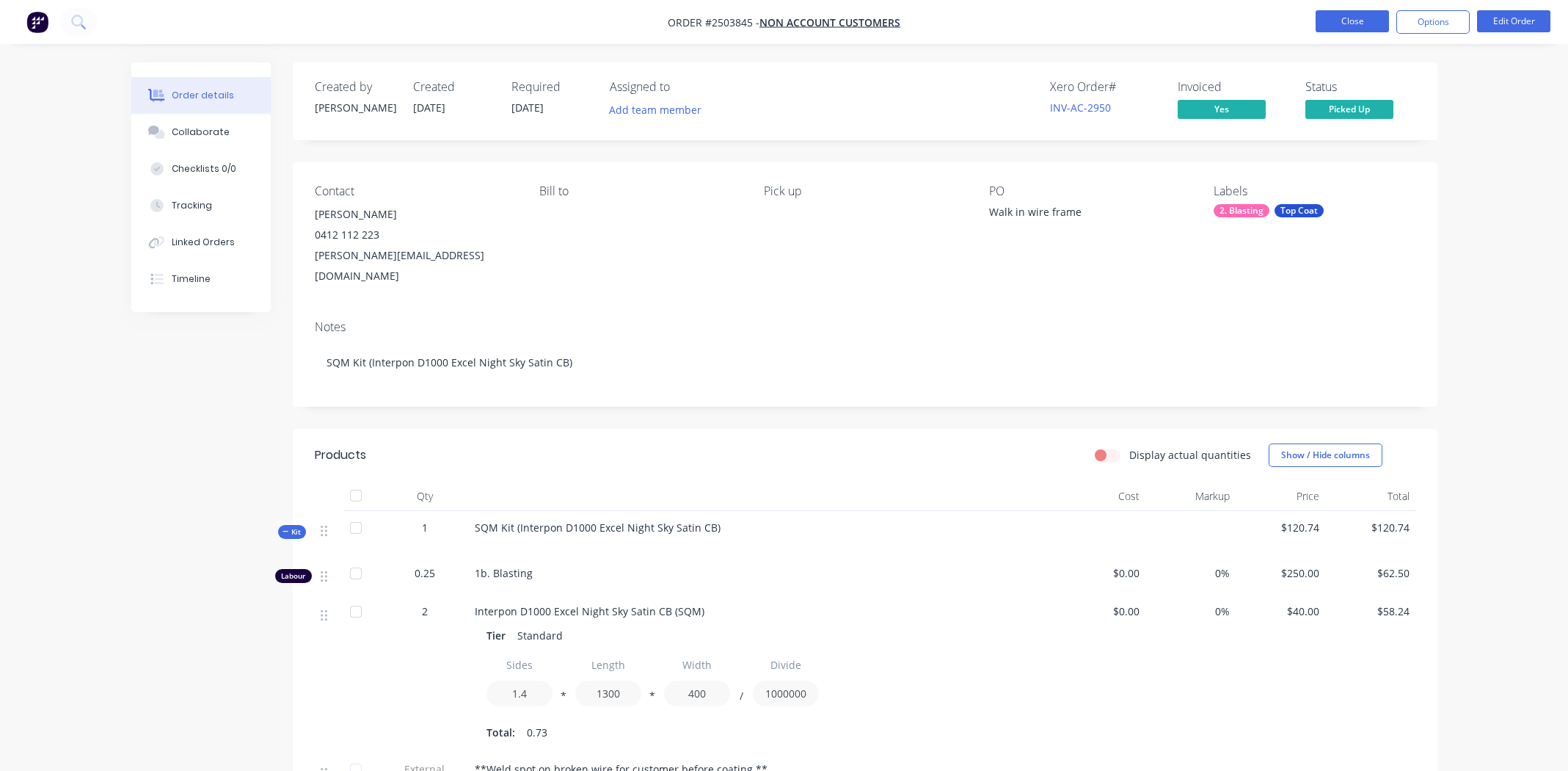
click at [1349, 22] on button "Close" at bounding box center [1352, 21] width 74 height 22
